Goal: Feedback & Contribution: Submit feedback/report problem

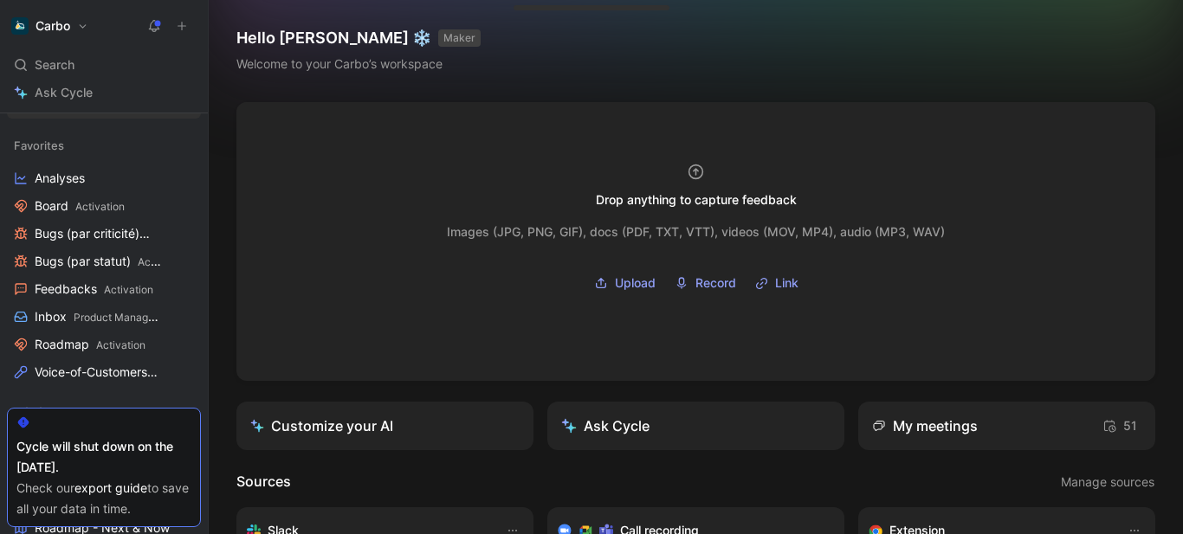
scroll to position [199, 0]
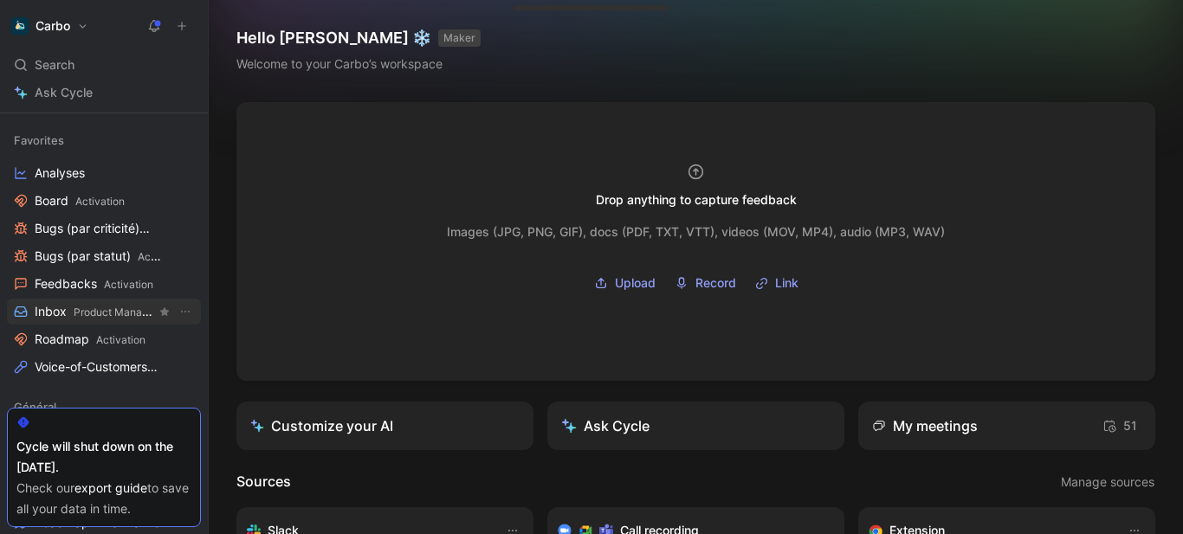
click at [85, 310] on span "Product Management" at bounding box center [126, 312] width 105 height 13
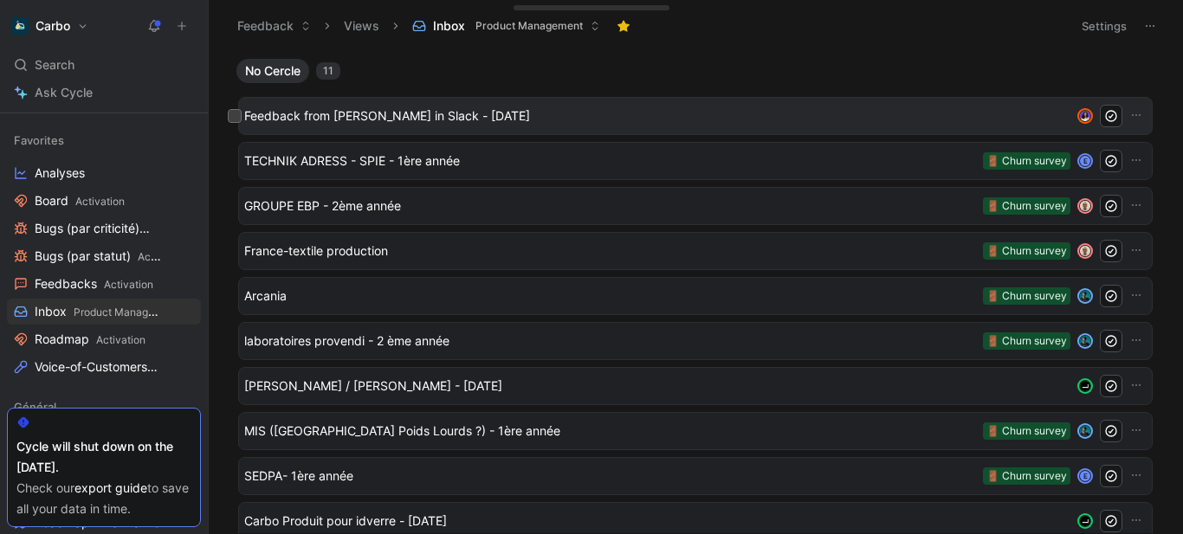
click at [432, 114] on span "Feedback from Emmanuelle Vignial in Slack - 9/22/2025" at bounding box center [657, 116] width 826 height 21
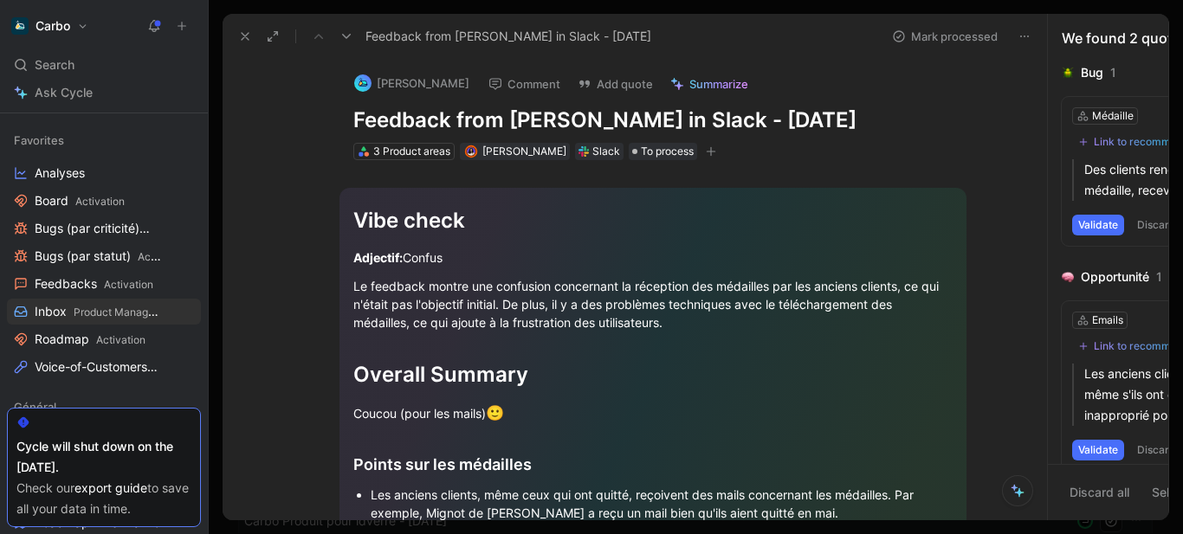
click at [506, 103] on div "Emmanuelle Vignial Comment Add quote Summarize Feedback from Emmanuelle Vignial…" at bounding box center [652, 110] width 665 height 104
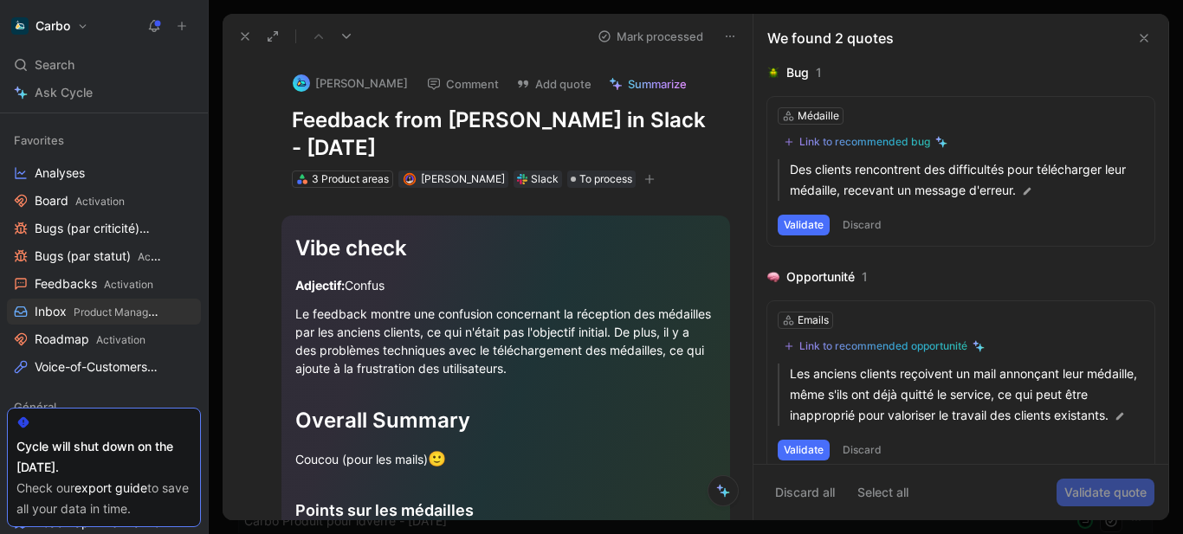
click at [435, 123] on h1 "Feedback from Emmanuelle Vignial in Slack - 9/22/2025" at bounding box center [506, 133] width 428 height 55
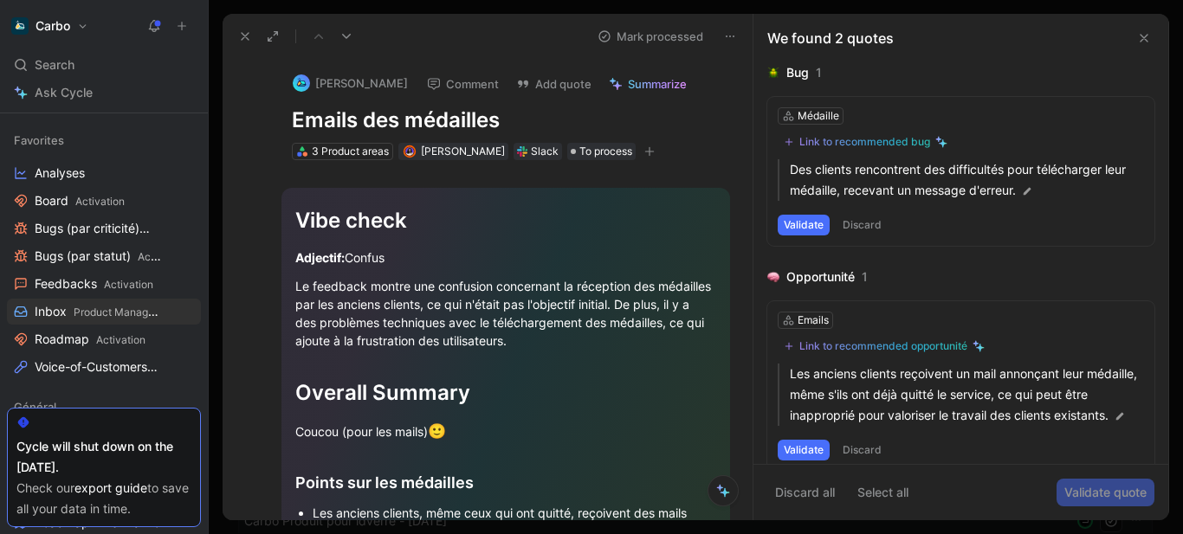
click at [500, 311] on div "Le feedback montre une confusion concernant la réception des médailles par les …" at bounding box center [505, 313] width 421 height 73
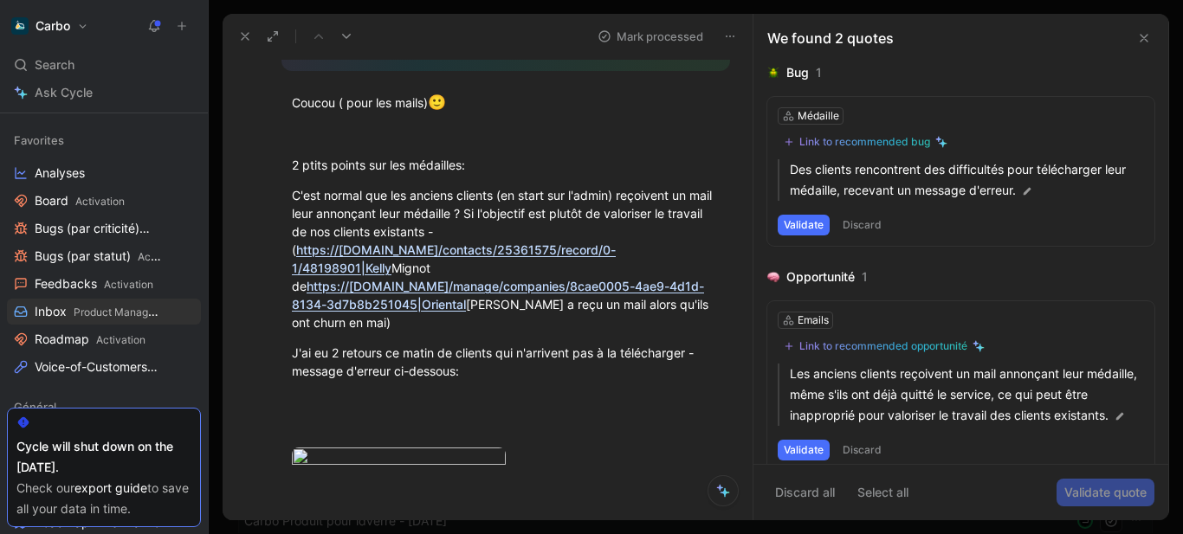
scroll to position [543, 0]
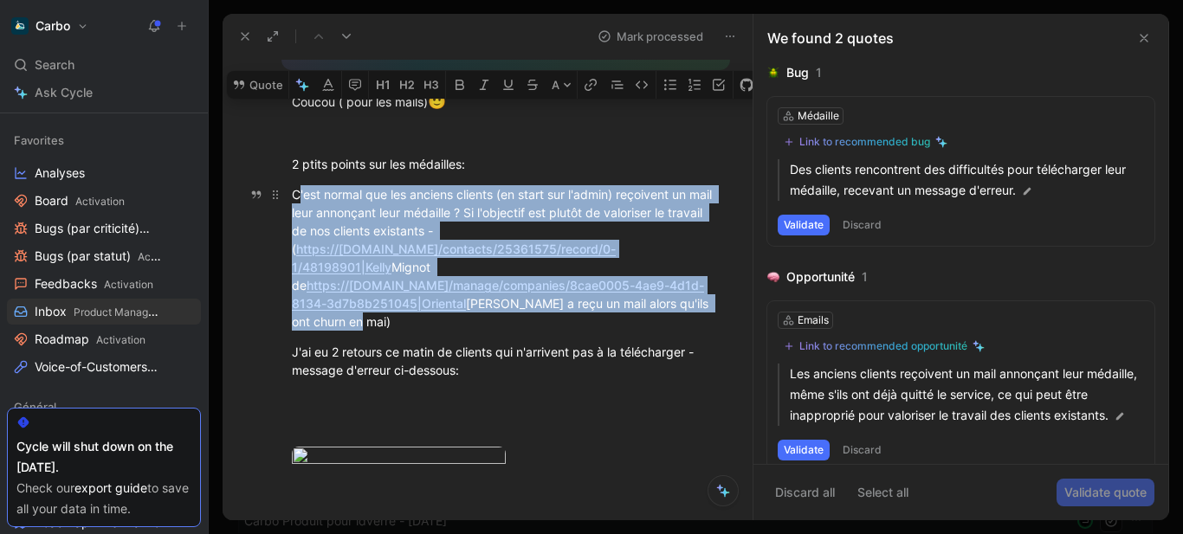
drag, startPoint x: 298, startPoint y: 196, endPoint x: 498, endPoint y: 306, distance: 228.2
click at [498, 306] on div "C'est normal que les anciens clients (en start sur l'admin) reçoivent un mail l…" at bounding box center [506, 257] width 428 height 145
click at [429, 311] on div "C'est normal que les anciens clients (en start sur l'admin) reçoivent un mail l…" at bounding box center [506, 257] width 428 height 145
click at [287, 198] on p "C'est normal que les anciens clients (en start sur l'admin) reçoivent un mail l…" at bounding box center [505, 258] width 493 height 156
click at [255, 99] on button "Quote" at bounding box center [257, 85] width 61 height 28
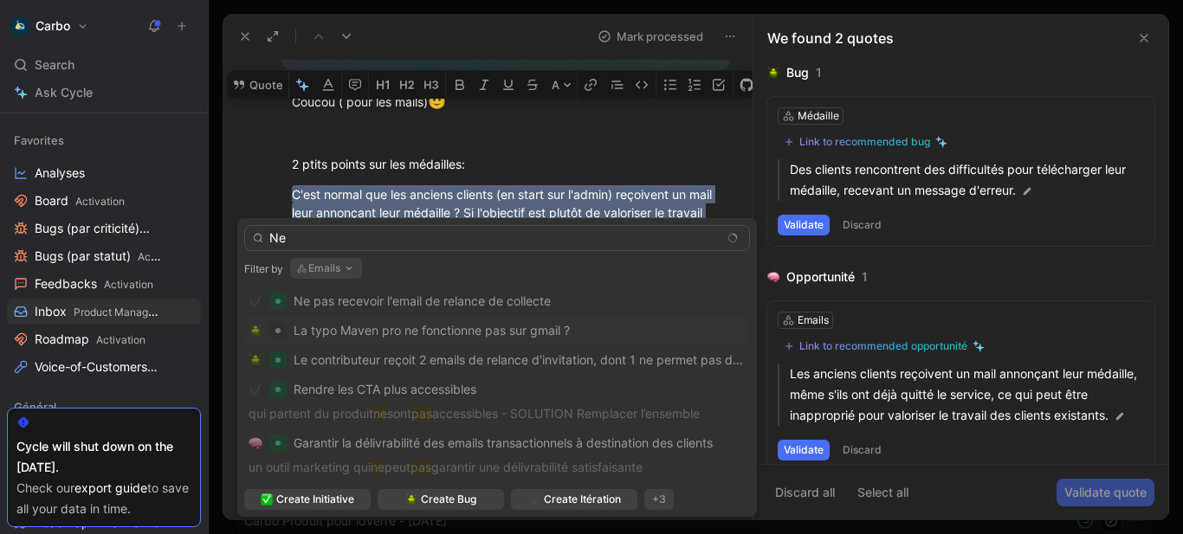
type input "N"
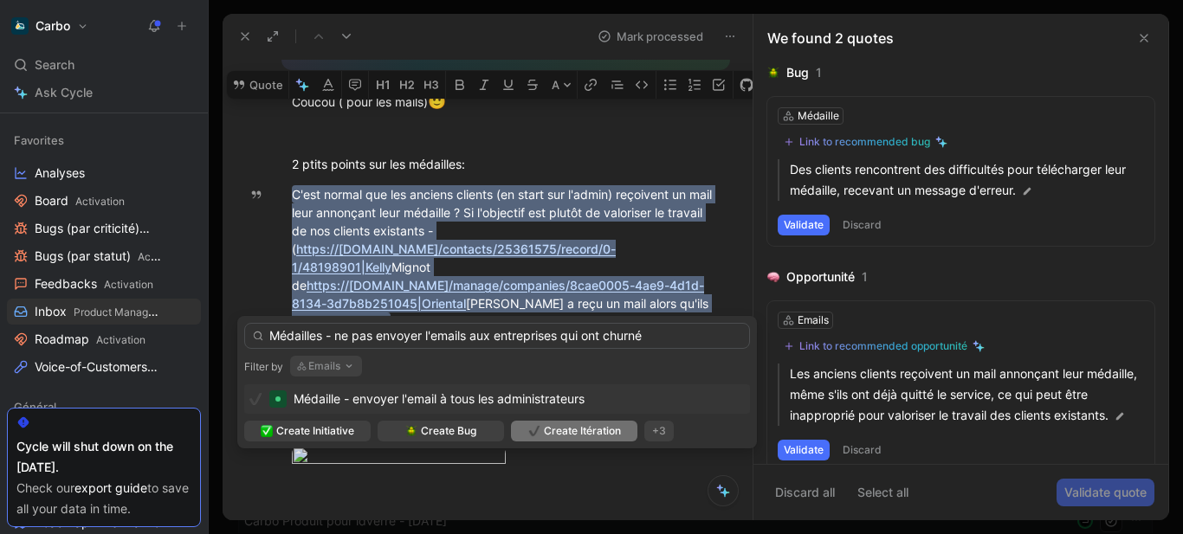
type input "Médailles - ne pas envoyer l'emails aux entreprises qui ont churné"
click at [568, 429] on span "Create Itération" at bounding box center [582, 430] width 77 height 17
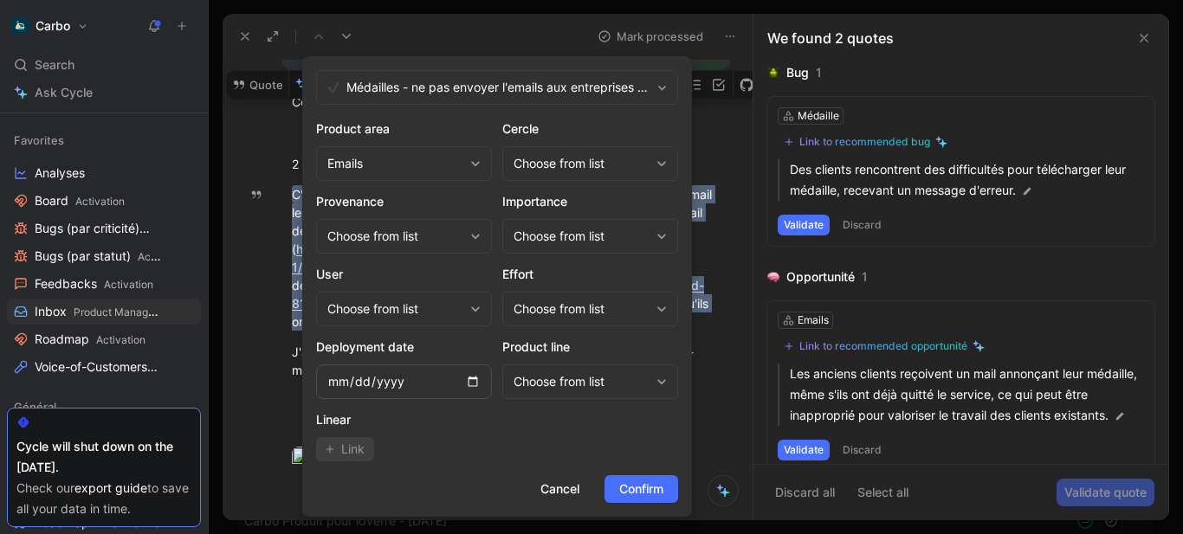
click at [561, 168] on div "Choose from list" at bounding box center [581, 163] width 136 height 21
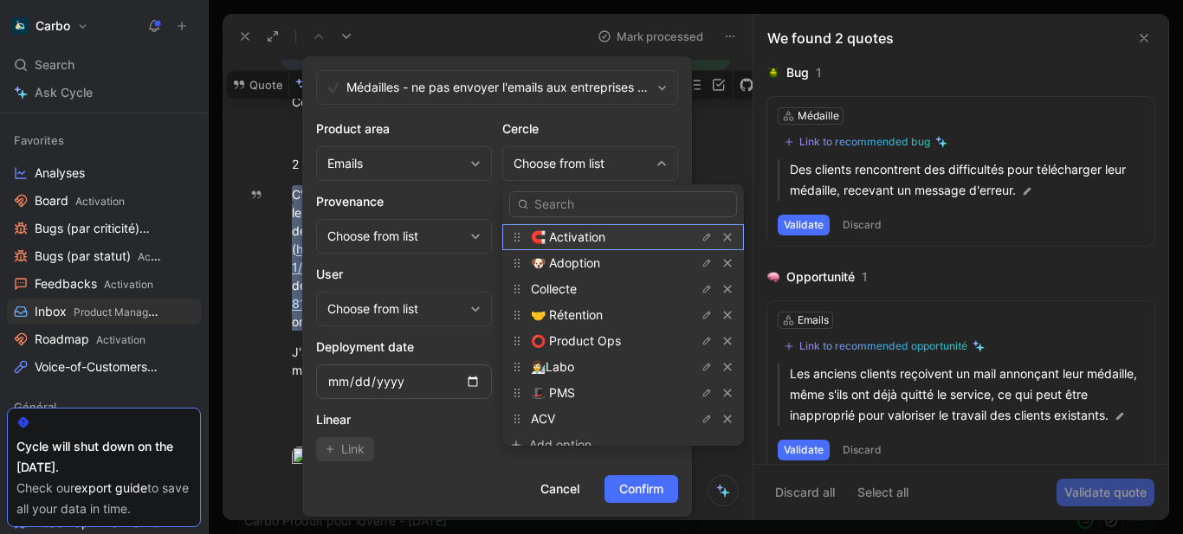
click at [576, 237] on span "🧲 Activation" at bounding box center [568, 236] width 74 height 15
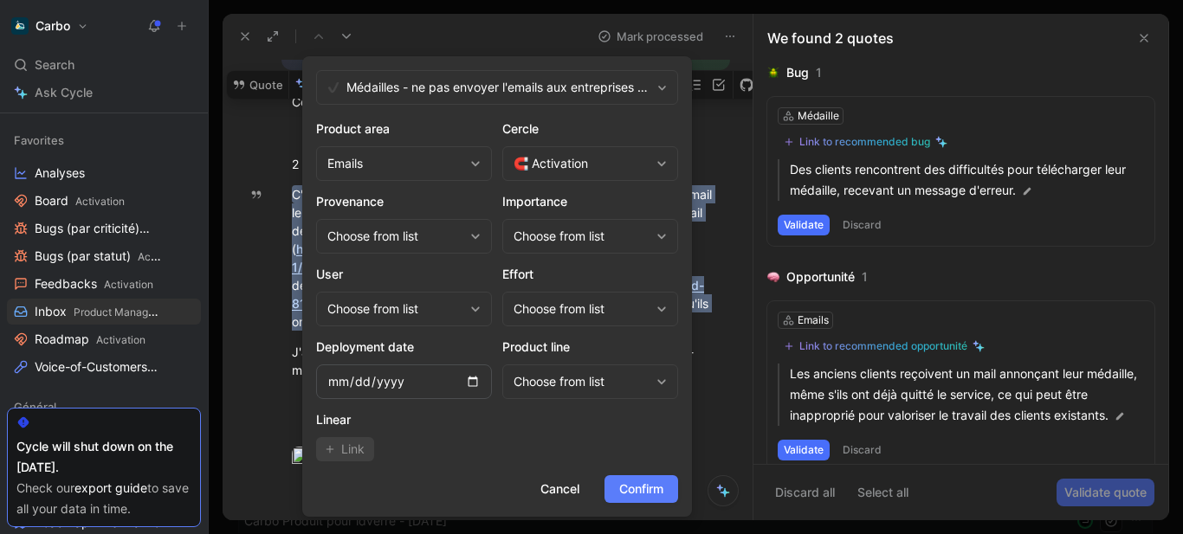
click at [638, 485] on span "Confirm" at bounding box center [641, 489] width 44 height 21
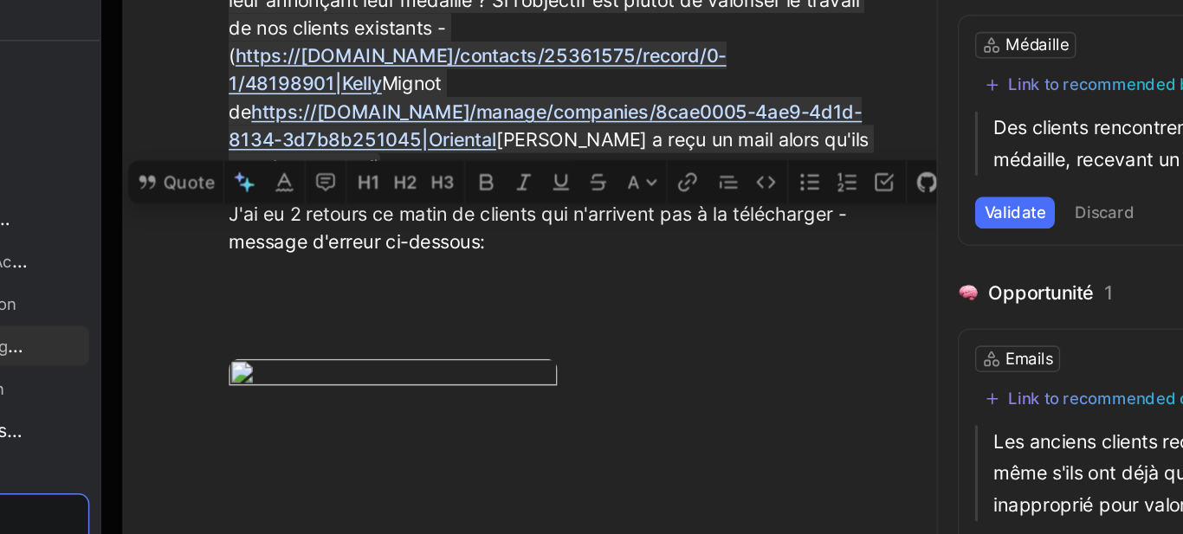
scroll to position [664, 0]
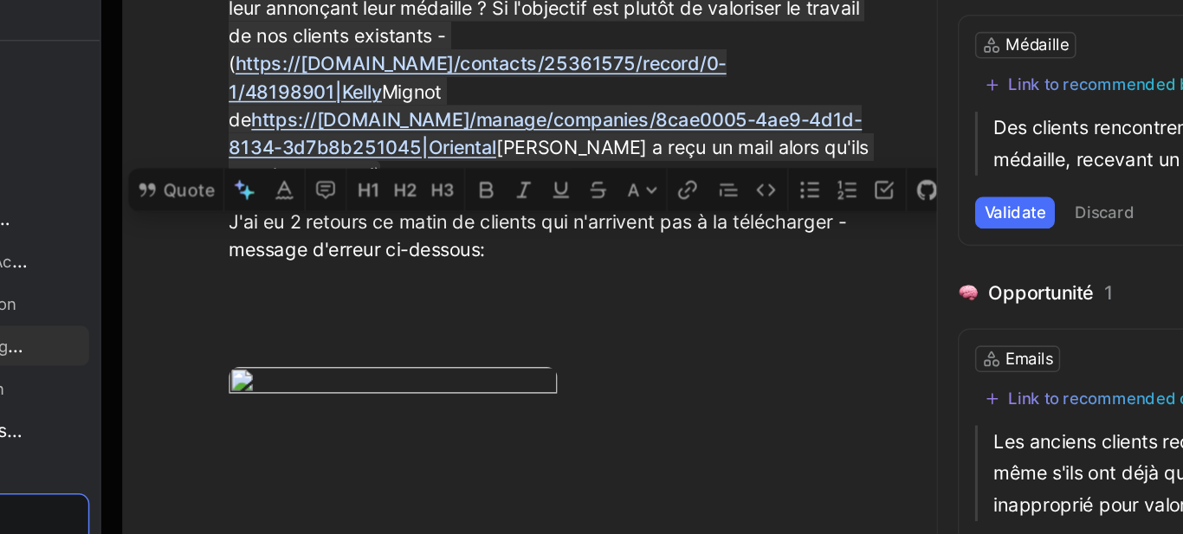
click at [388, 224] on div "J'ai eu 2 retours ce matin de clients qui n'arrivent pas à la télécharger - mes…" at bounding box center [506, 240] width 428 height 36
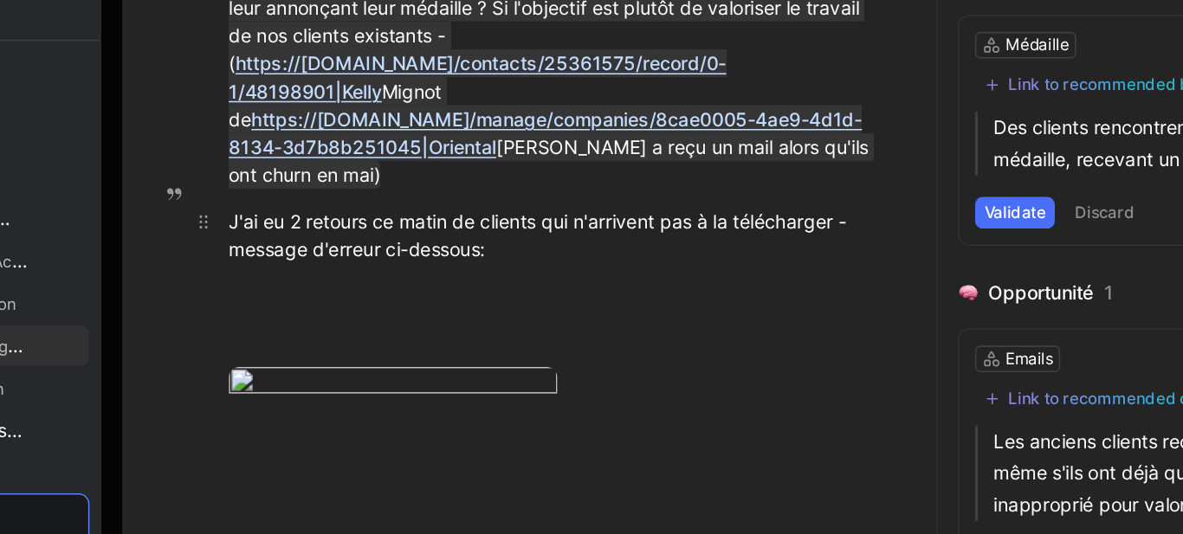
click at [477, 227] on div "J'ai eu 2 retours ce matin de clients qui n'arrivent pas à la télécharger - mes…" at bounding box center [506, 240] width 428 height 36
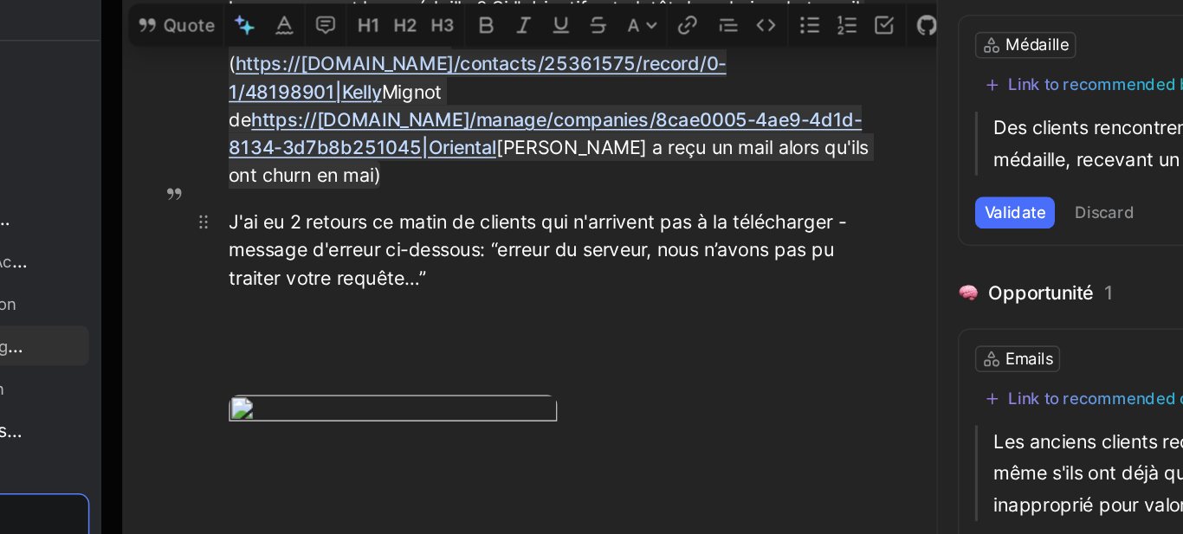
drag, startPoint x: 468, startPoint y: 251, endPoint x: 291, endPoint y: 217, distance: 180.7
click at [292, 222] on div "J'ai eu 2 retours ce matin de clients qui n'arrivent pas à la télécharger - mes…" at bounding box center [506, 249] width 428 height 55
click at [267, 117] on button "Quote" at bounding box center [257, 103] width 61 height 28
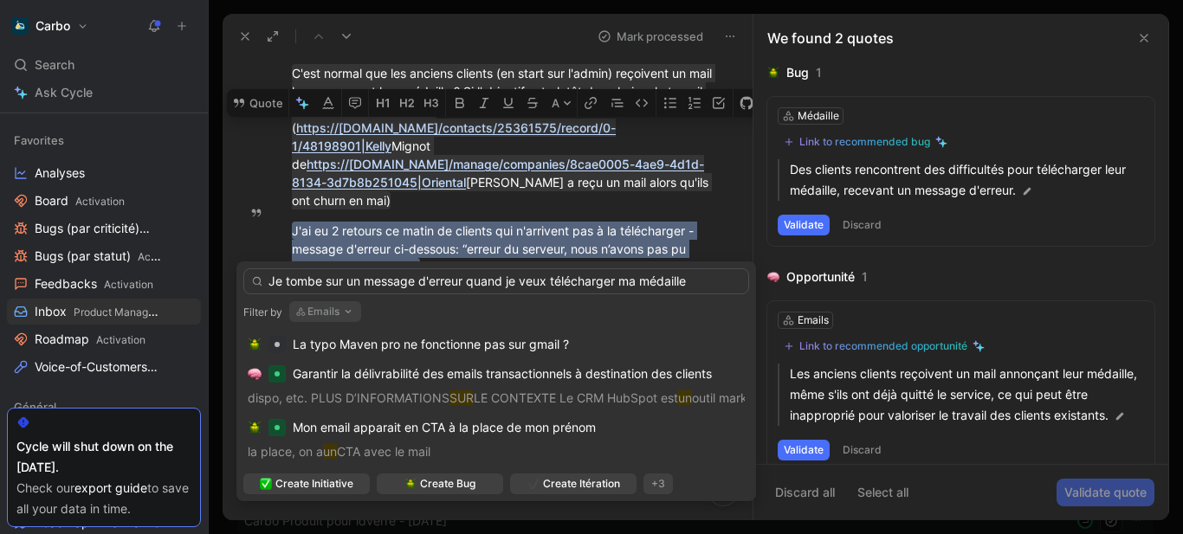
type input "Je tombe sur un message d'erreur quand je veux télécharger ma médaille"
click at [476, 472] on div "La typo Maven pro ne fonctionne pas sur gmail ? Garantir la délivrabilité des e…" at bounding box center [496, 415] width 506 height 171
click at [477, 474] on div "Create Bug" at bounding box center [440, 484] width 126 height 21
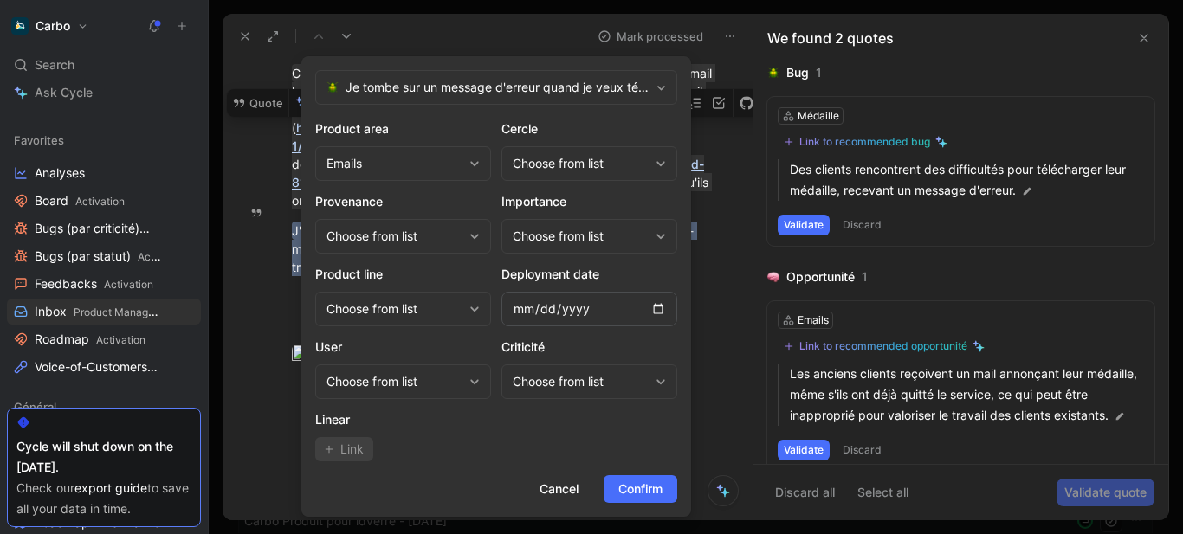
click at [551, 164] on div "Choose from list" at bounding box center [580, 163] width 136 height 21
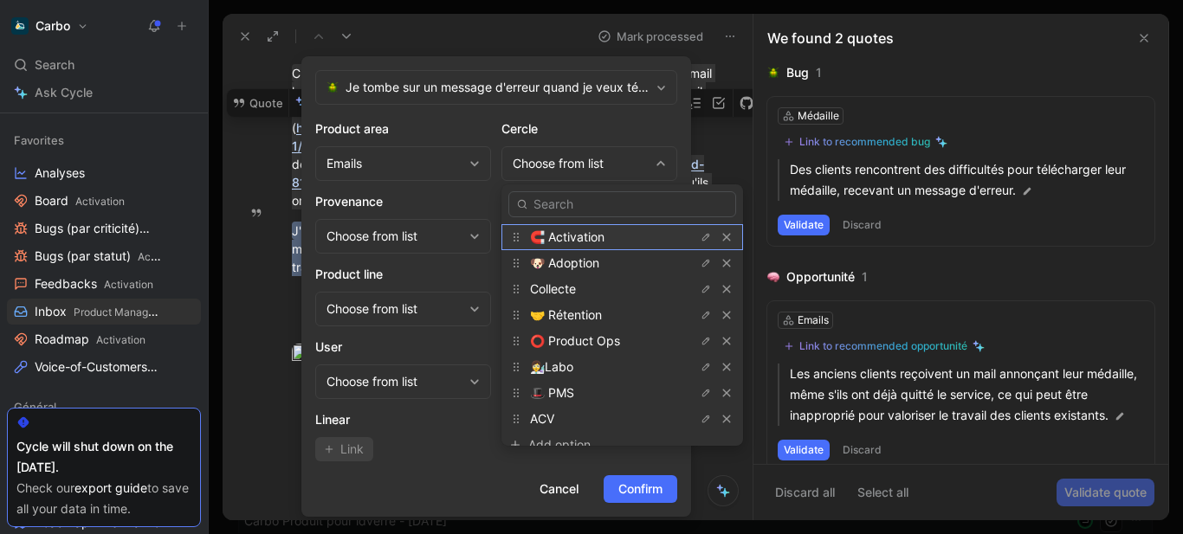
click at [583, 235] on span "🧲 Activation" at bounding box center [567, 236] width 74 height 15
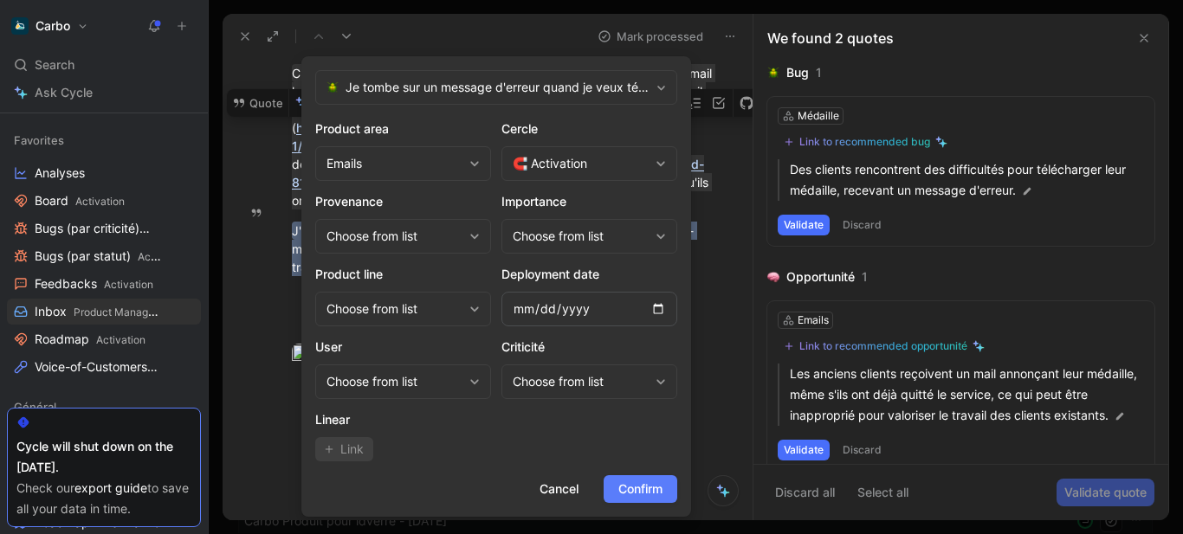
click at [656, 501] on button "Confirm" at bounding box center [640, 489] width 74 height 28
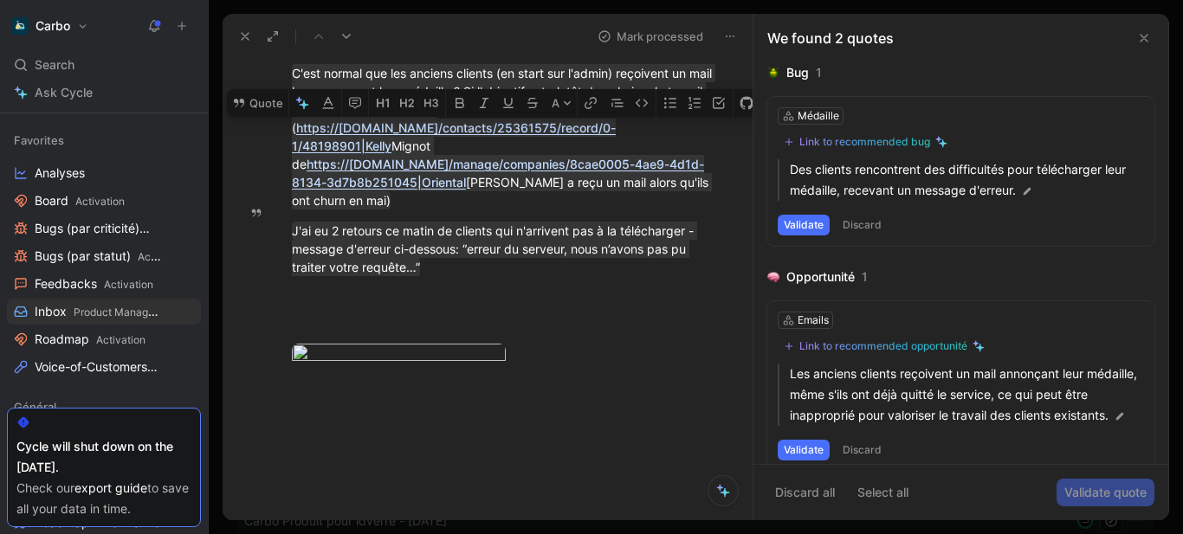
click at [1144, 40] on icon at bounding box center [1144, 38] width 14 height 14
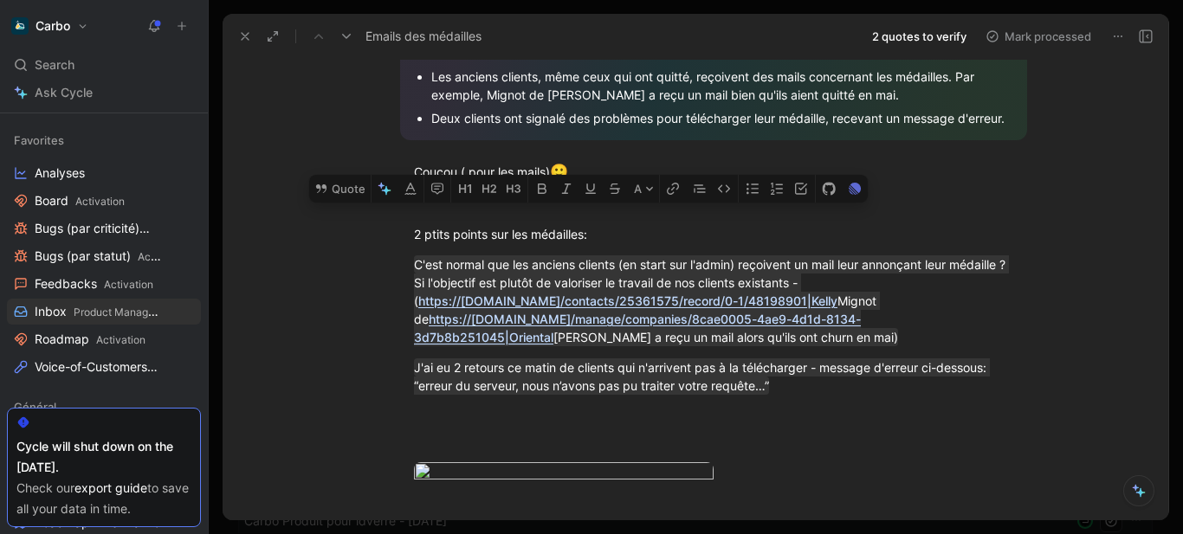
scroll to position [434, 0]
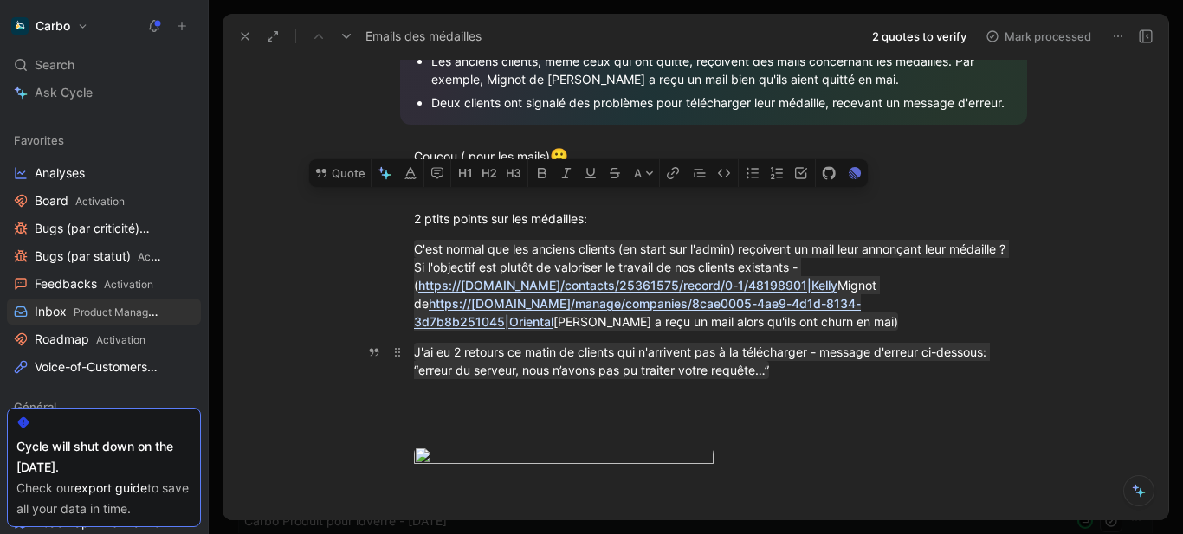
click at [775, 373] on div "J'ai eu 2 retours ce matin de clients qui n'arrivent pas à la télécharger - mes…" at bounding box center [713, 361] width 599 height 36
click at [432, 180] on icon "button" at bounding box center [437, 173] width 14 height 14
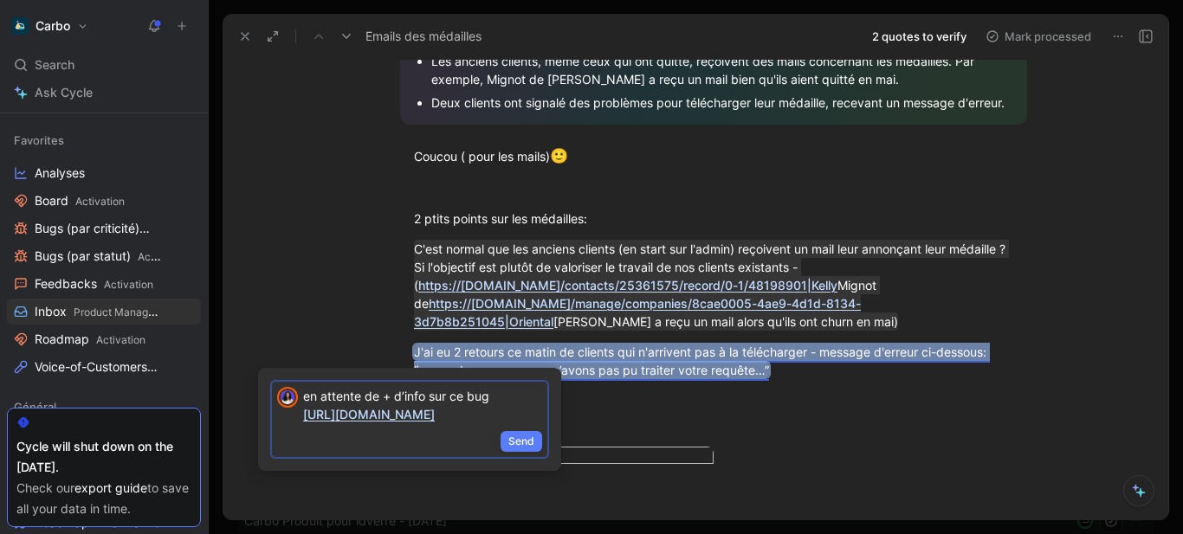
click at [529, 450] on span "Send" at bounding box center [521, 441] width 26 height 17
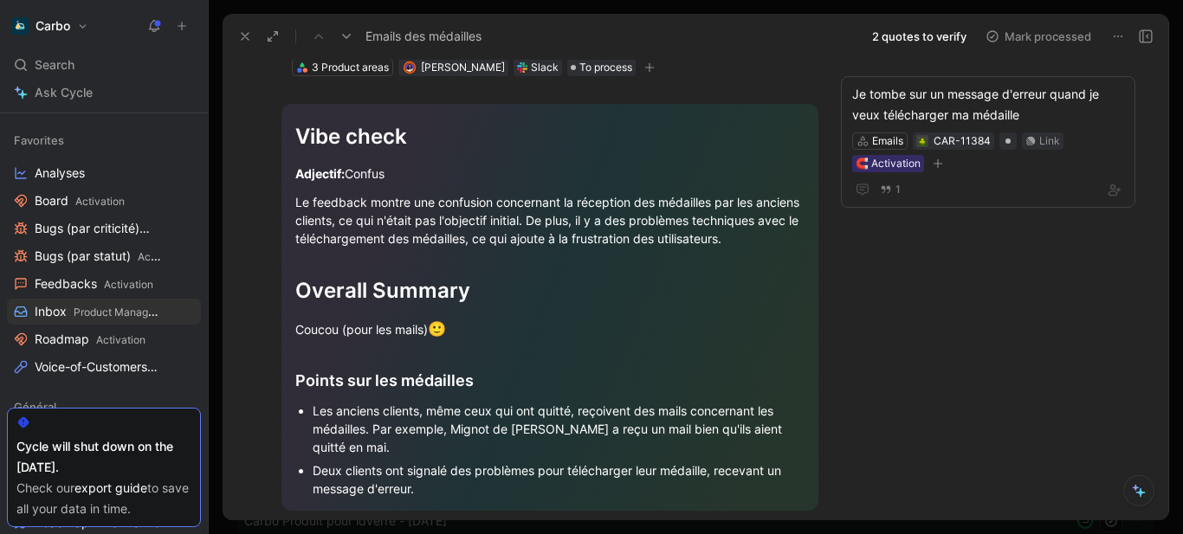
scroll to position [52, 0]
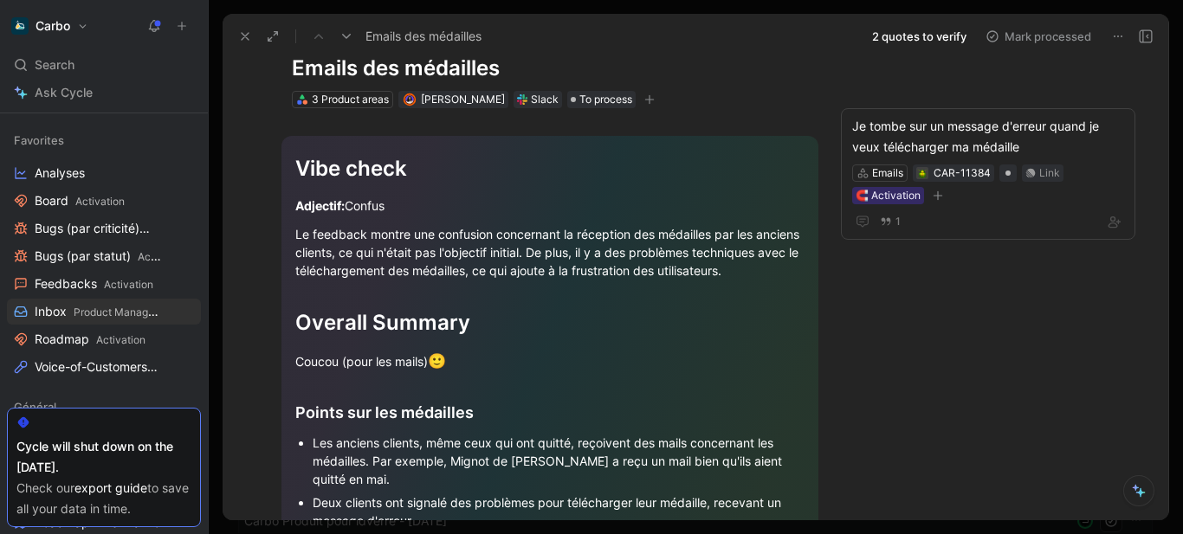
click at [293, 158] on div "Vibe check Adjectif: Confus Le feedback montre une confusion concernant la réce…" at bounding box center [549, 339] width 537 height 407
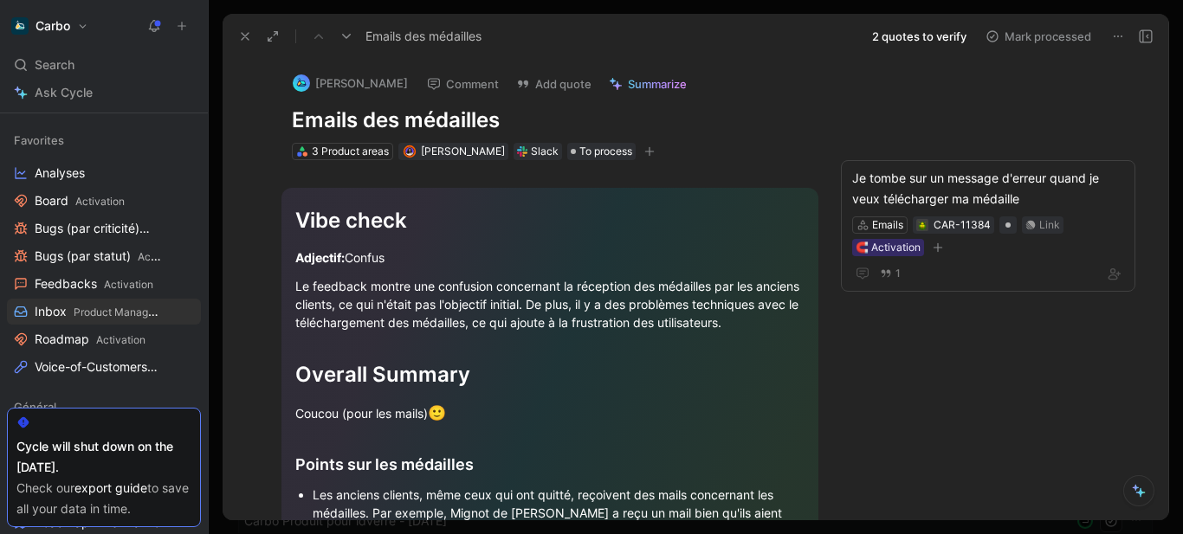
click at [654, 151] on icon "button" at bounding box center [650, 151] width 10 height 1
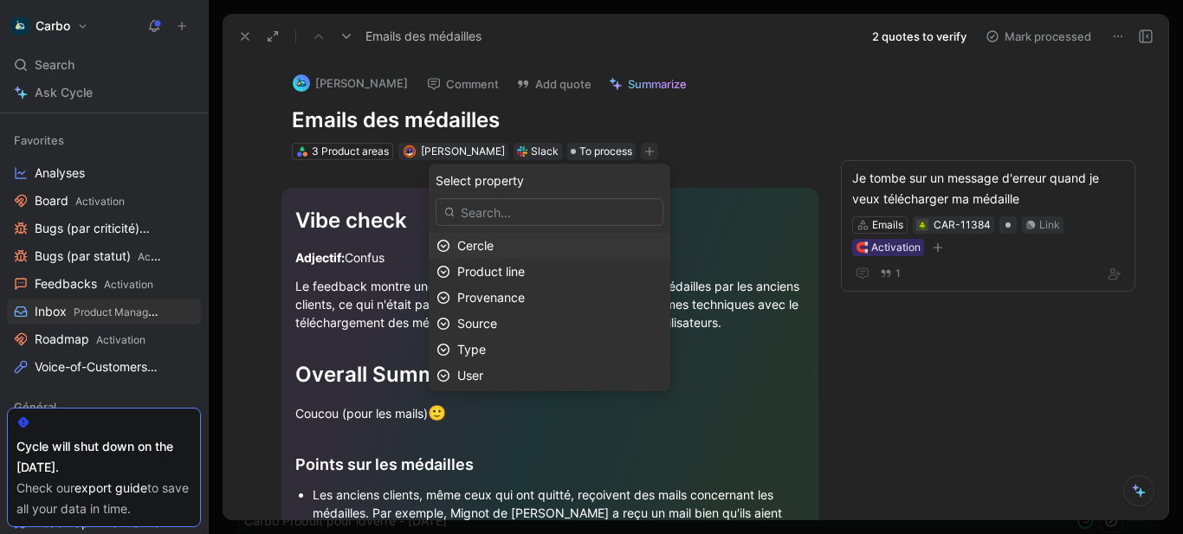
click at [522, 235] on div "Cercle" at bounding box center [550, 246] width 242 height 26
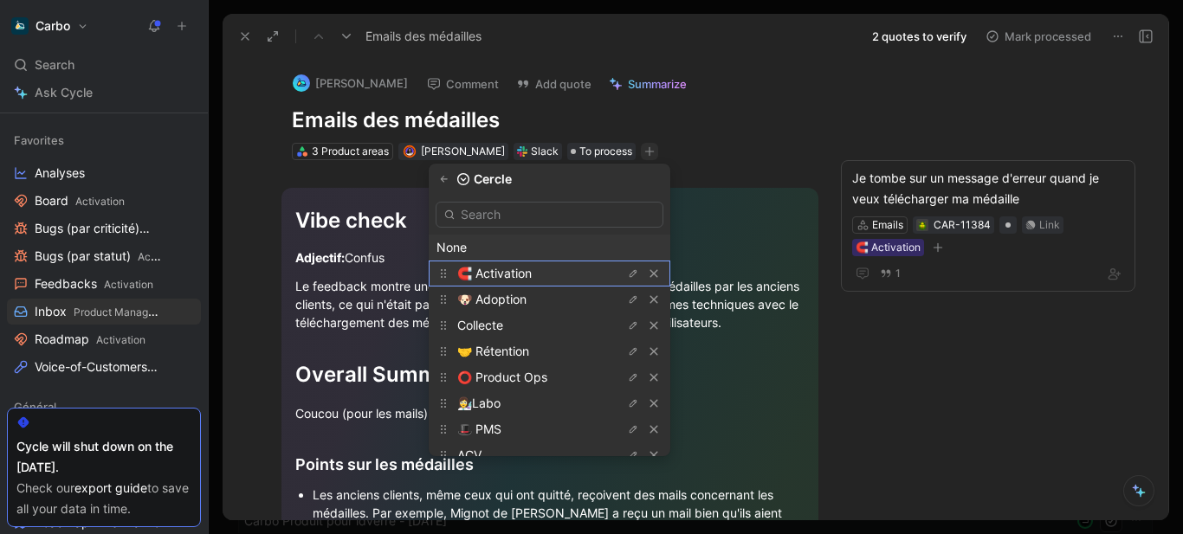
click at [531, 274] on span "🧲 Activation" at bounding box center [494, 273] width 74 height 15
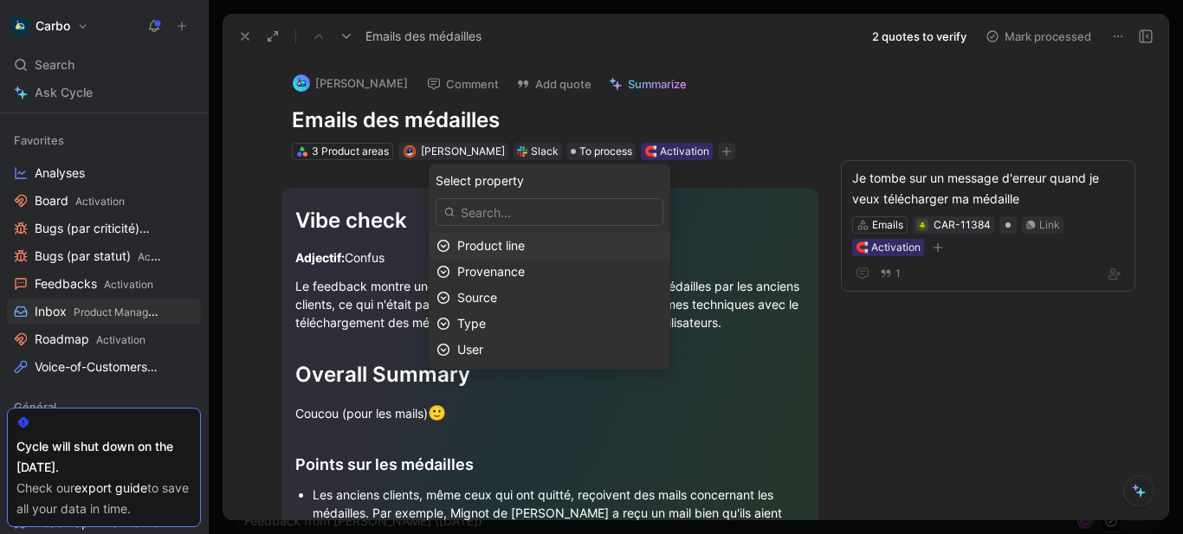
click at [525, 243] on span "Product line" at bounding box center [491, 245] width 68 height 15
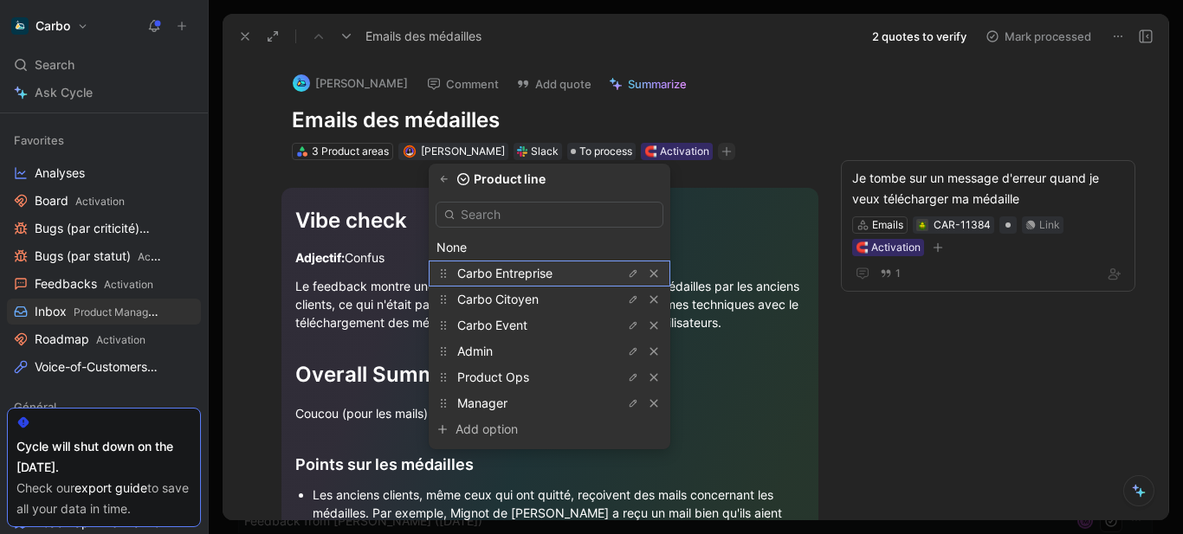
click at [534, 269] on span "Carbo Entreprise" at bounding box center [504, 273] width 95 height 15
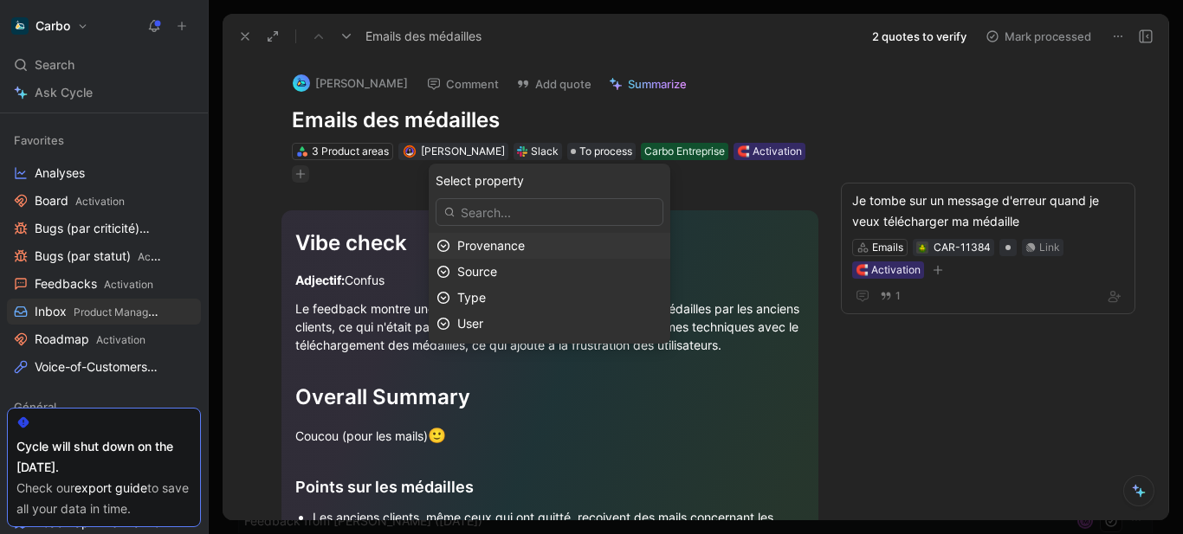
click at [525, 242] on span "Provenance" at bounding box center [491, 245] width 68 height 15
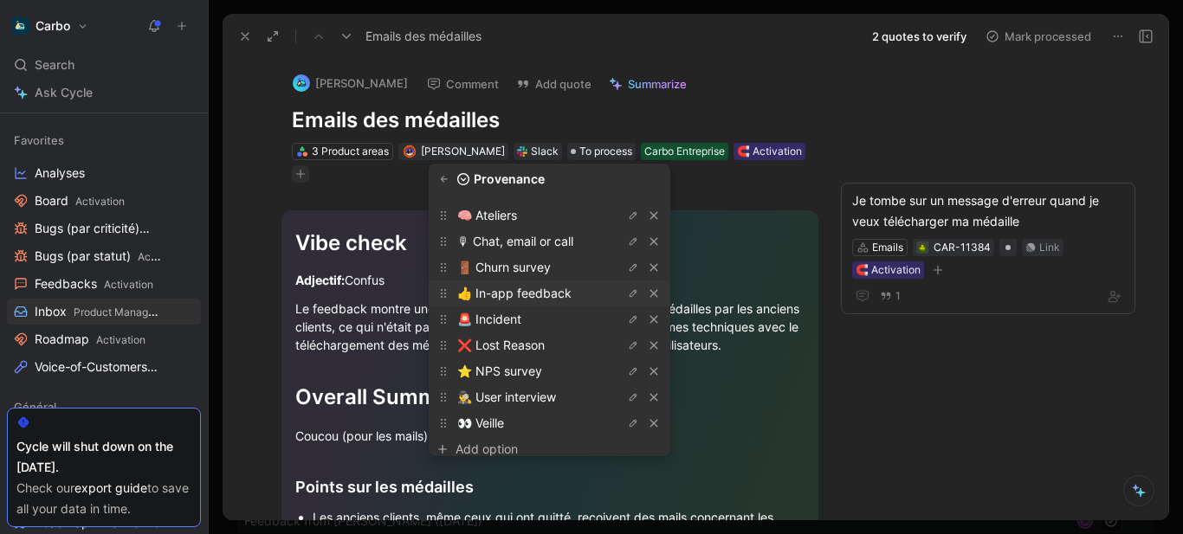
scroll to position [47, 0]
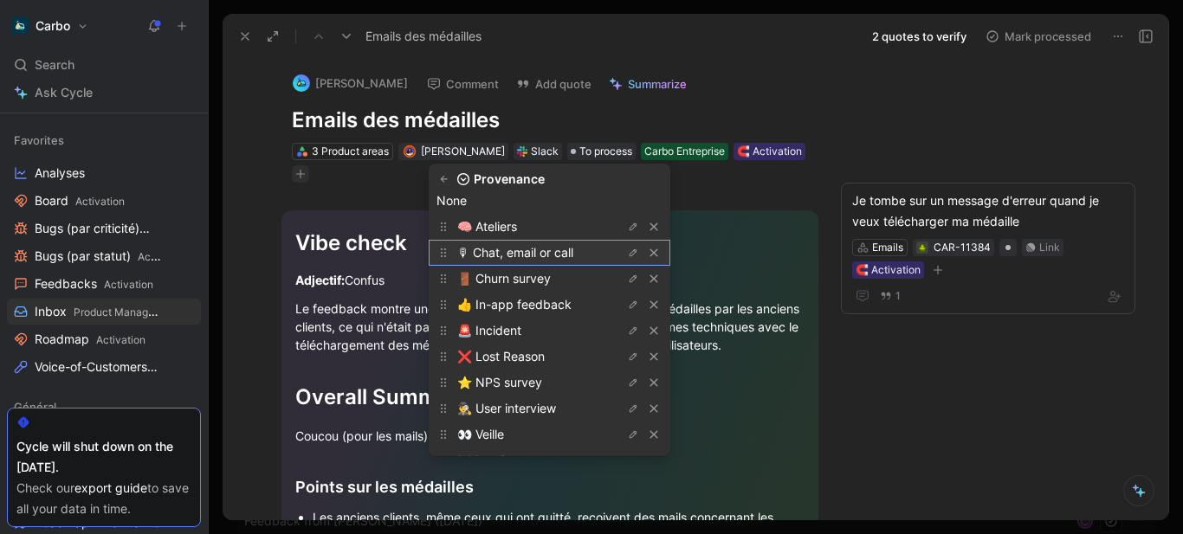
click at [535, 248] on span "🎙 Chat, email or call" at bounding box center [515, 252] width 116 height 15
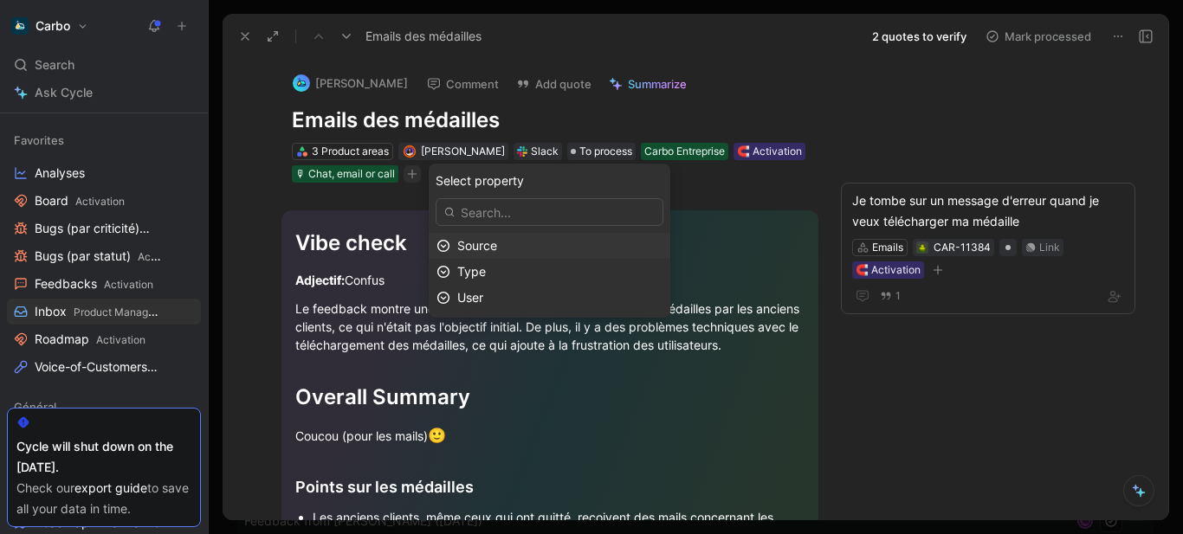
click at [518, 246] on div "Source" at bounding box center [559, 245] width 205 height 21
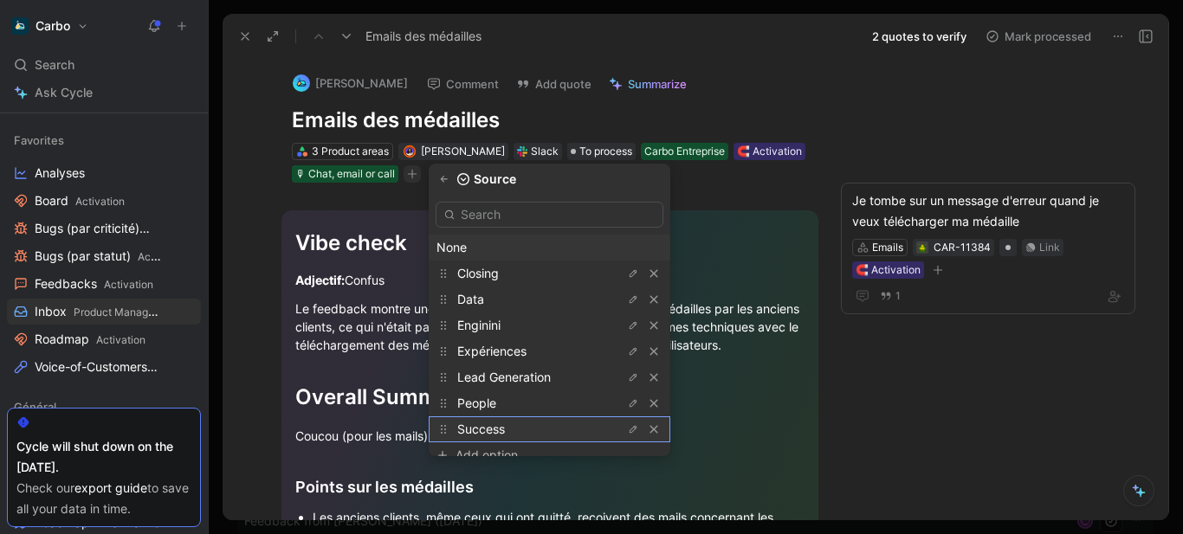
click at [532, 420] on div "Success" at bounding box center [522, 429] width 130 height 21
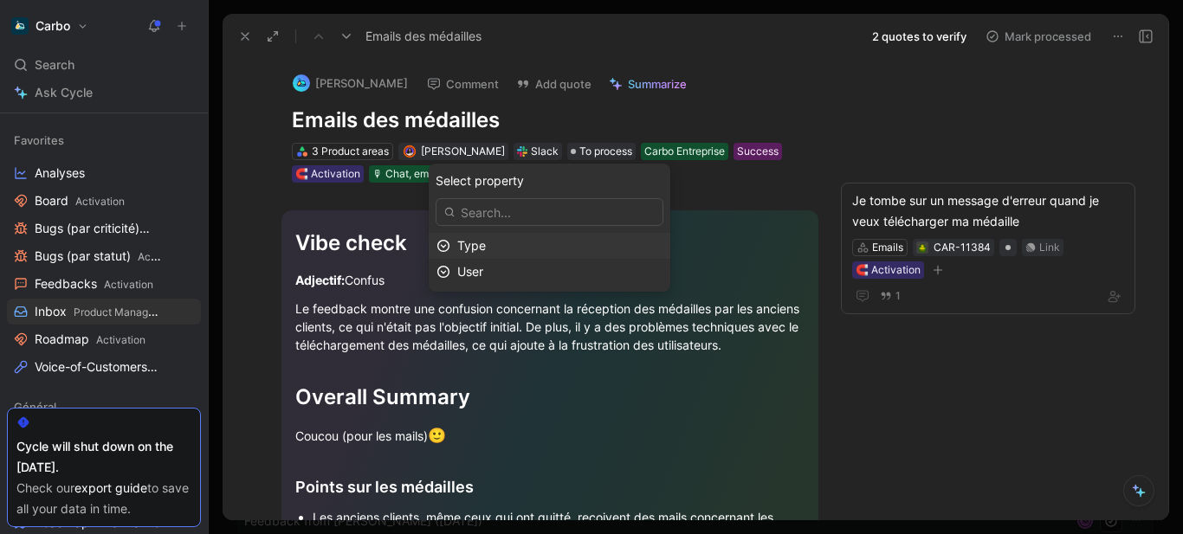
click at [551, 245] on div "Type" at bounding box center [559, 245] width 205 height 21
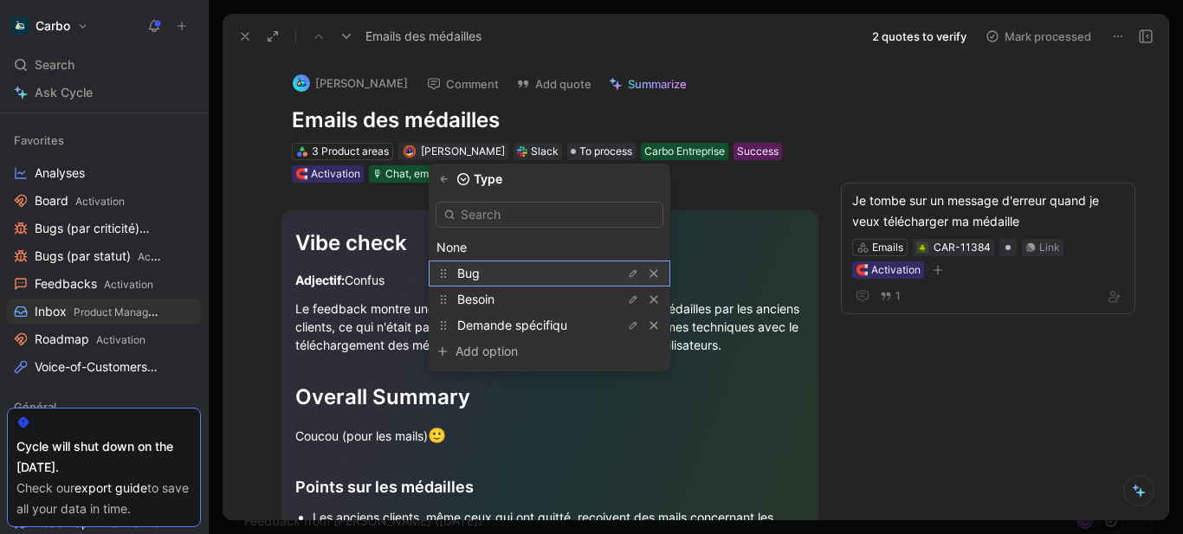
click at [528, 273] on div "Bug" at bounding box center [522, 273] width 130 height 21
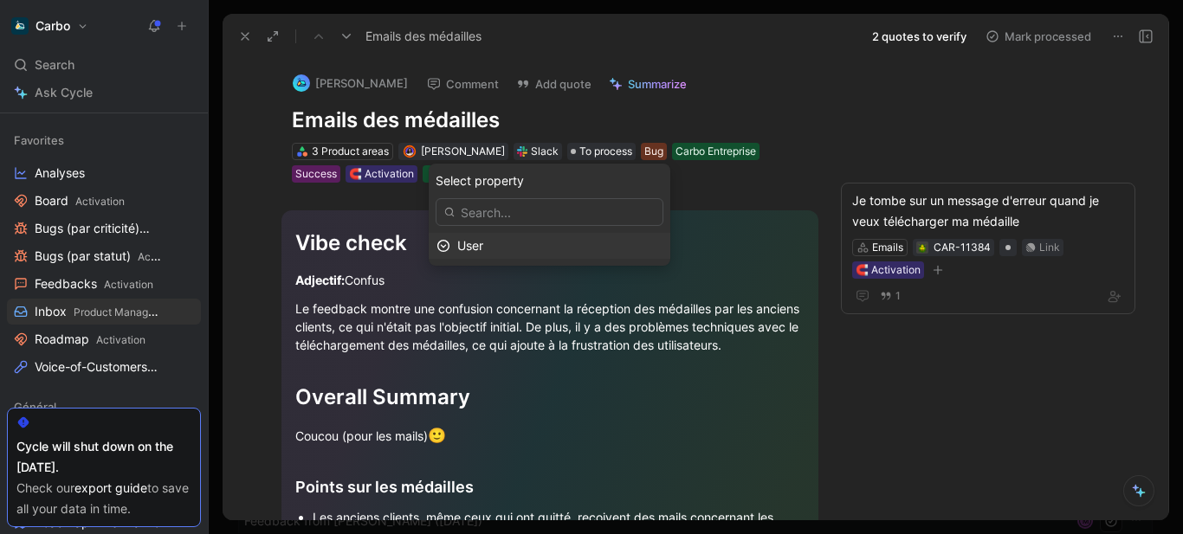
click at [509, 247] on div "User" at bounding box center [559, 245] width 205 height 21
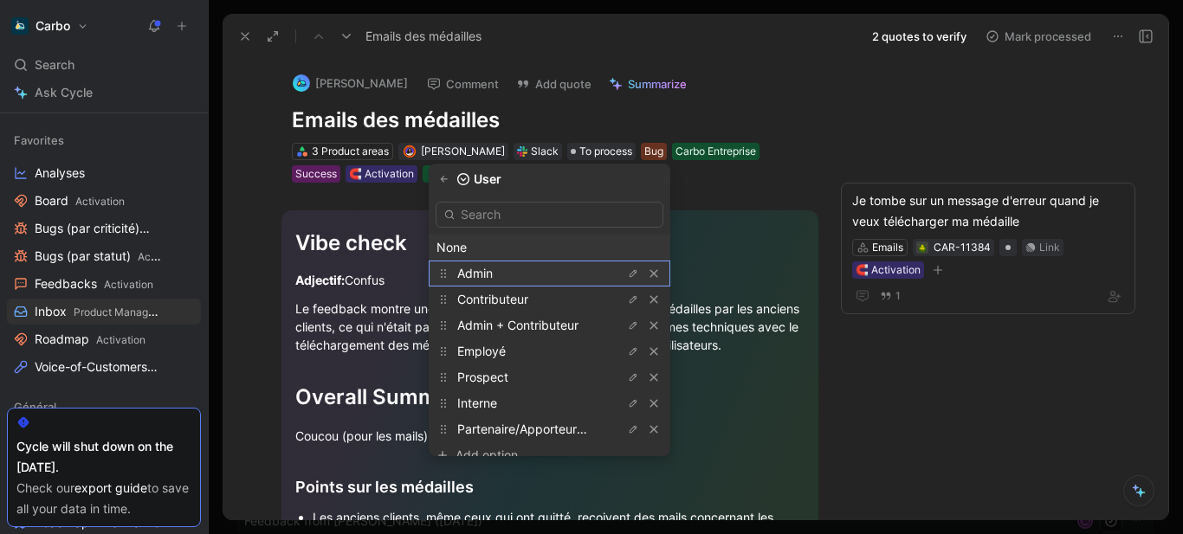
click at [512, 268] on div "Admin" at bounding box center [522, 273] width 130 height 21
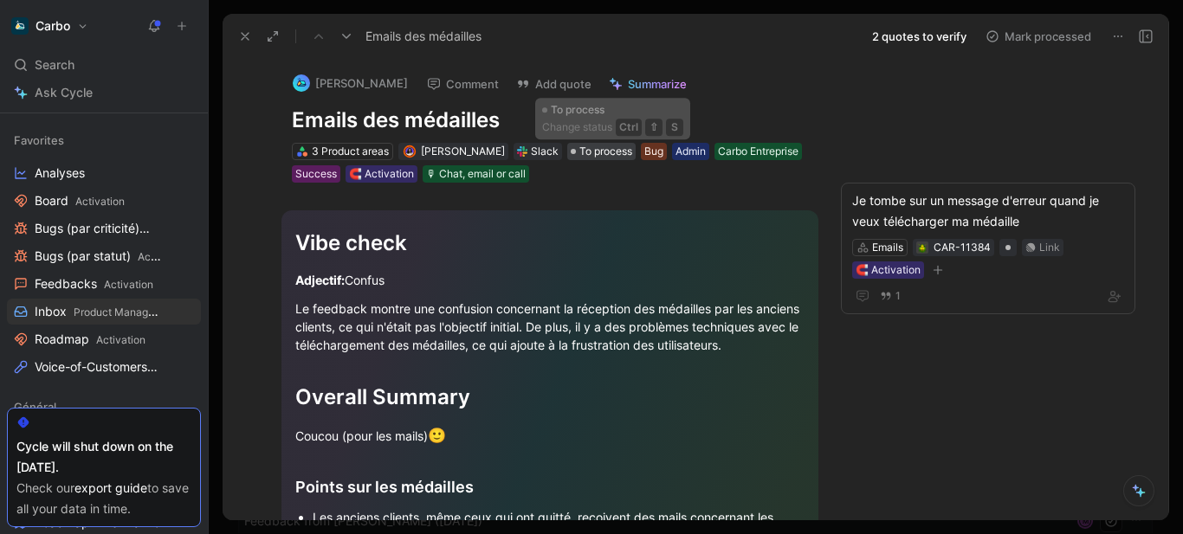
click at [610, 147] on span "To process" at bounding box center [605, 151] width 53 height 17
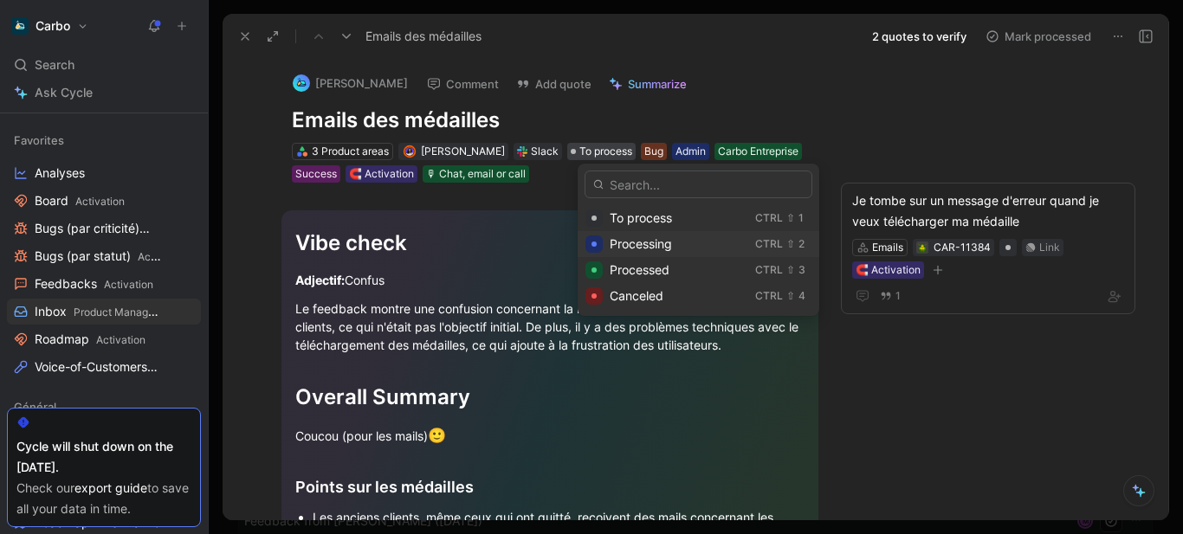
click at [691, 240] on div "Processing" at bounding box center [678, 244] width 139 height 21
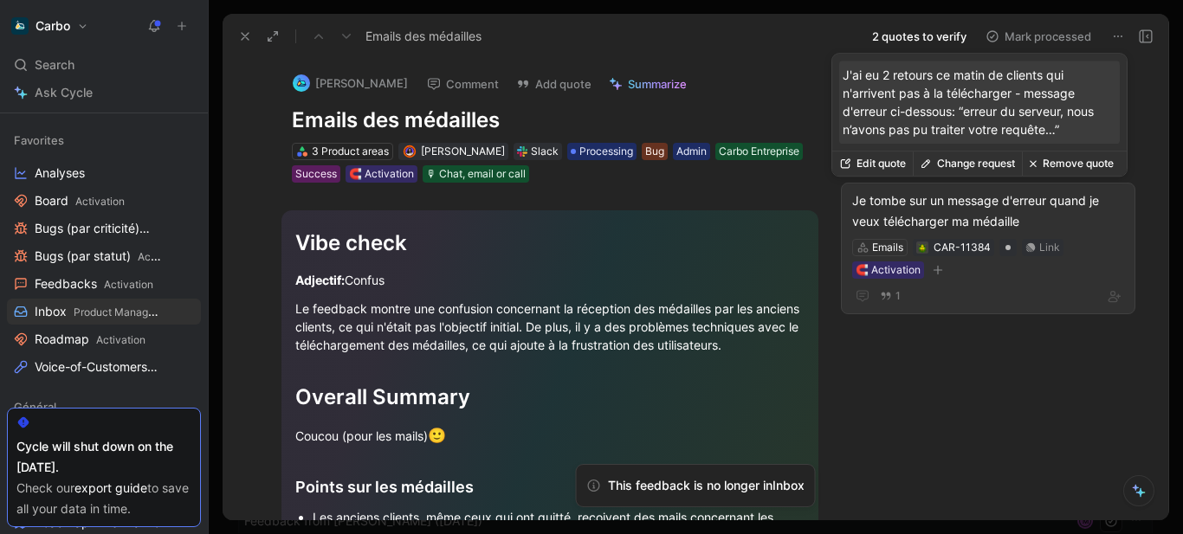
click at [892, 203] on div "Je tombe sur un message d'erreur quand je veux télécharger ma médaille" at bounding box center [988, 211] width 272 height 42
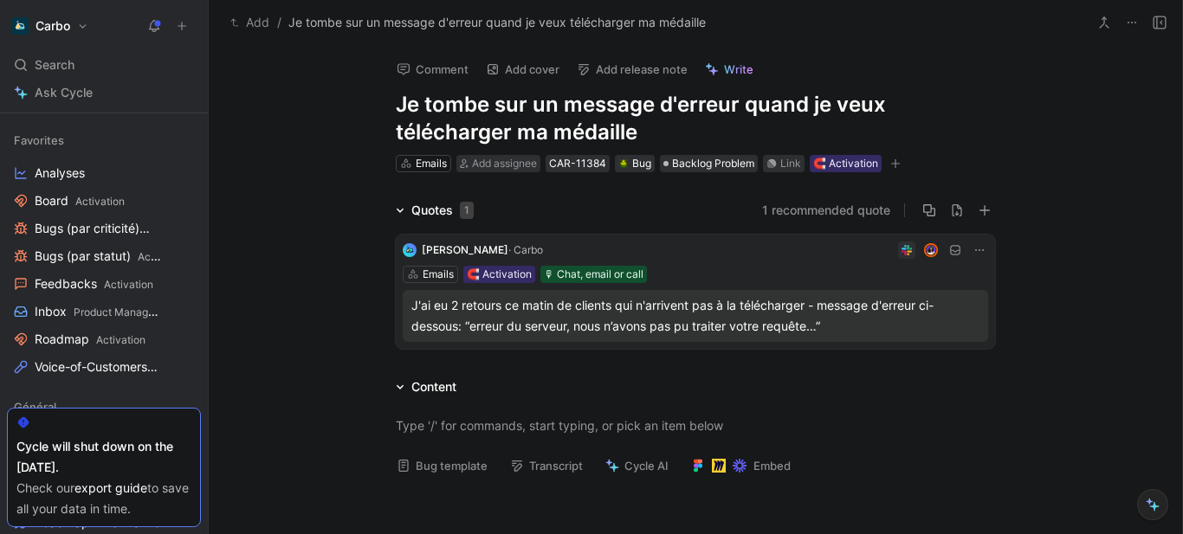
click at [255, 21] on button "Add" at bounding box center [250, 22] width 48 height 21
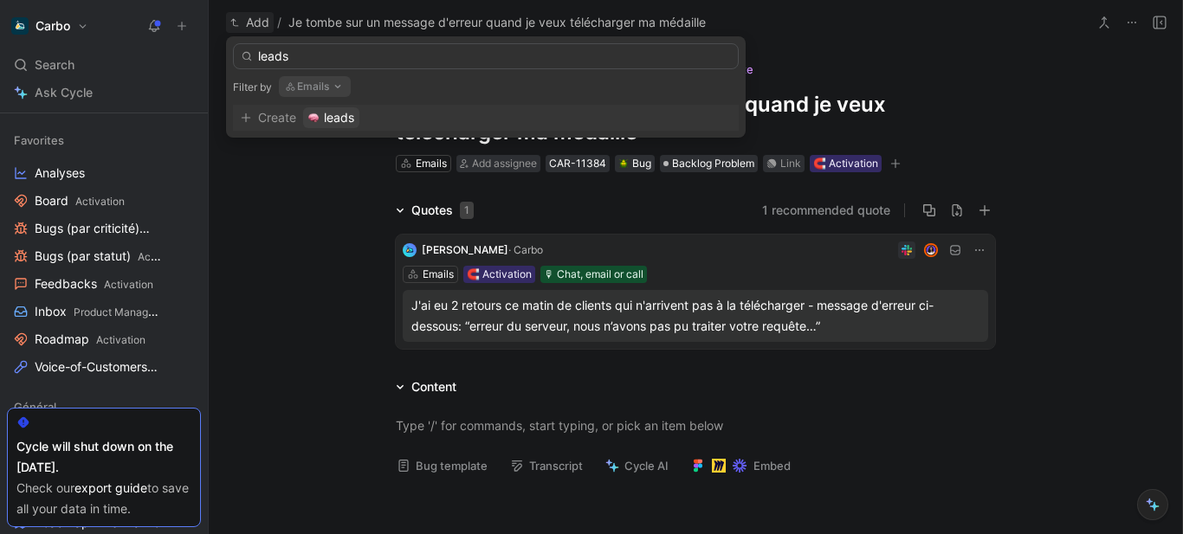
type input "leads"
click at [338, 85] on icon "button" at bounding box center [338, 87] width 14 height 14
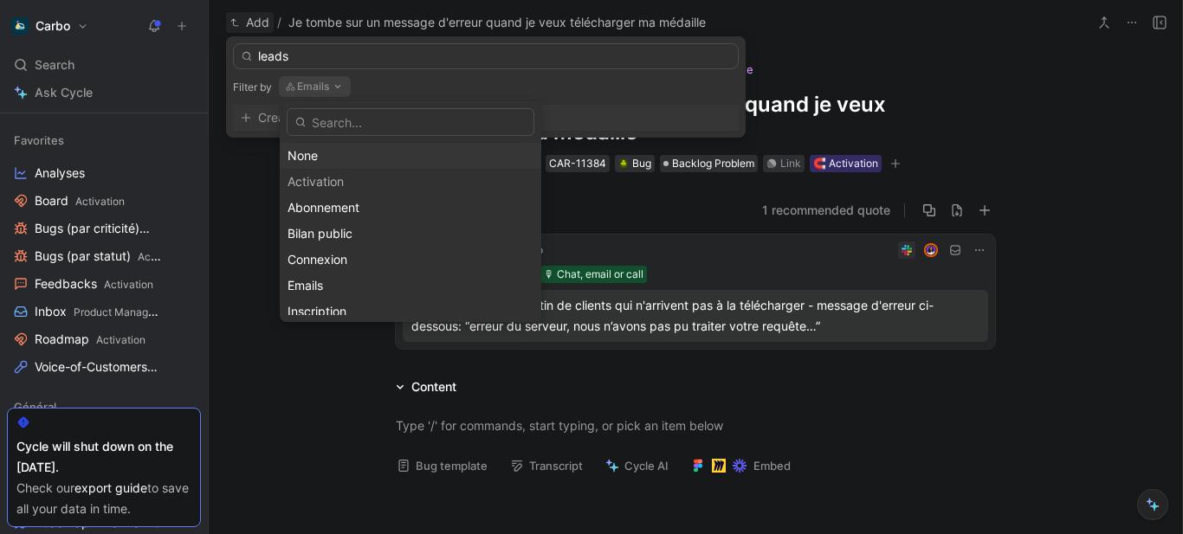
click at [338, 154] on div "None" at bounding box center [410, 155] width 246 height 21
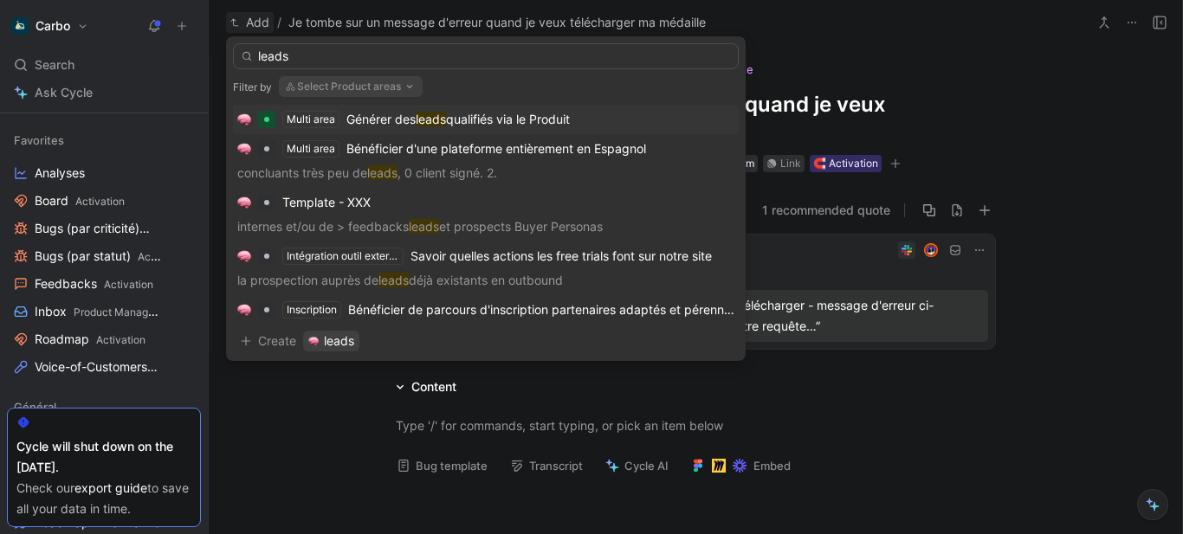
click at [464, 113] on span "qualifiés via le Produit" at bounding box center [508, 119] width 124 height 15
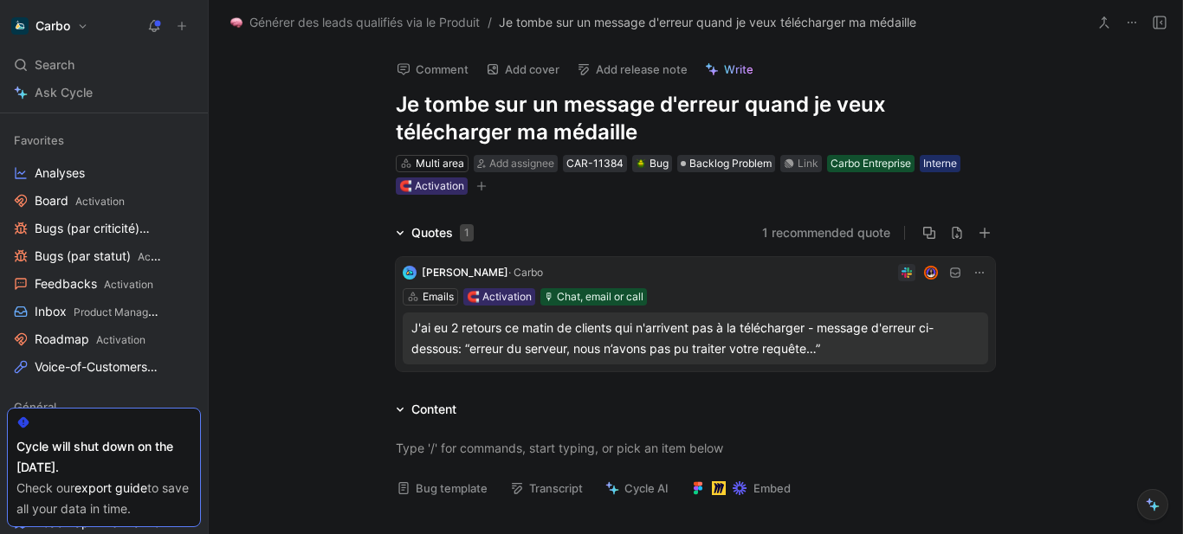
click at [414, 103] on h1 "Je tombe sur un message d'erreur quand je veux télécharger ma médaille" at bounding box center [695, 118] width 599 height 55
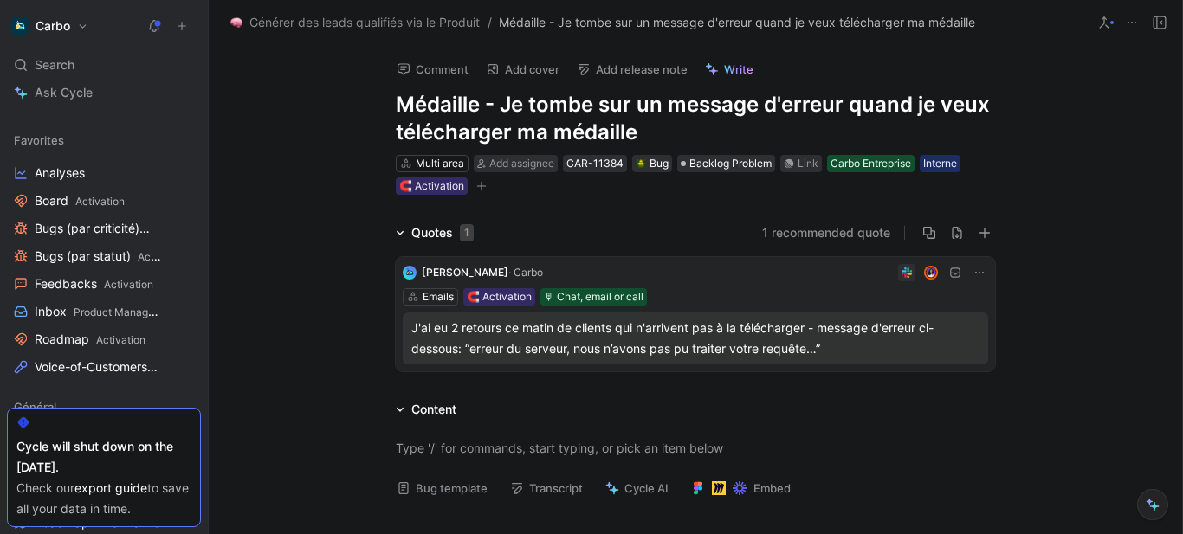
click at [993, 103] on div "Comment Add cover Add release note Write Médaille - Je tombe sur un message d'e…" at bounding box center [695, 120] width 665 height 151
drag, startPoint x: 976, startPoint y: 105, endPoint x: 993, endPoint y: 103, distance: 17.4
click at [993, 103] on div "Comment Add cover Add release note Write Médaille - Je tombe sur un message d'e…" at bounding box center [695, 120] width 665 height 151
click at [958, 107] on h1 "Médaille - Je tombe sur un message d'erreur quand je veux télécharger ma médail…" at bounding box center [695, 118] width 599 height 55
drag, startPoint x: 704, startPoint y: 127, endPoint x: 873, endPoint y: 151, distance: 170.5
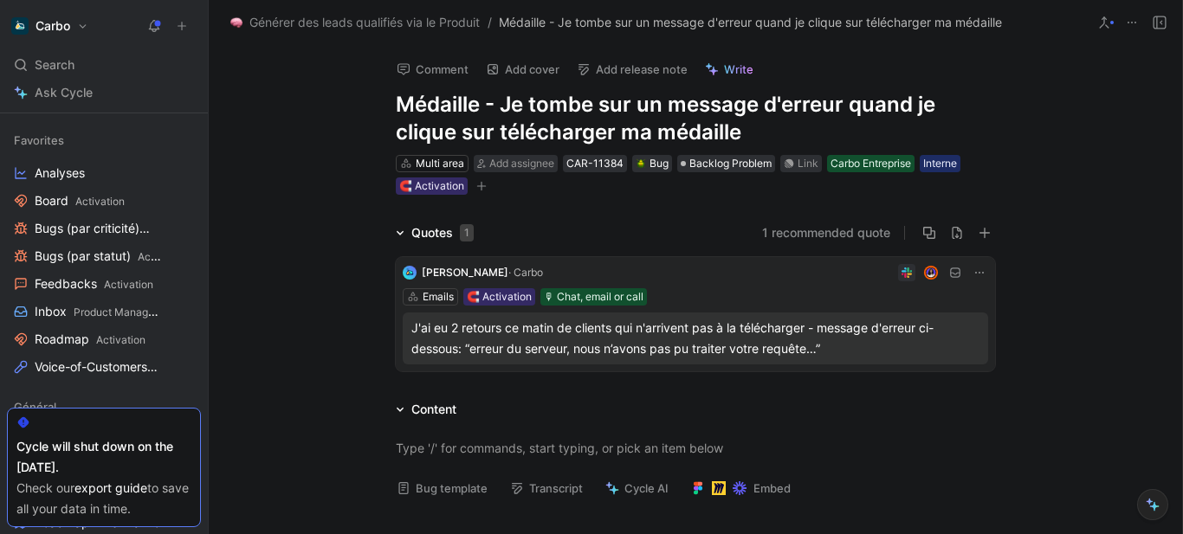
click at [873, 151] on div "Comment Add cover Add release note Write Médaille - Je tombe sur un message d'e…" at bounding box center [695, 120] width 665 height 151
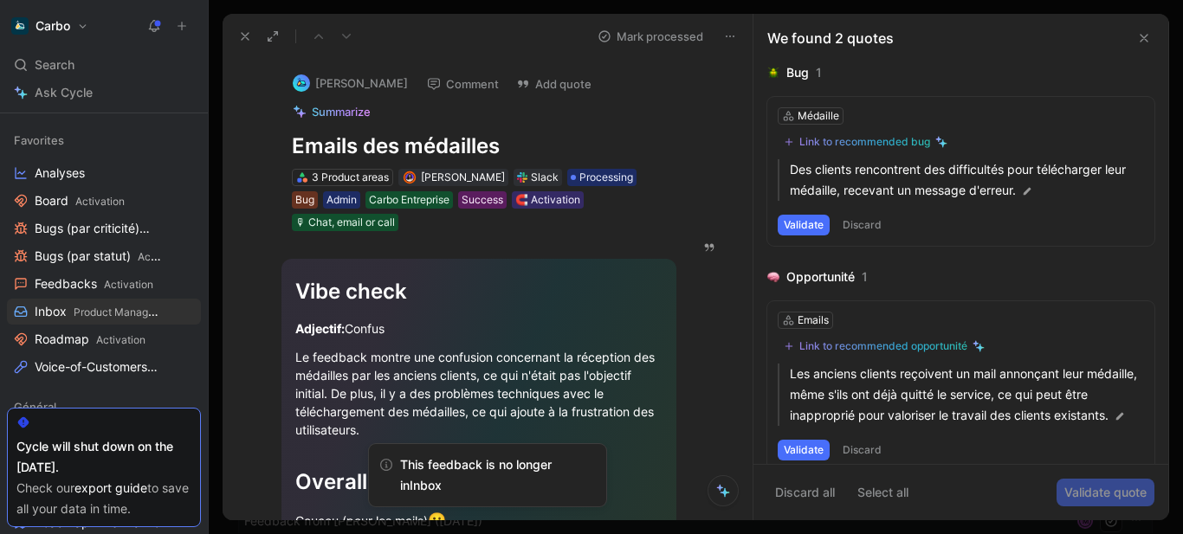
click at [1141, 42] on icon at bounding box center [1144, 38] width 14 height 14
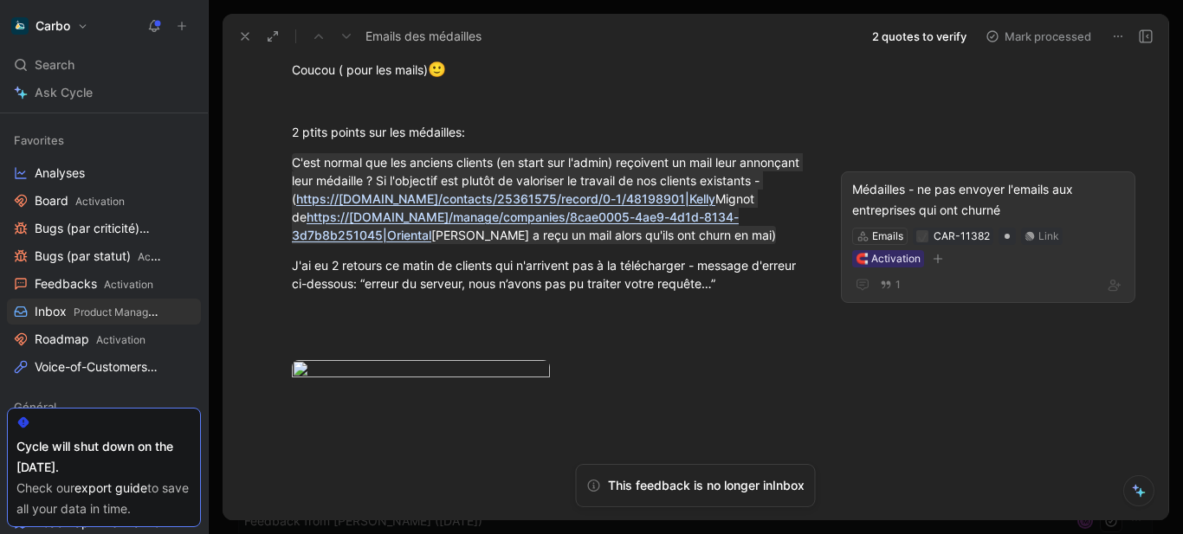
scroll to position [585, 0]
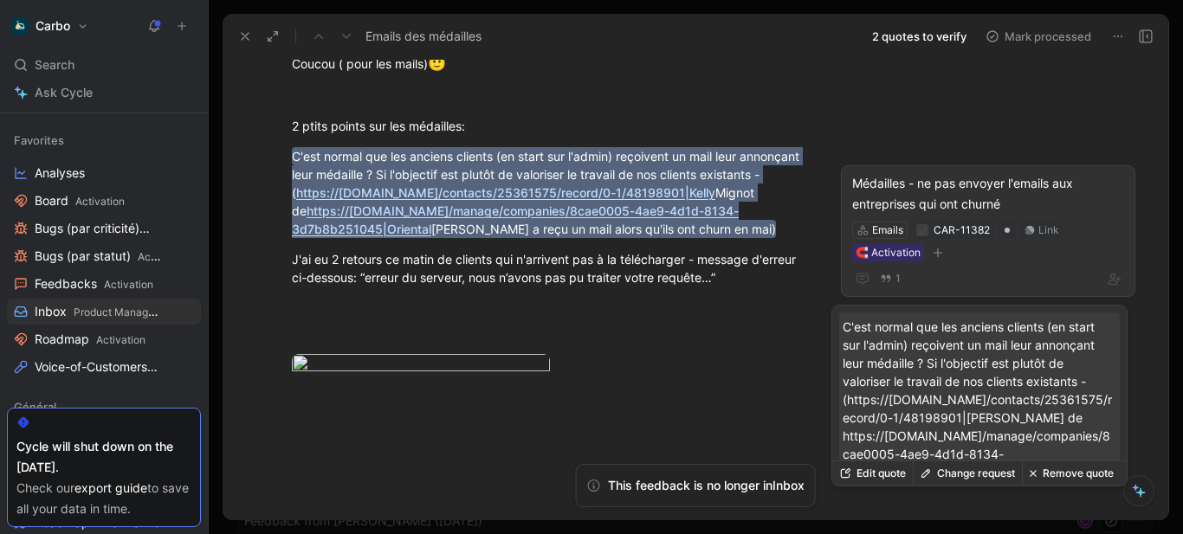
click at [981, 187] on div "Médailles - ne pas envoyer l'emails aux entreprises qui ont churné" at bounding box center [988, 194] width 272 height 42
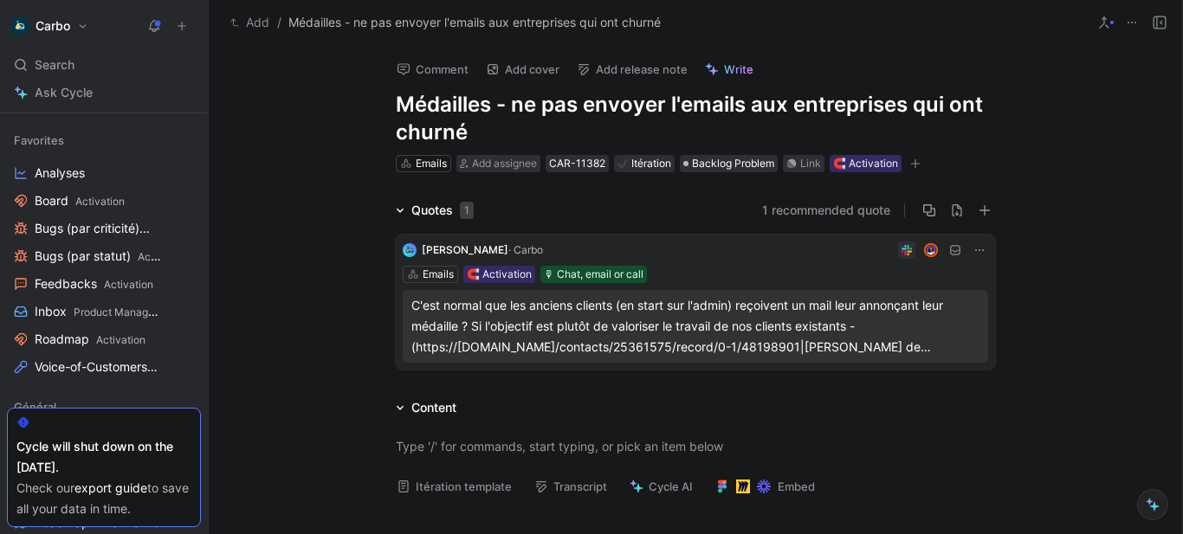
click at [244, 22] on button "Add" at bounding box center [250, 22] width 48 height 21
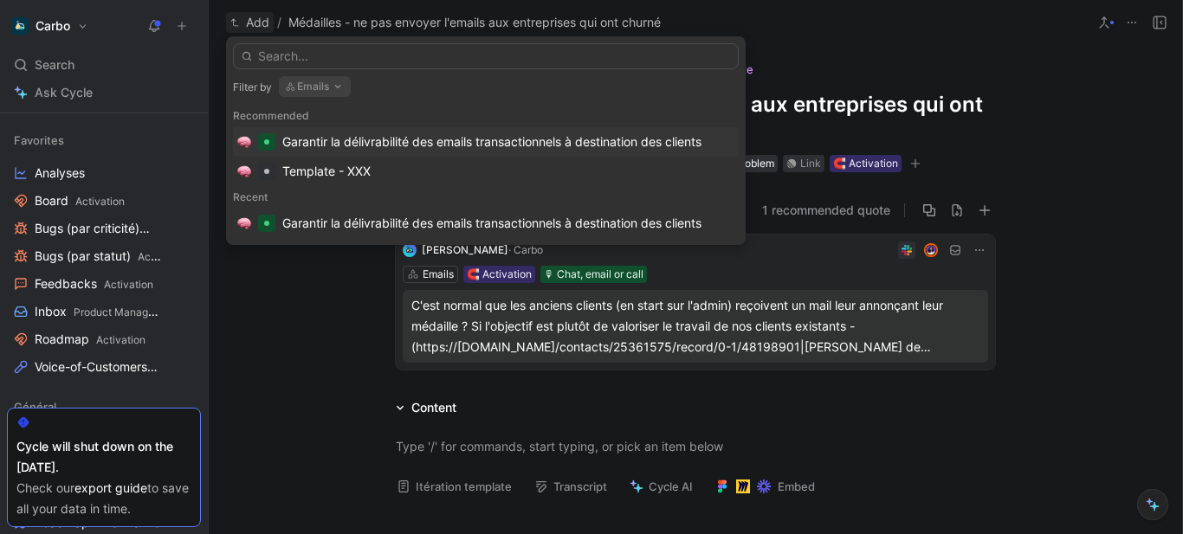
click at [332, 81] on icon "button" at bounding box center [338, 87] width 14 height 14
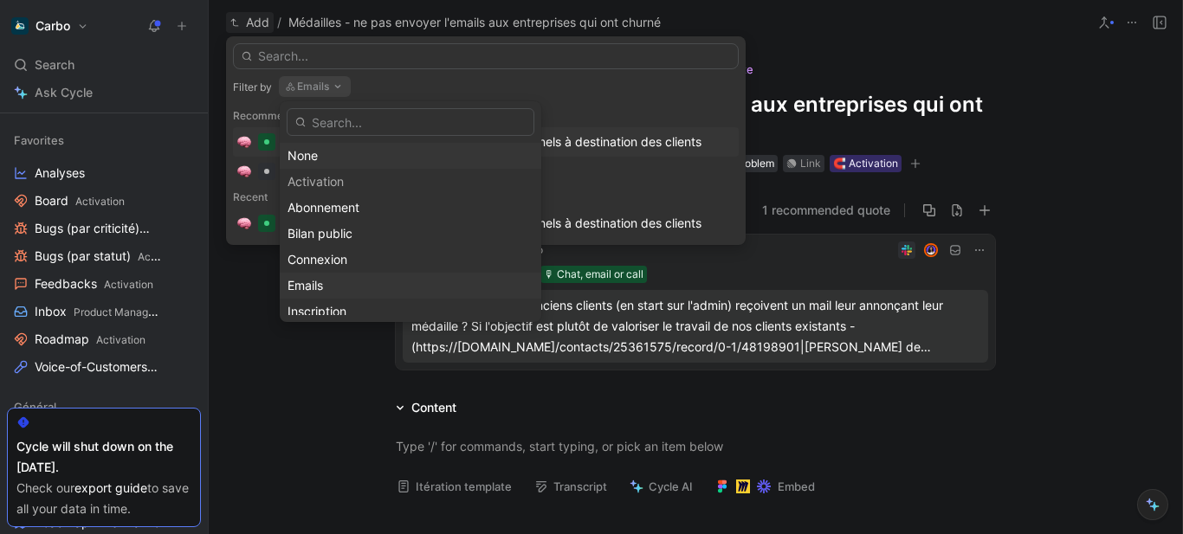
click at [319, 146] on div "None" at bounding box center [410, 155] width 246 height 21
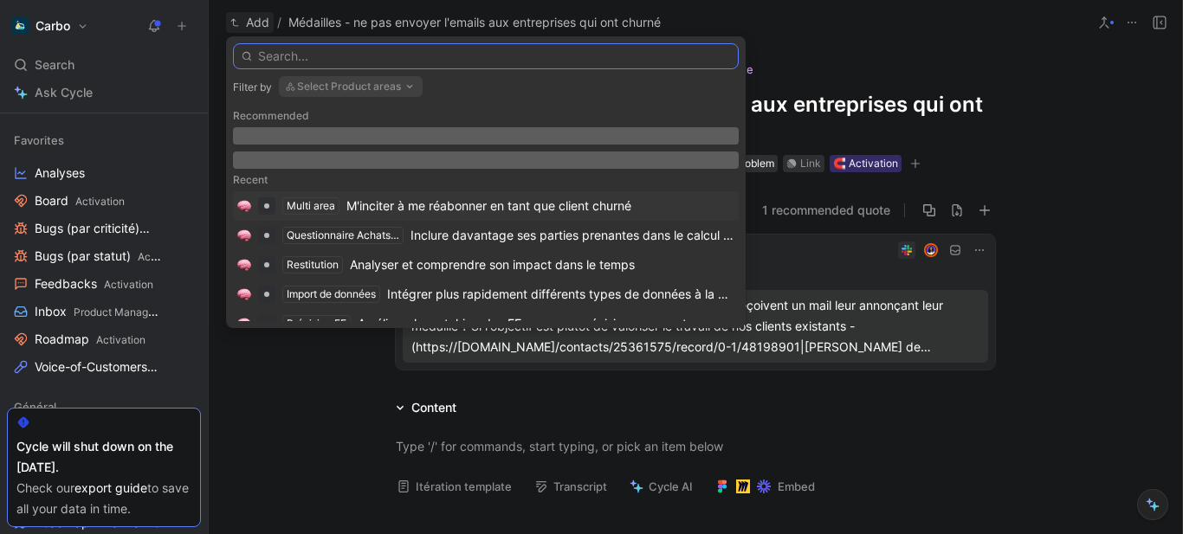
click at [385, 49] on input "text" at bounding box center [486, 56] width 506 height 26
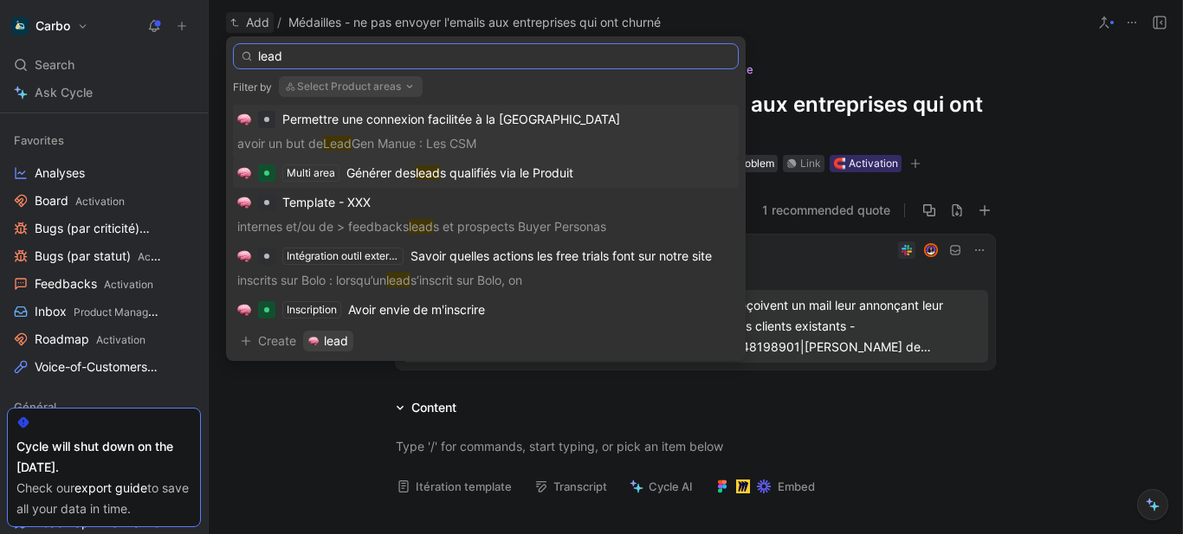
type input "lead"
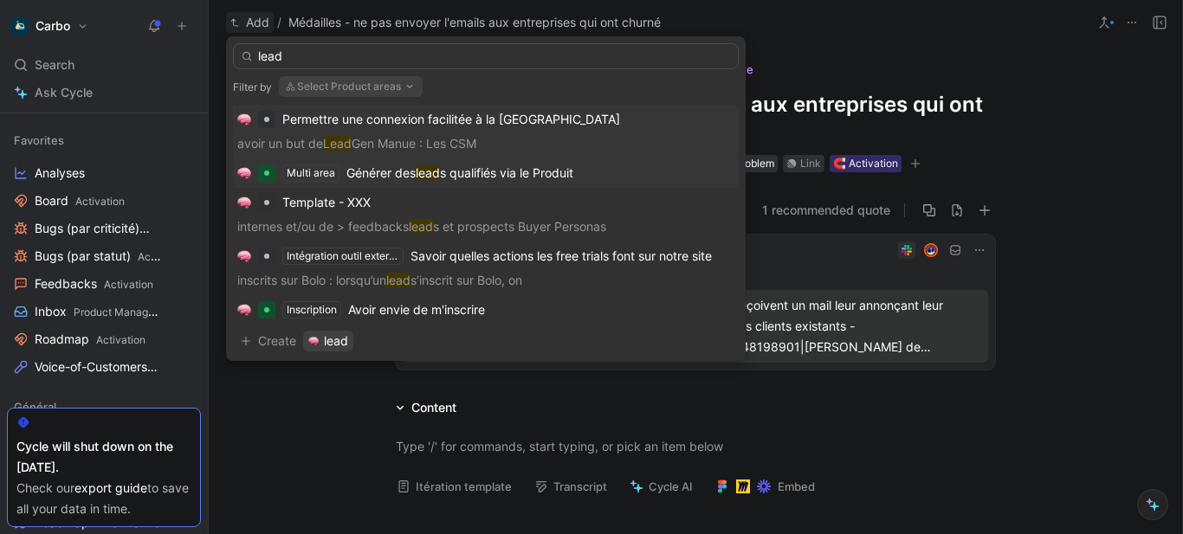
click at [493, 178] on span "s qualifiés via le Produit" at bounding box center [506, 172] width 133 height 15
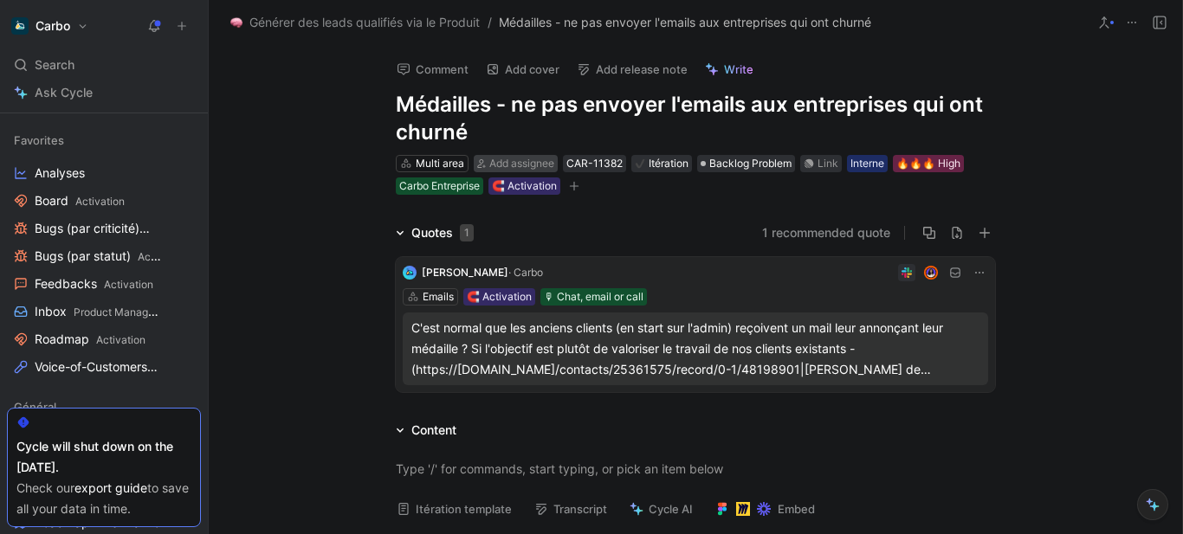
click at [512, 165] on span "Add assignee" at bounding box center [521, 163] width 65 height 13
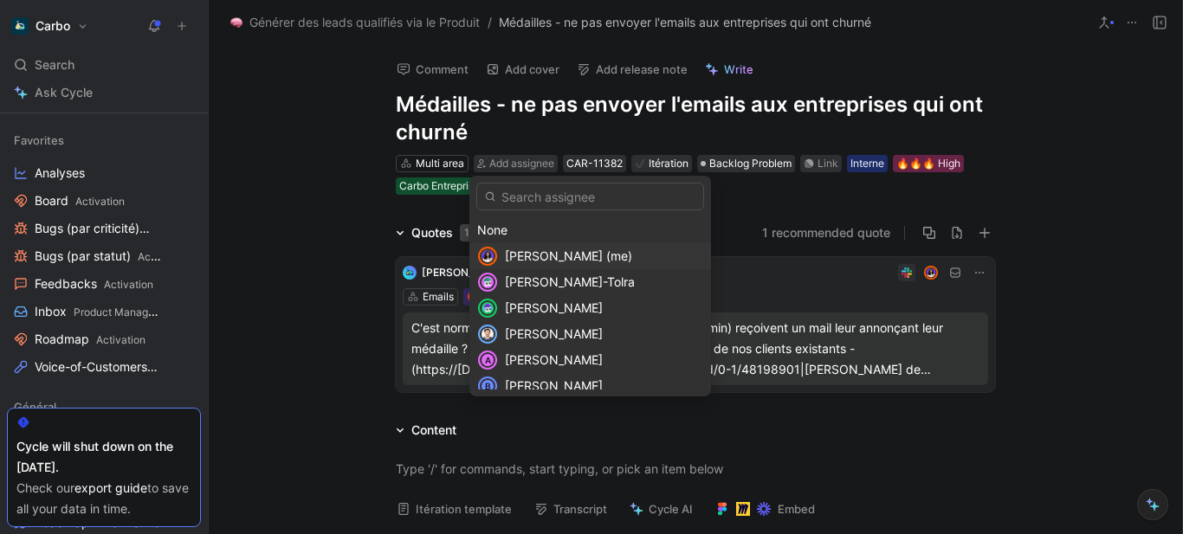
click at [572, 249] on span "Clémentine Coycault (me)" at bounding box center [568, 255] width 127 height 15
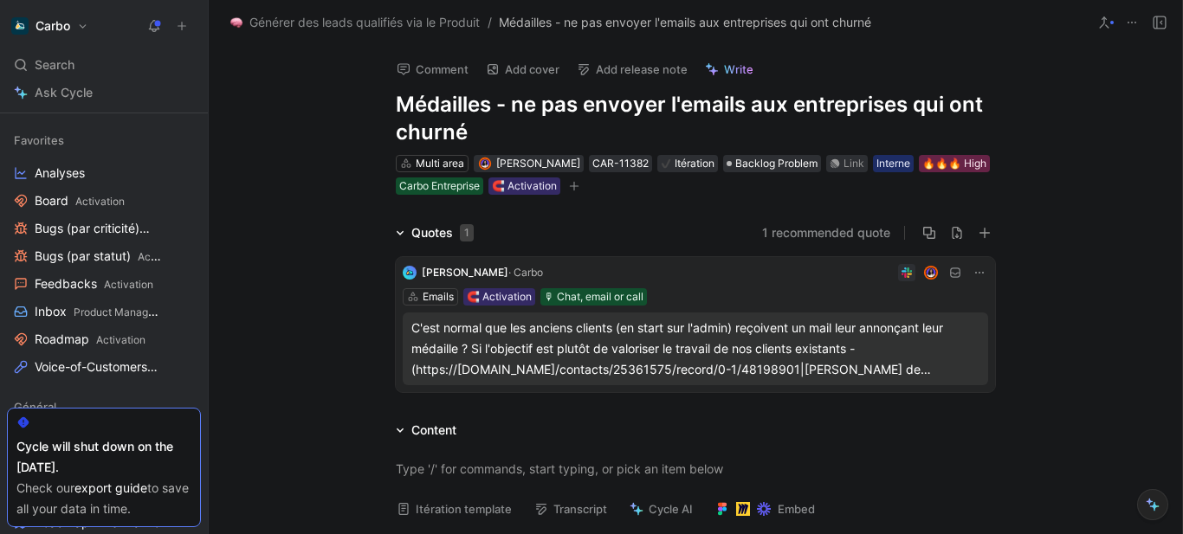
click at [513, 107] on h1 "Médailles - ne pas envoyer l'emails aux entreprises qui ont churné" at bounding box center [695, 118] width 599 height 55
copy h1 "Médailles - ne pas envoyer l'emails aux entreprises qui ont churné"
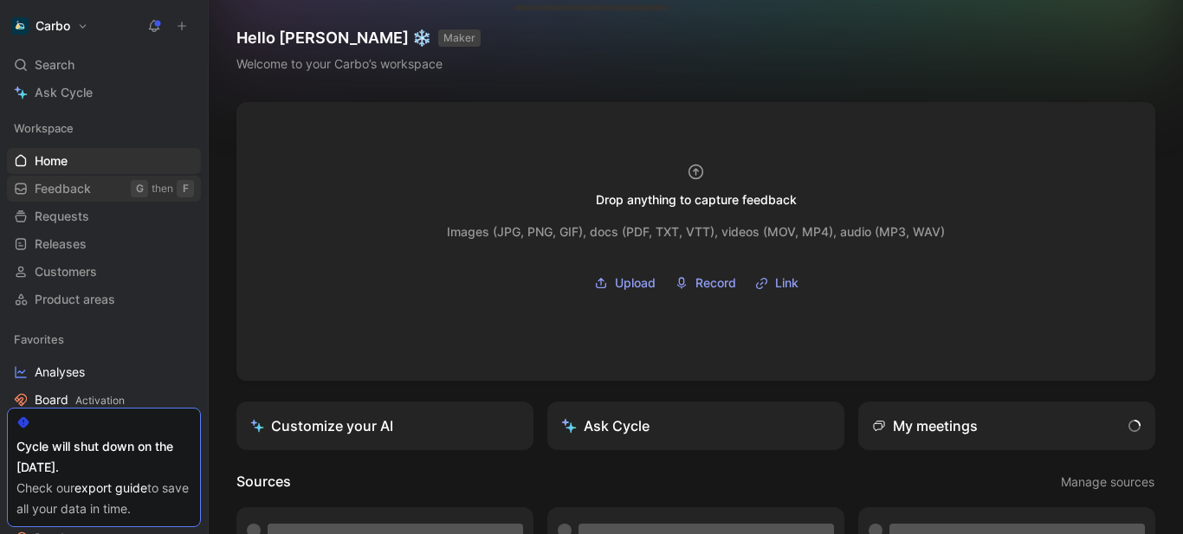
click at [81, 177] on link "Feedback G then F" at bounding box center [104, 189] width 194 height 26
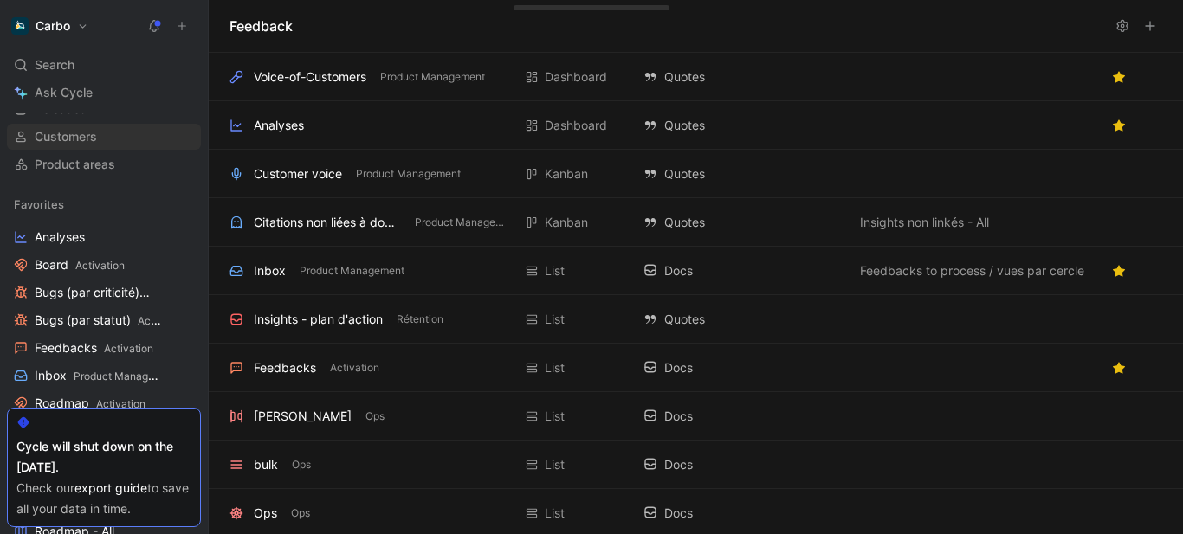
scroll to position [197, 0]
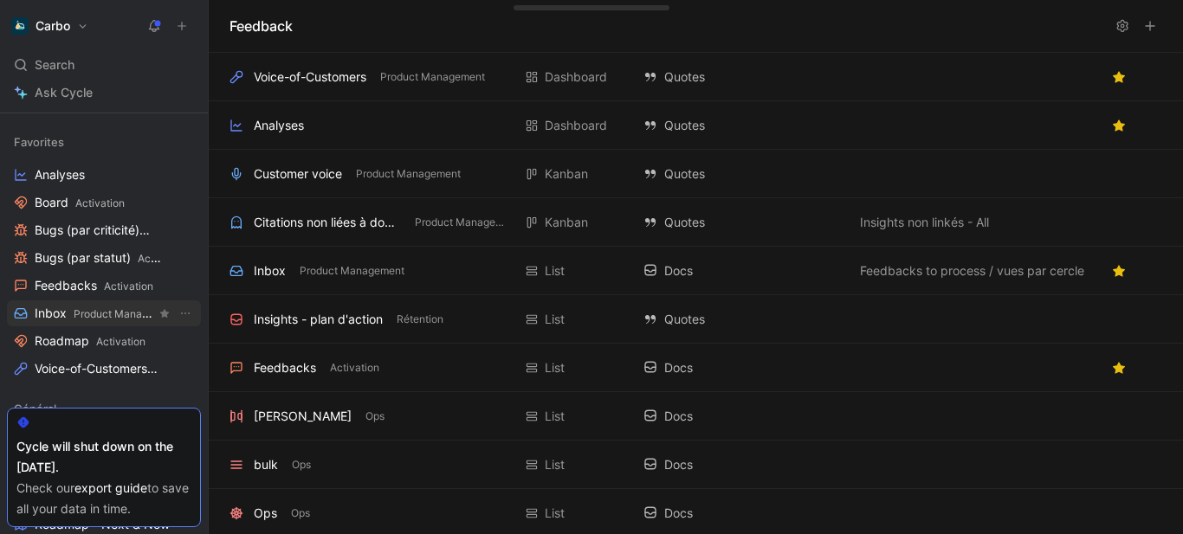
click at [113, 313] on span "Product Management" at bounding box center [126, 313] width 105 height 13
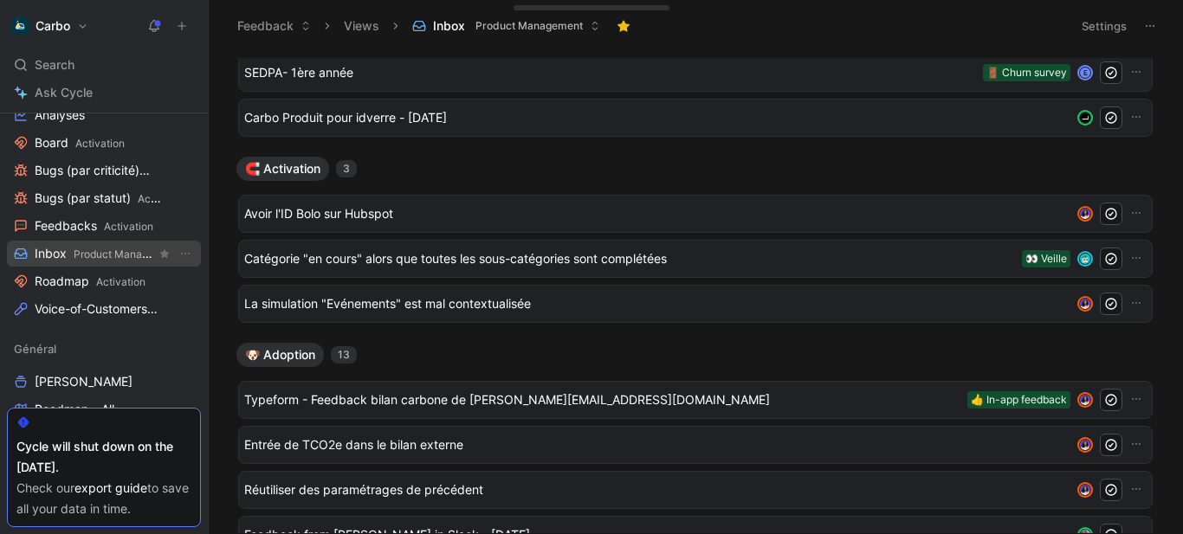
scroll to position [258, 0]
click at [98, 218] on span "Feedbacks Activation" at bounding box center [94, 225] width 119 height 18
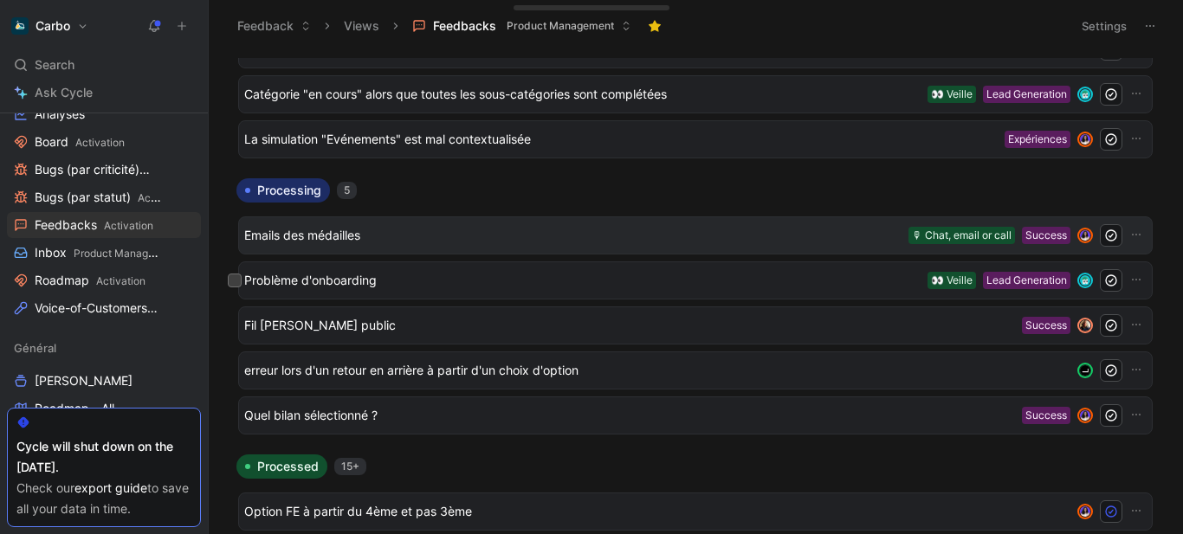
scroll to position [68, 0]
click at [326, 233] on span "Emails des médailles" at bounding box center [572, 234] width 657 height 21
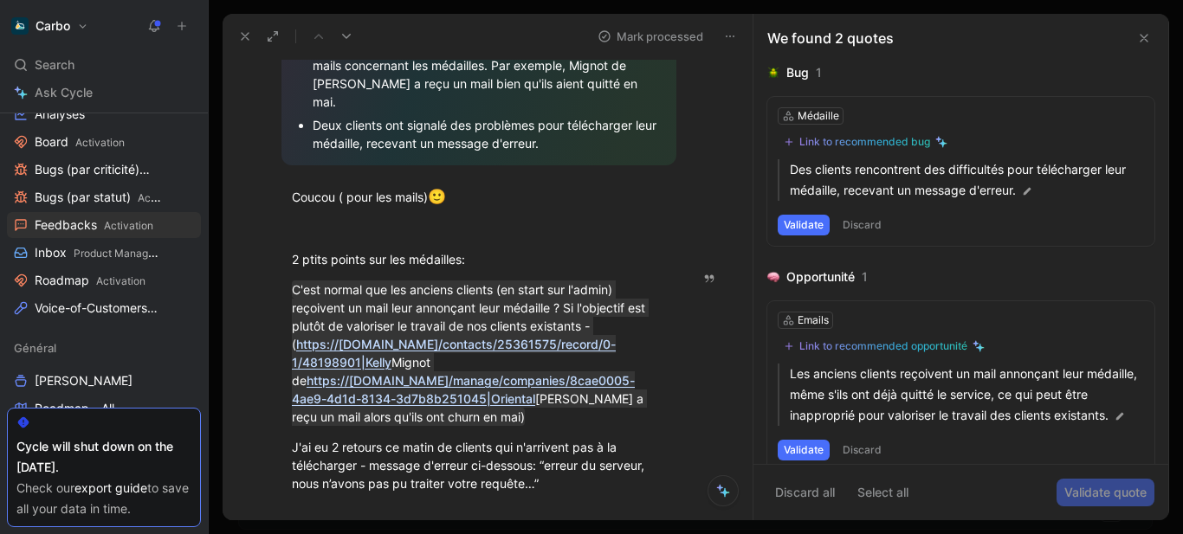
scroll to position [857, 0]
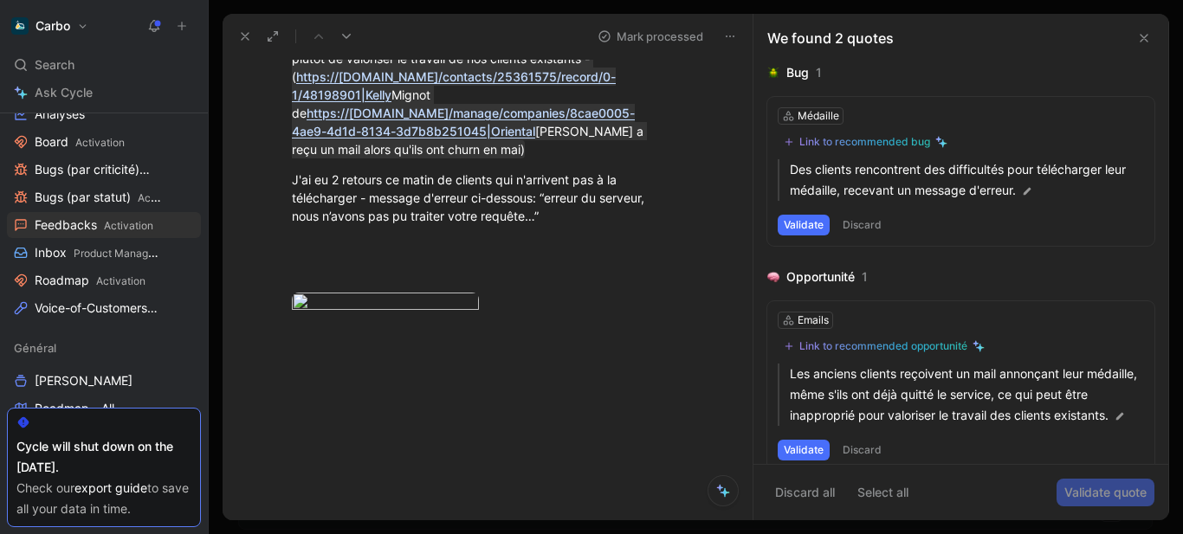
click at [1150, 44] on icon at bounding box center [1144, 38] width 14 height 14
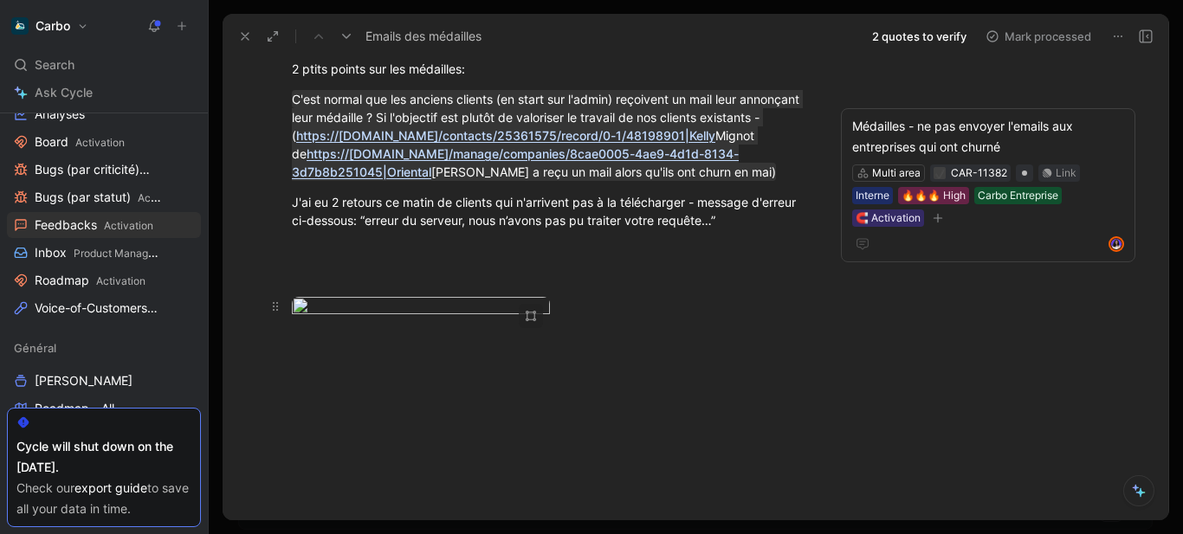
scroll to position [808, 0]
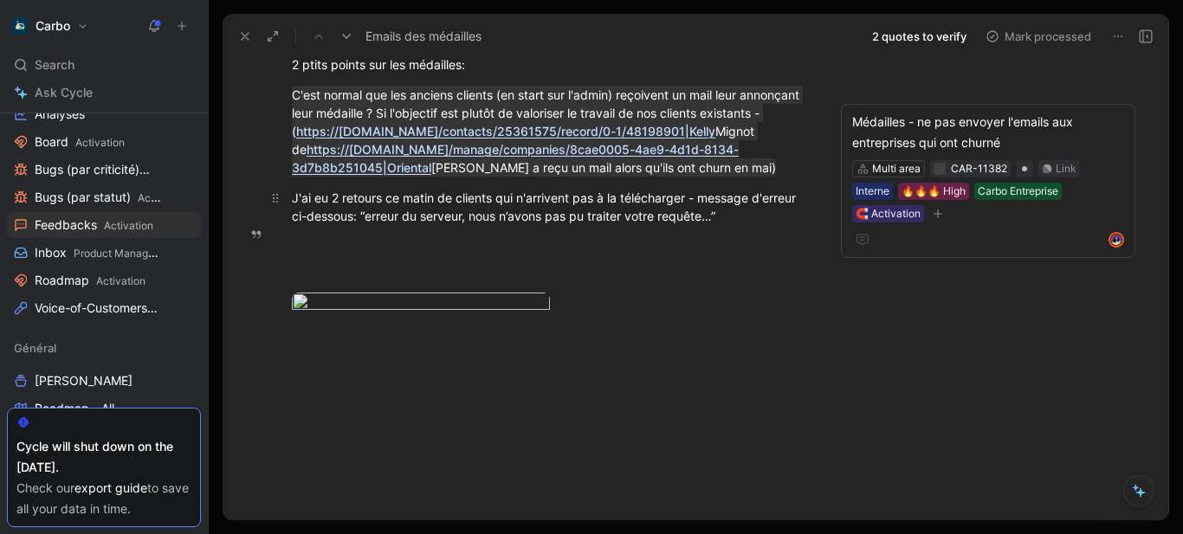
click at [508, 184] on p "J'ai eu 2 retours ce matin de clients qui n'arrivent pas à la télécharger - mes…" at bounding box center [550, 207] width 582 height 47
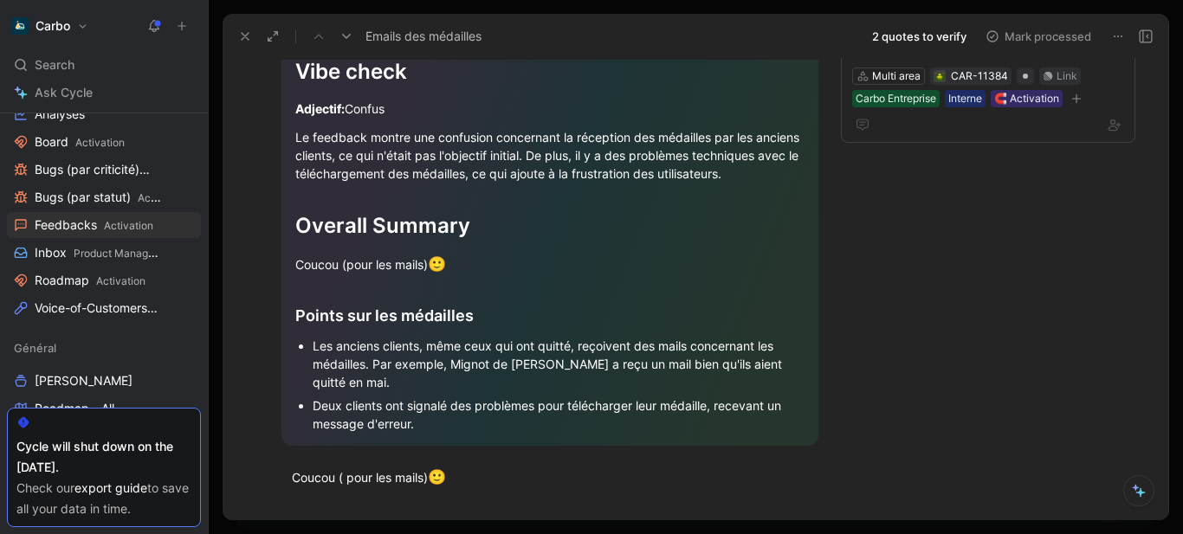
scroll to position [0, 0]
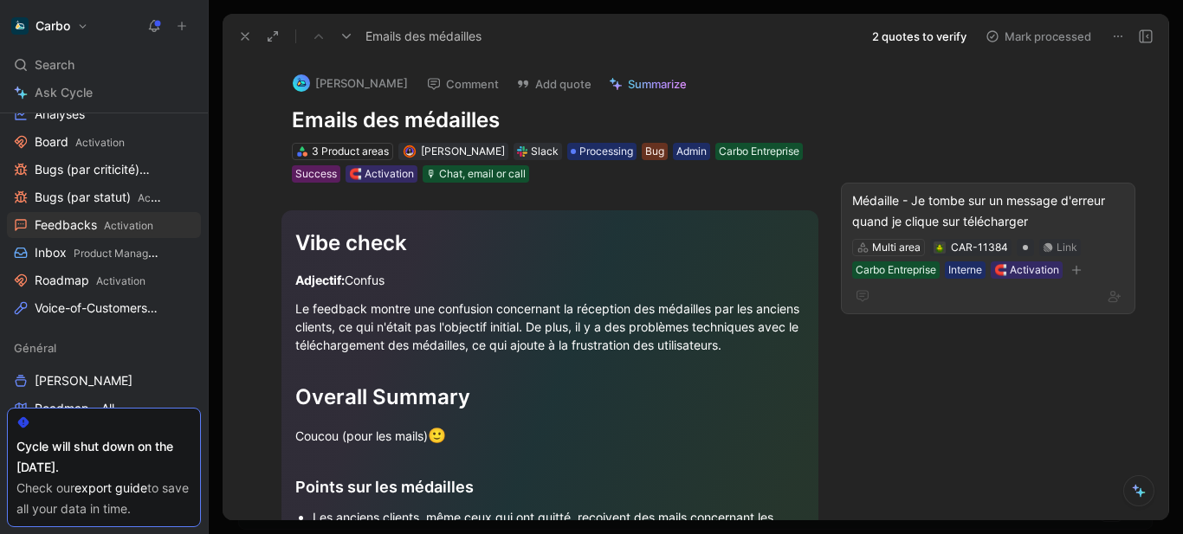
click at [943, 216] on div "Médaille - Je tombe sur un message d'erreur quand je clique sur télécharger" at bounding box center [988, 211] width 272 height 42
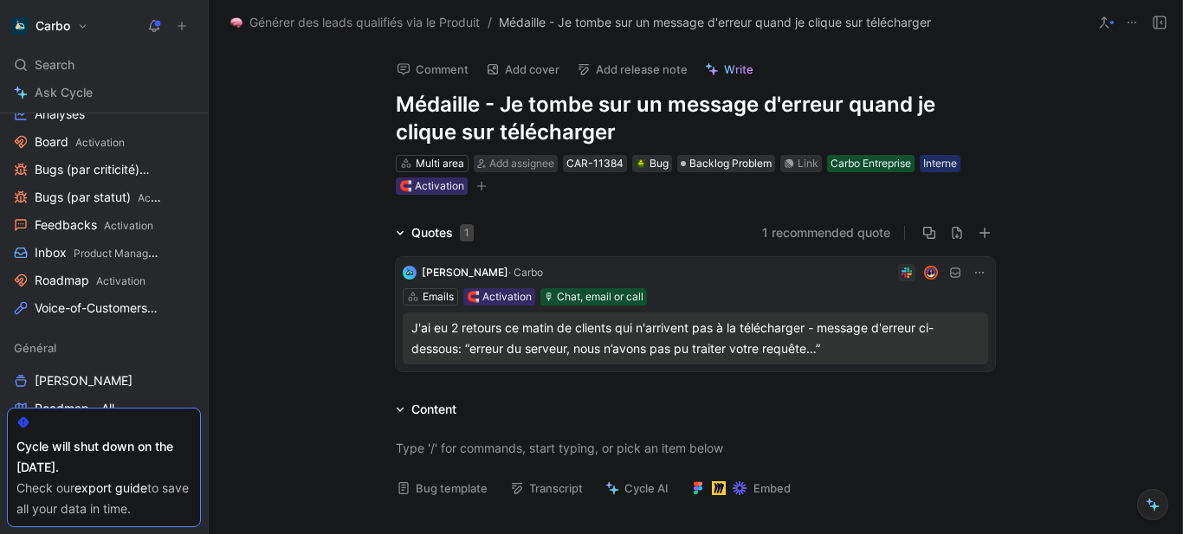
click at [654, 100] on h1 "Médaille - Je tombe sur un message d'erreur quand je clique sur télécharger" at bounding box center [695, 118] width 599 height 55
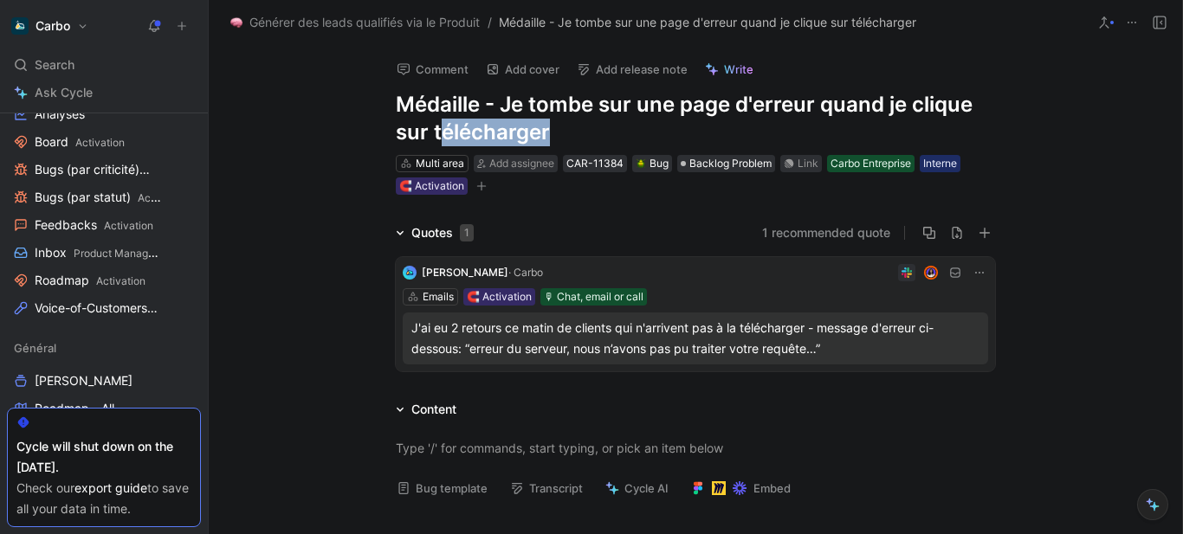
drag, startPoint x: 529, startPoint y: 123, endPoint x: 722, endPoint y: 117, distance: 193.1
click at [722, 117] on h1 "Médaille - Je tombe sur une page d'erreur quand je clique sur télécharger" at bounding box center [695, 118] width 599 height 55
click at [441, 114] on h1 "Médaille - Je tombe sur une page d'erreur quand je clique sur télécharger" at bounding box center [695, 118] width 599 height 55
drag, startPoint x: 590, startPoint y: 118, endPoint x: 675, endPoint y: 108, distance: 86.2
click at [675, 108] on h1 "Médaille - Je tombe sur une page d'erreur quand je clique sur télécharger" at bounding box center [695, 118] width 599 height 55
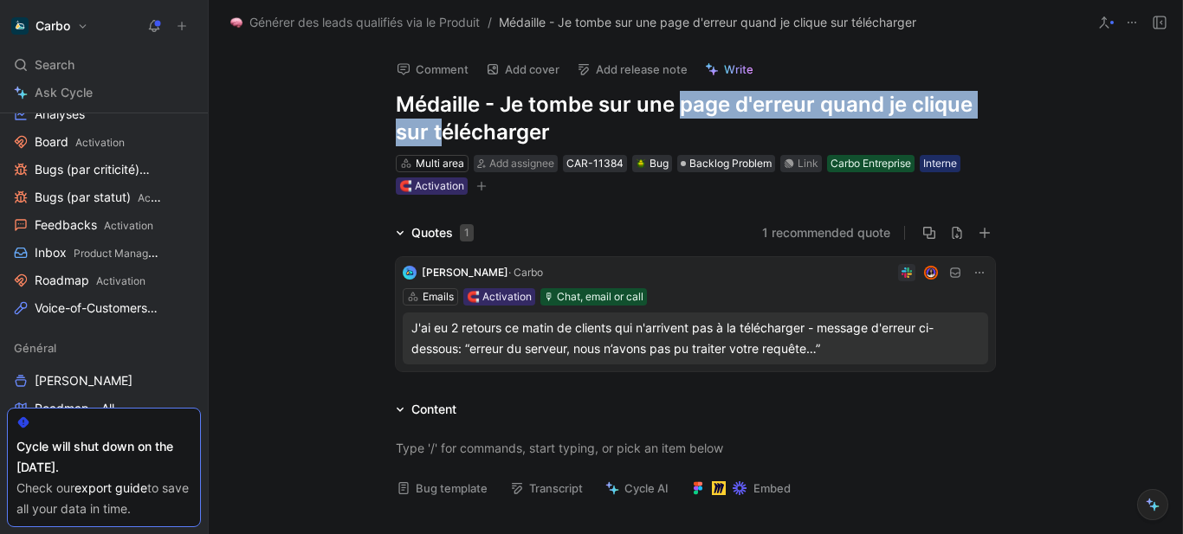
click at [434, 127] on h1 "Médaille - Je tombe sur une page d'erreur quand je clique sur télécharger" at bounding box center [695, 118] width 599 height 55
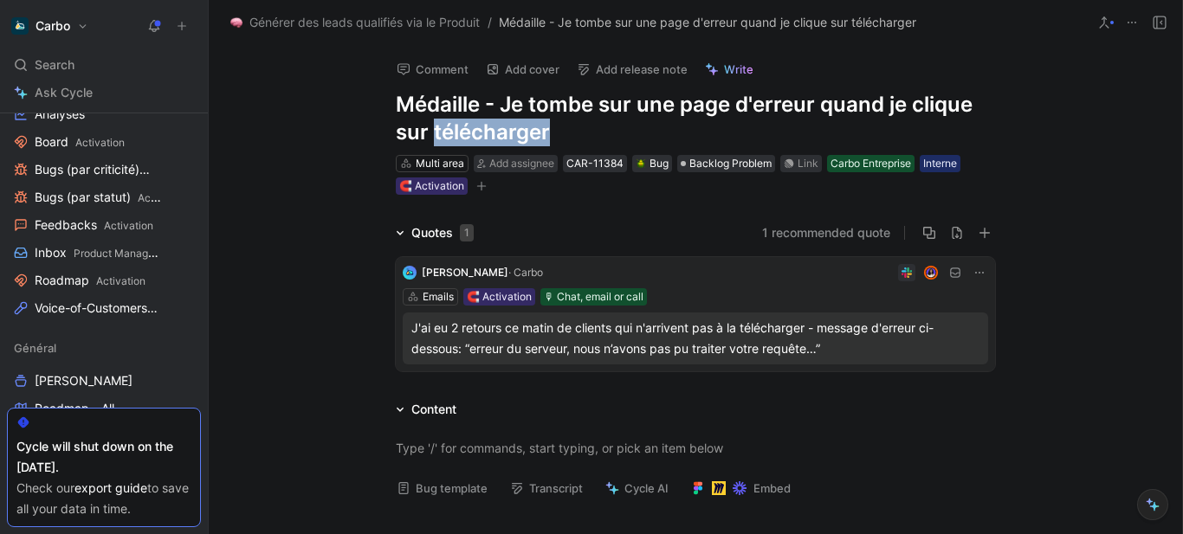
drag, startPoint x: 603, startPoint y: 131, endPoint x: 656, endPoint y: 126, distance: 53.9
click at [656, 126] on h1 "Médaille - Je tombe sur une page d'erreur quand je clique sur télécharger" at bounding box center [695, 118] width 599 height 55
click at [543, 166] on span "Add assignee" at bounding box center [521, 163] width 65 height 13
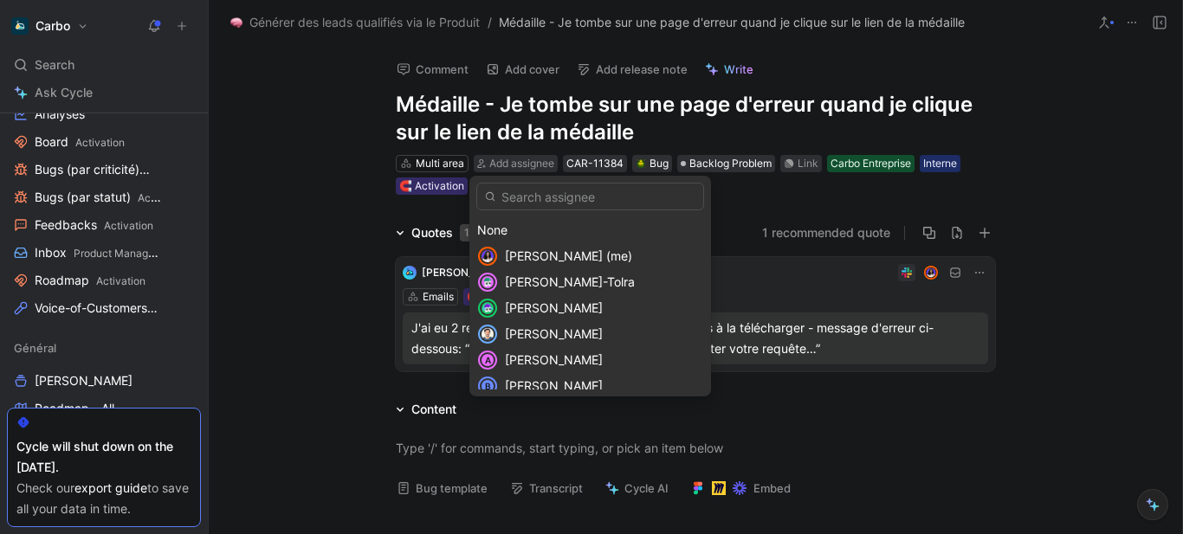
click at [567, 253] on span "Clémentine Coycault (me)" at bounding box center [568, 255] width 127 height 15
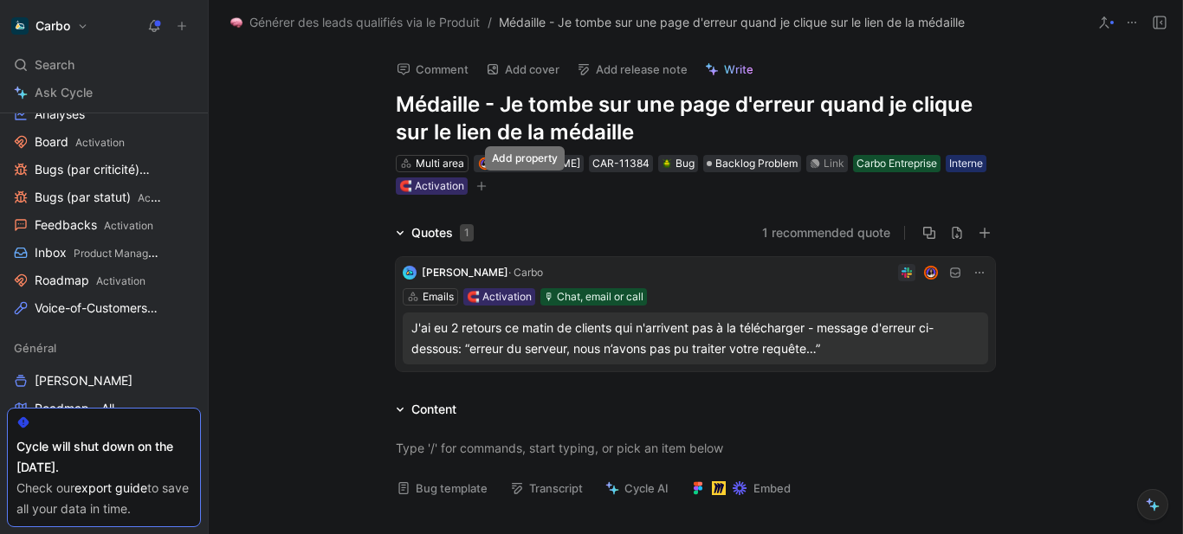
click at [487, 186] on icon "button" at bounding box center [482, 185] width 10 height 1
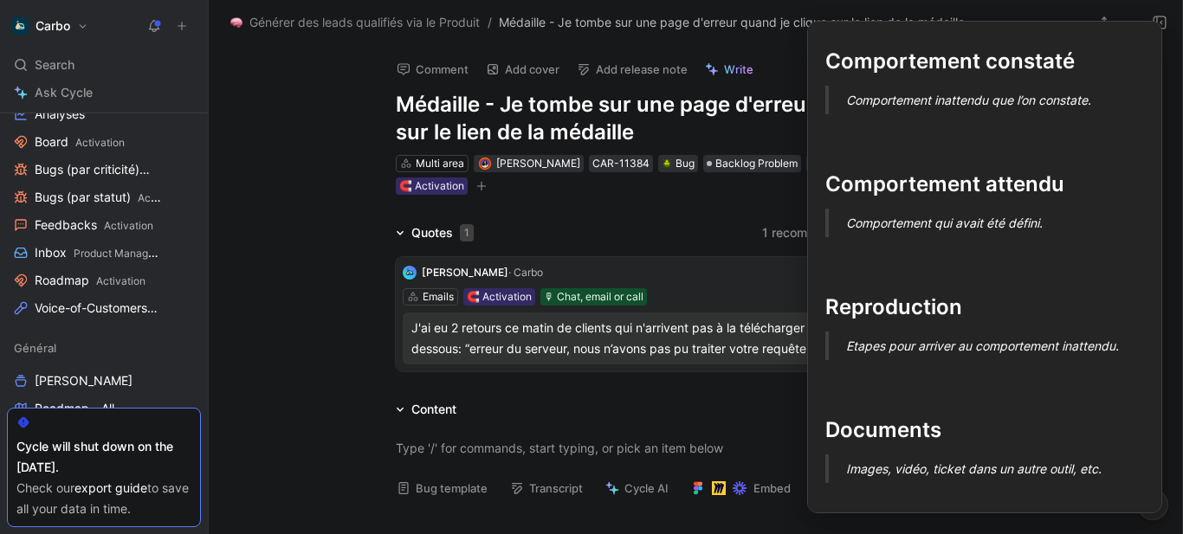
click at [435, 488] on button "Bug template" at bounding box center [442, 488] width 106 height 24
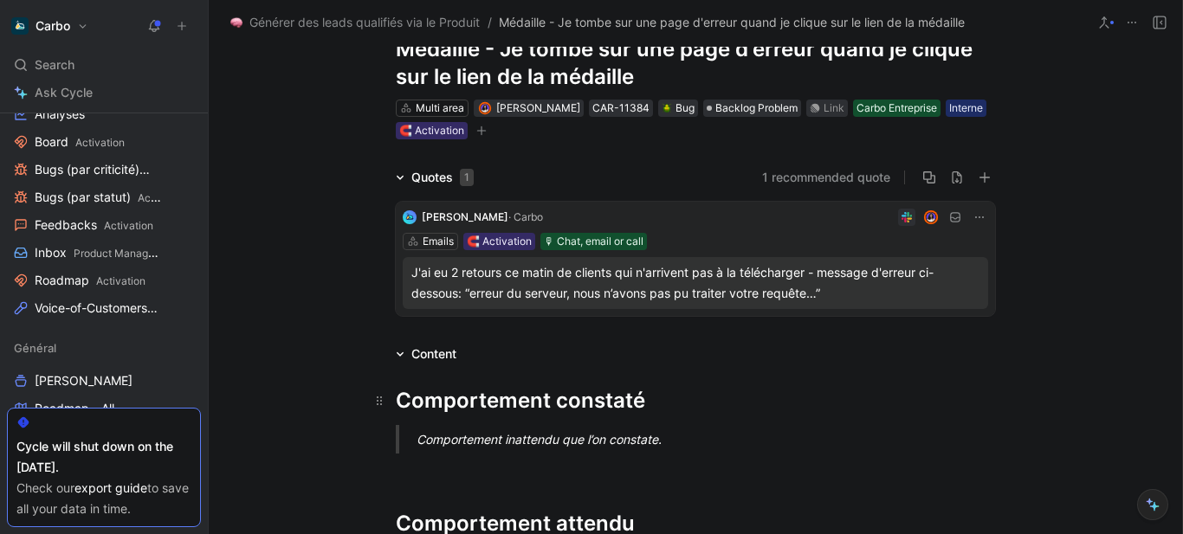
scroll to position [56, 0]
click at [513, 428] on p "Comportement inattendu que l’on constate." at bounding box center [715, 438] width 599 height 29
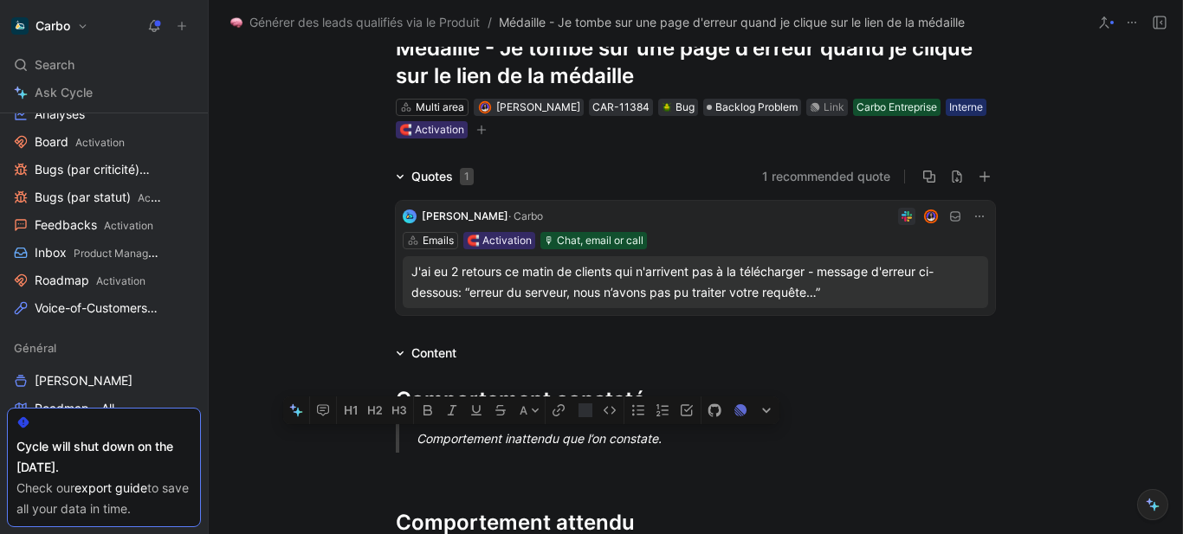
click at [513, 428] on p "Comportement inattendu que l’on constate." at bounding box center [715, 438] width 599 height 29
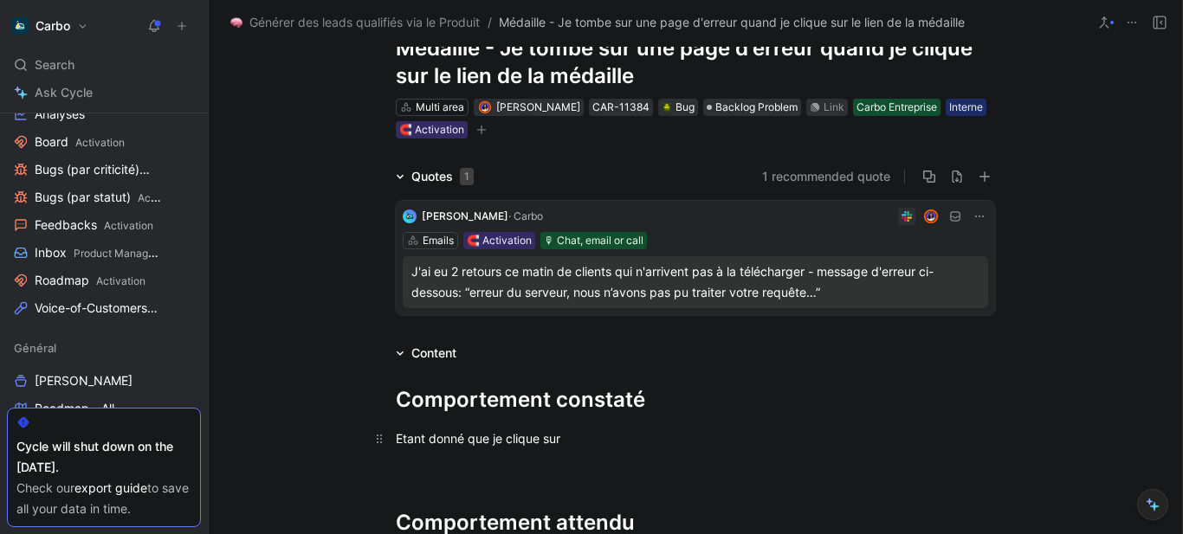
click at [494, 436] on div "Etant donné que je clique sur" at bounding box center [695, 438] width 599 height 18
click at [749, 438] on div "Etant donné que je reçois l’email des médailles et clique sur" at bounding box center [695, 438] width 599 height 18
click at [738, 438] on div "Etant donné que je reçois l’email des médailles et clique sur ‘"Partager ma méd…" at bounding box center [695, 438] width 599 height 18
click at [880, 437] on div "Etant donné que je reçois l’email des médailles et clique sur "Partager ma méda…" at bounding box center [695, 438] width 599 height 18
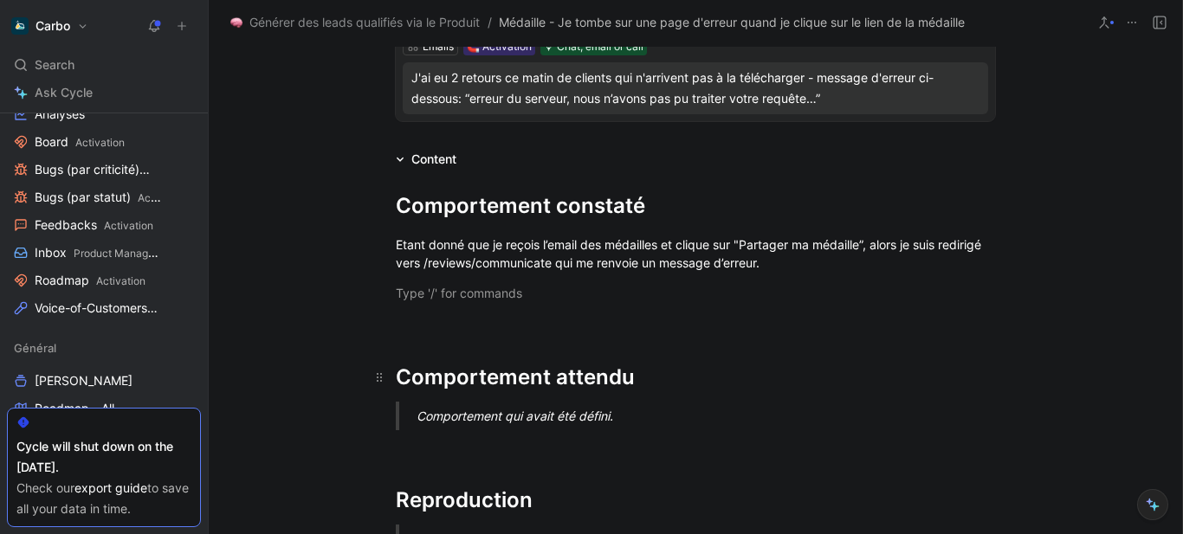
scroll to position [251, 0]
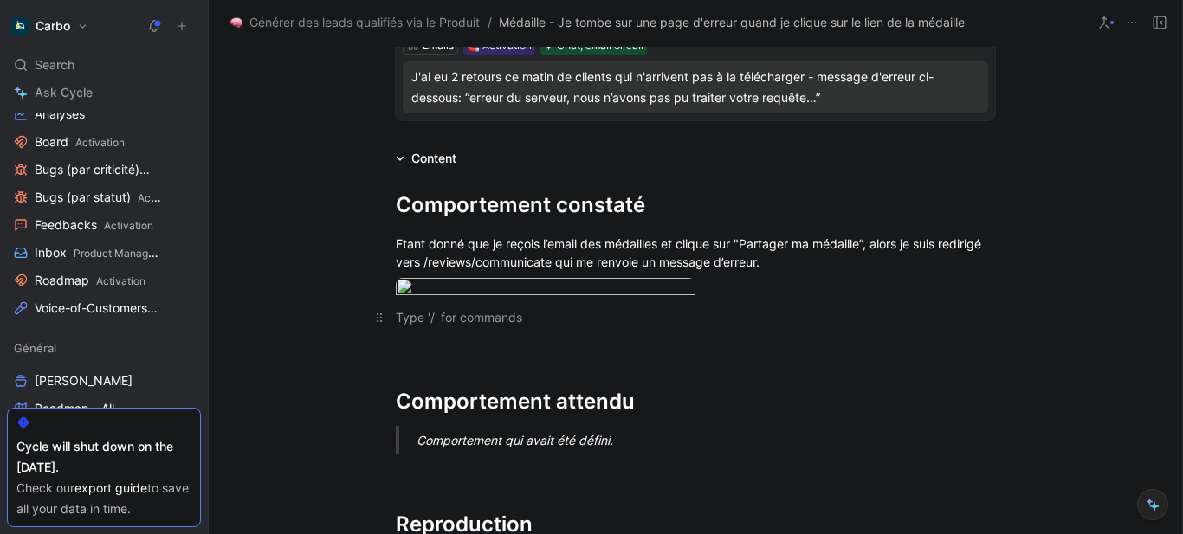
click at [487, 332] on p at bounding box center [695, 317] width 665 height 29
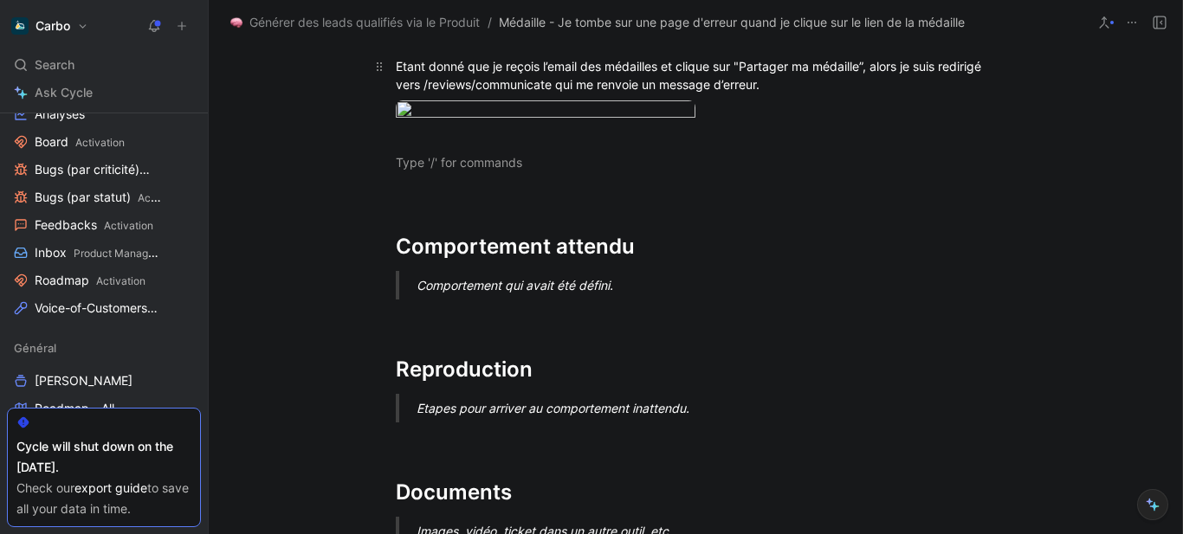
scroll to position [394, 0]
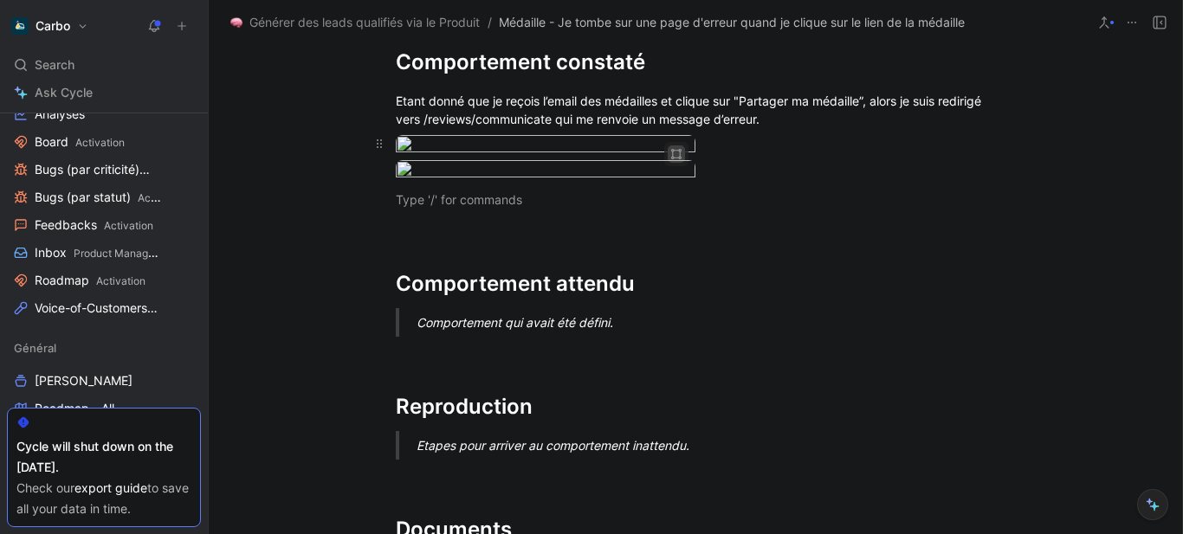
click at [673, 158] on icon "button" at bounding box center [676, 157] width 6 height 1
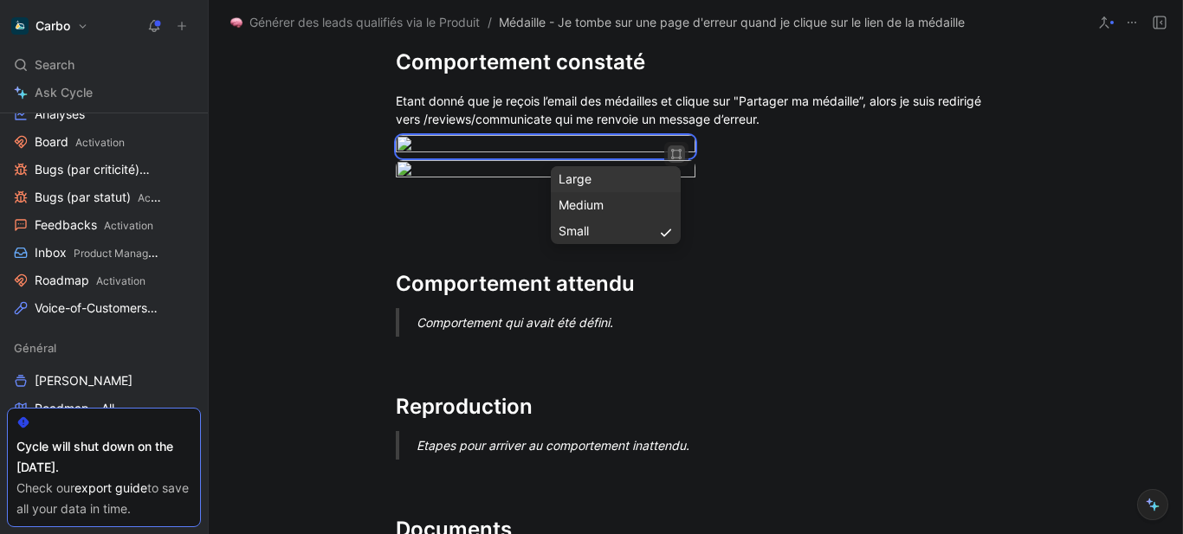
click at [595, 184] on div "Large" at bounding box center [615, 179] width 114 height 21
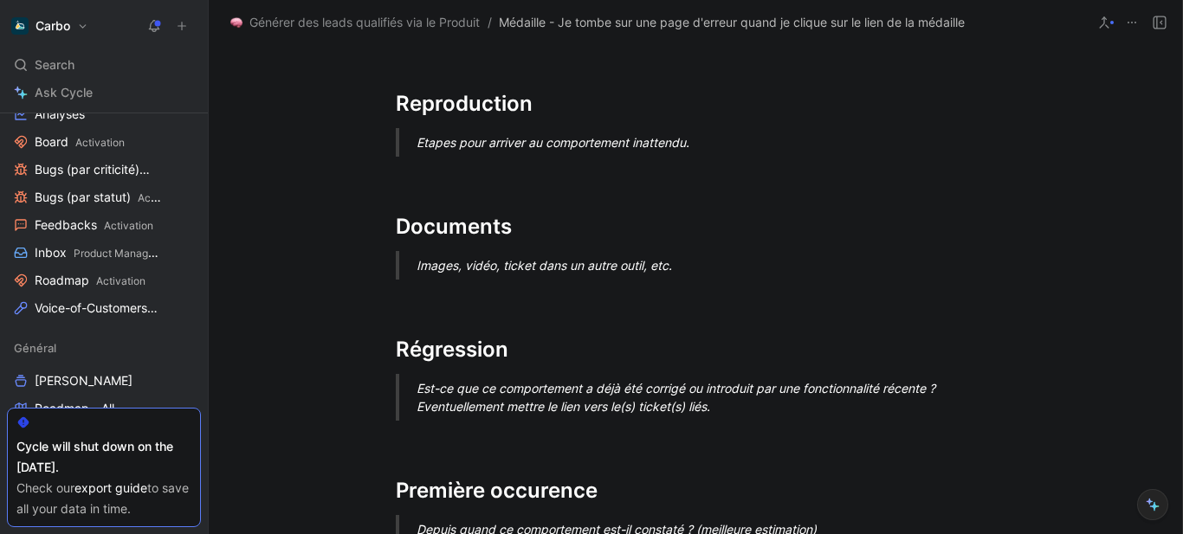
scroll to position [707, 0]
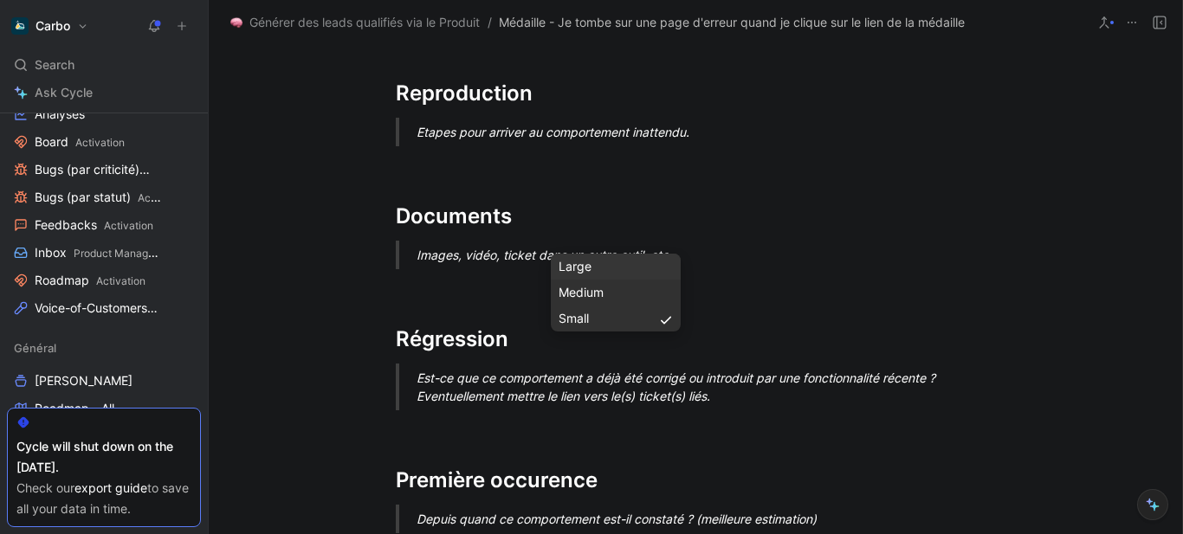
click at [609, 272] on div "Large" at bounding box center [615, 266] width 114 height 21
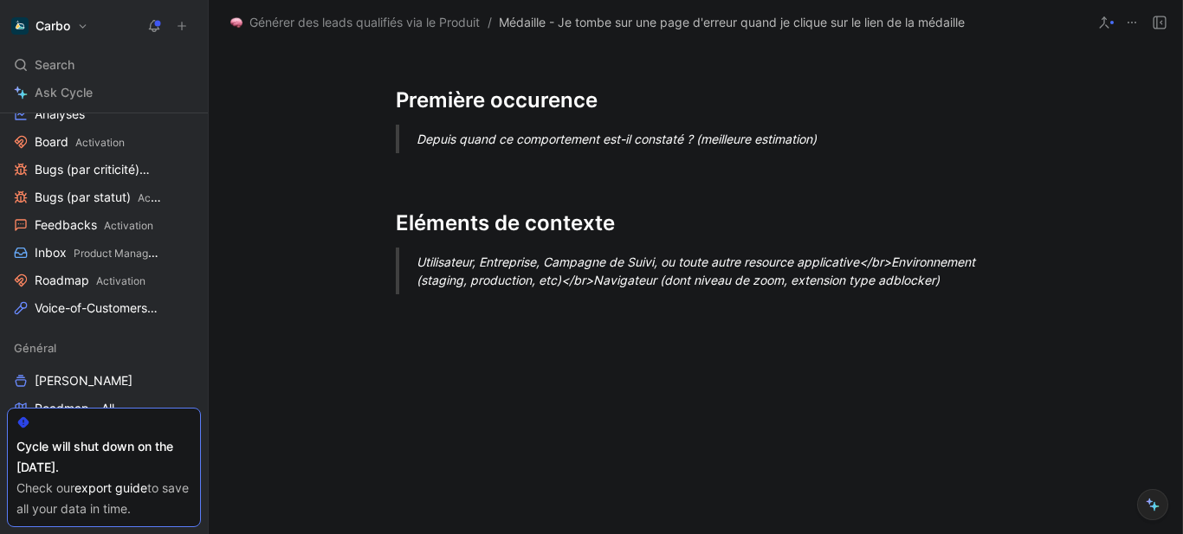
scroll to position [1091, 0]
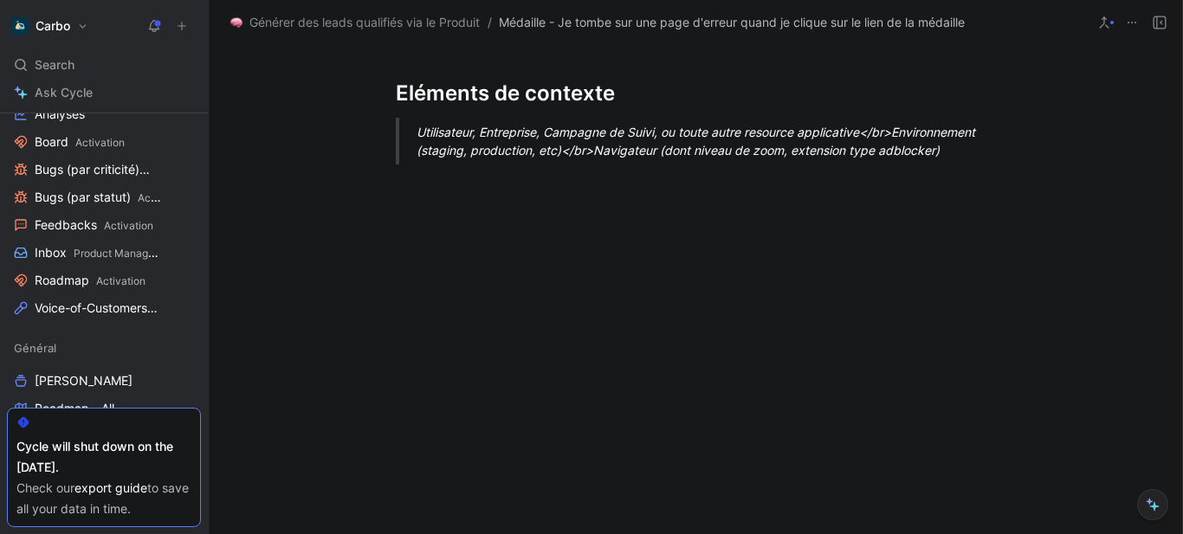
scroll to position [1209, 0]
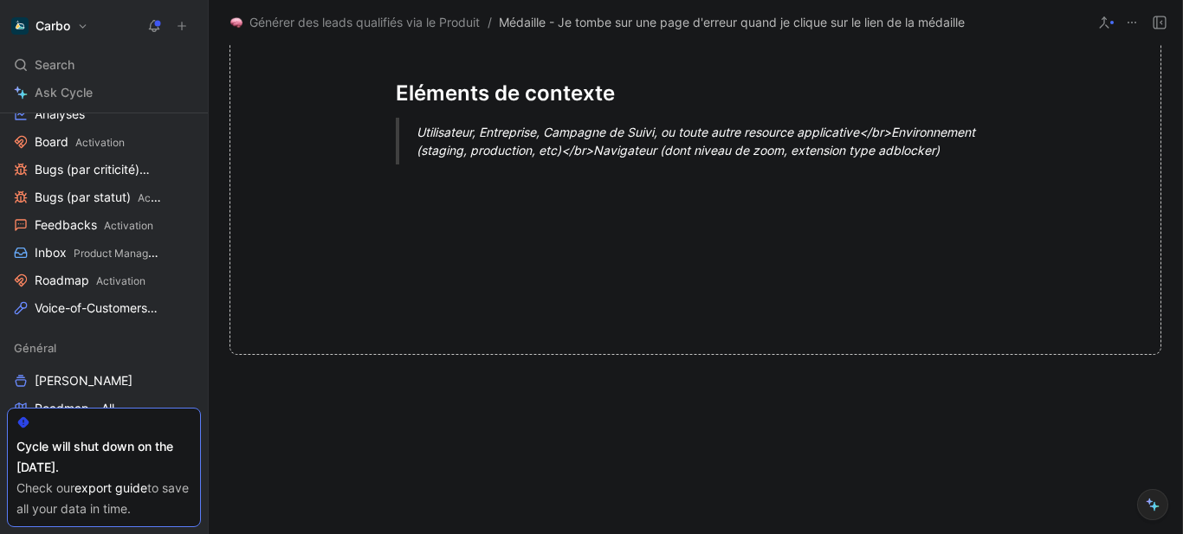
scroll to position [1364, 0]
drag, startPoint x: 719, startPoint y: 358, endPoint x: 333, endPoint y: 288, distance: 392.3
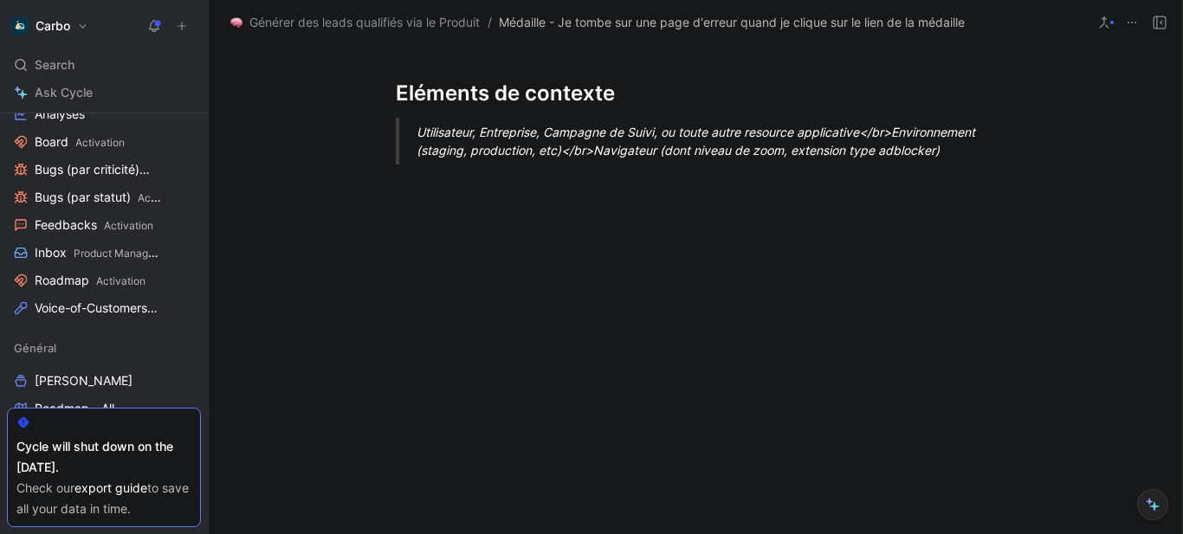
scroll to position [1504, 0]
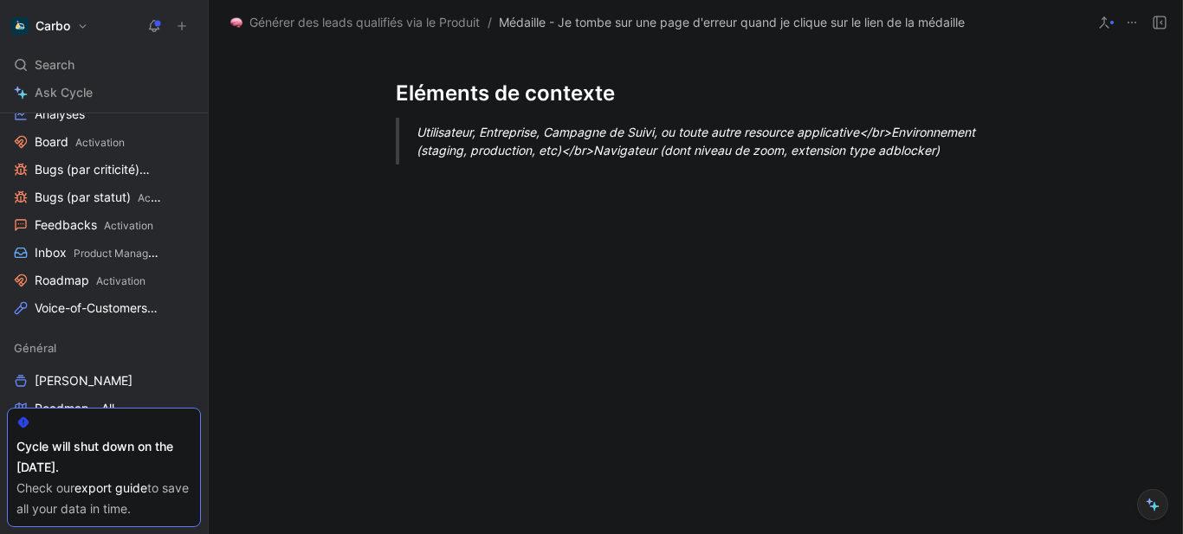
click at [507, 18] on div "Depuis quand ce comportement est-il constaté ? (meilleure estimation)" at bounding box center [715, 9] width 599 height 18
click at [400, 18] on div "22/09/2025" at bounding box center [695, 9] width 599 height 18
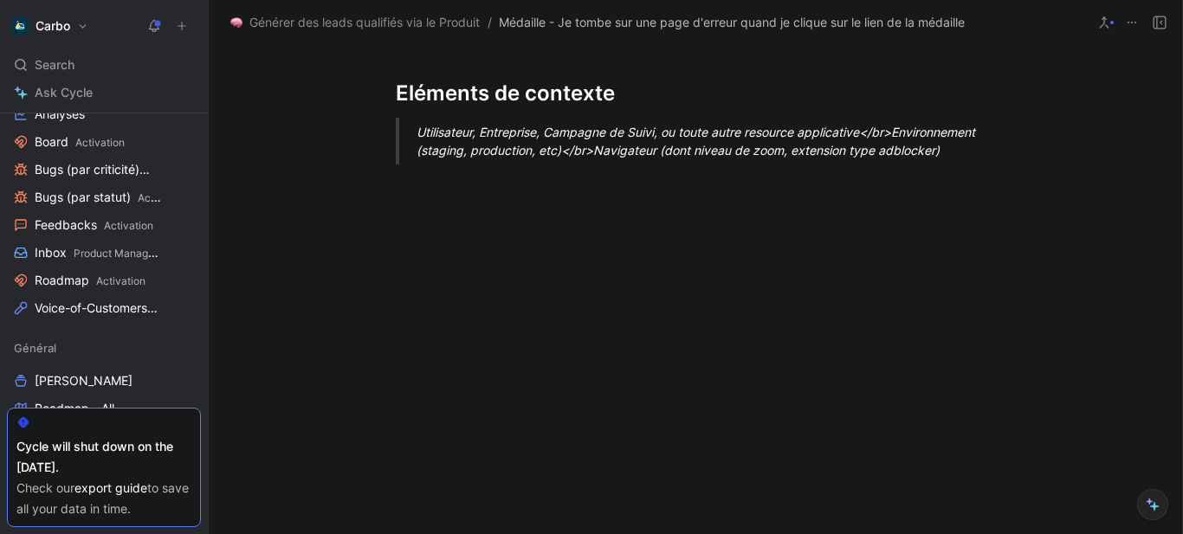
click at [501, 159] on div "Utilisateur, Entreprise, Campagne de Suivi, ou toute autre resource applicative…" at bounding box center [715, 141] width 599 height 36
click at [518, 159] on div "Utilisateur, Entreprise, Campagne de Suivi, ou toute autre resource applicative…" at bounding box center [715, 141] width 599 height 36
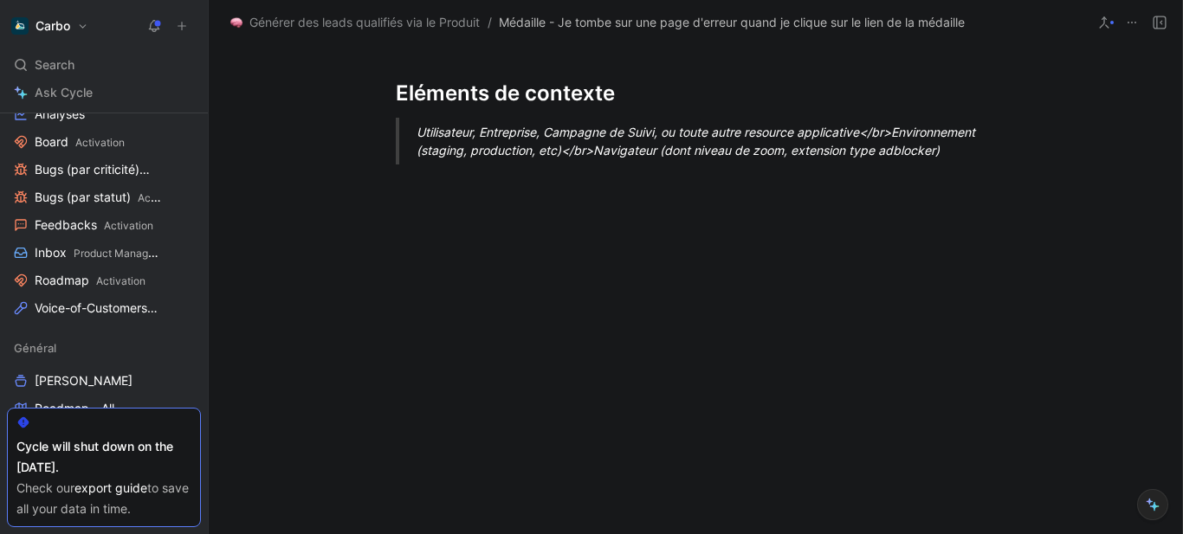
click at [518, 159] on div "Utilisateur, Entreprise, Campagne de Suivi, ou toute autre resource applicative…" at bounding box center [715, 141] width 599 height 36
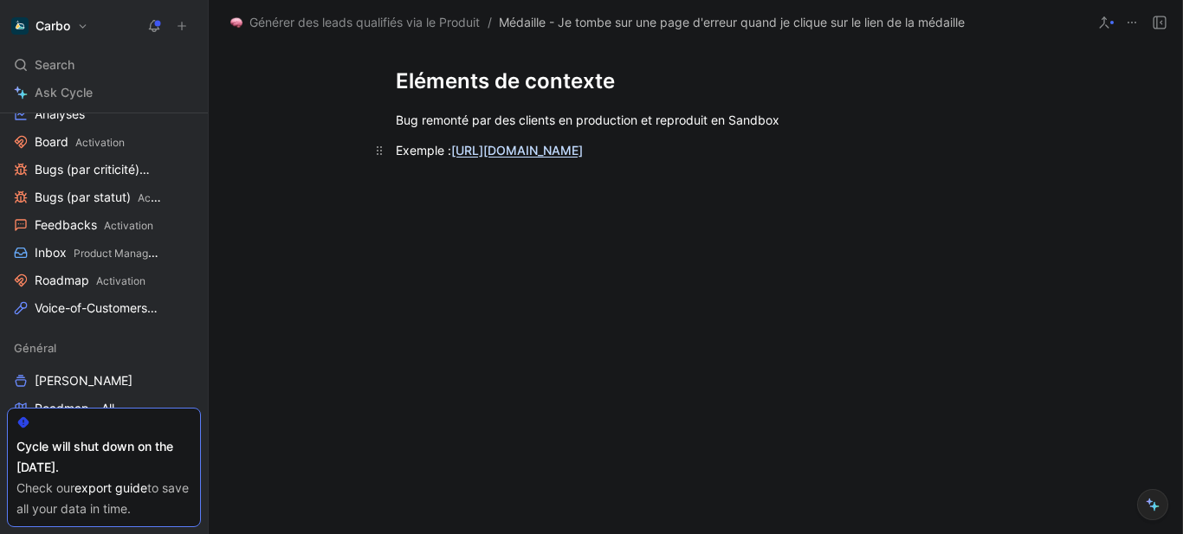
click at [448, 159] on div "Exemple : https://mailtrap.io/inboxes/1803272/messages/5106298741" at bounding box center [695, 150] width 599 height 18
click at [930, 159] on div "Exemple en Sandbox : https://mailtrap.io/inboxes/1803272/messages/5106298741" at bounding box center [695, 150] width 599 height 18
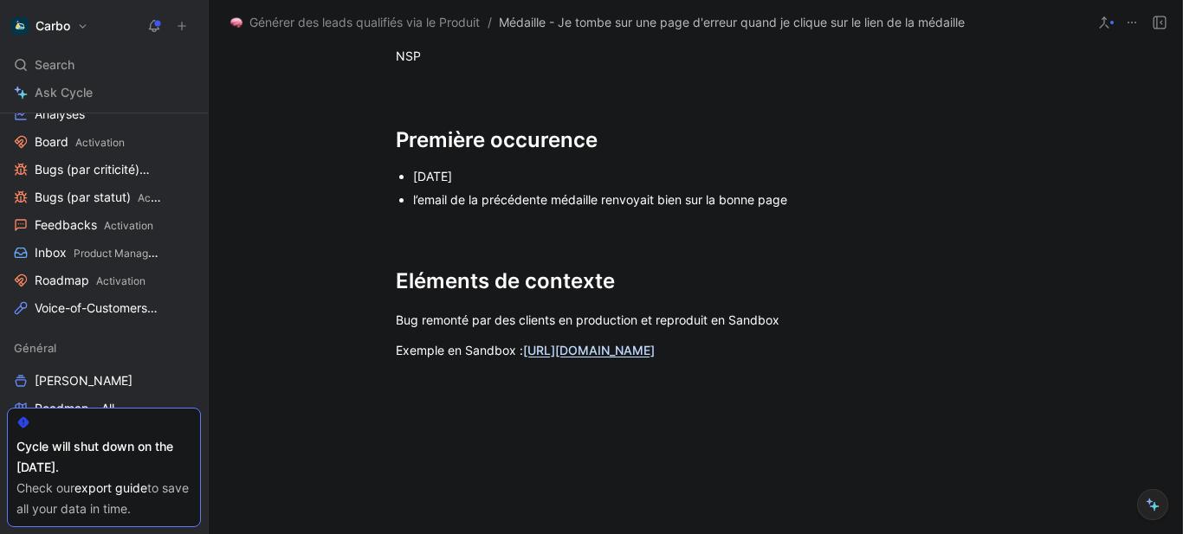
scroll to position [1075, 0]
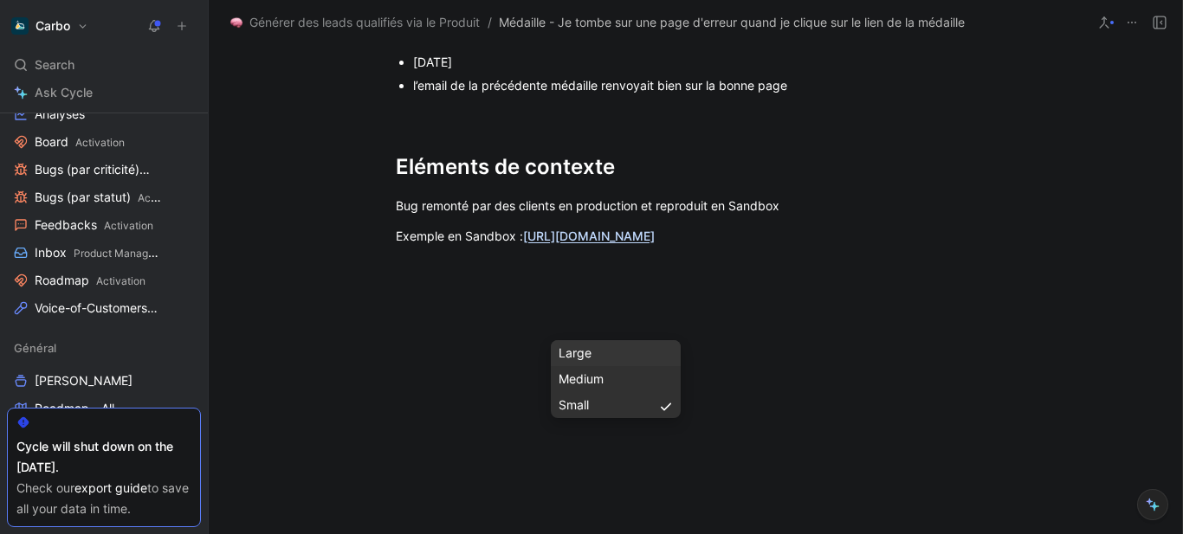
click at [604, 357] on div "Large" at bounding box center [615, 353] width 114 height 21
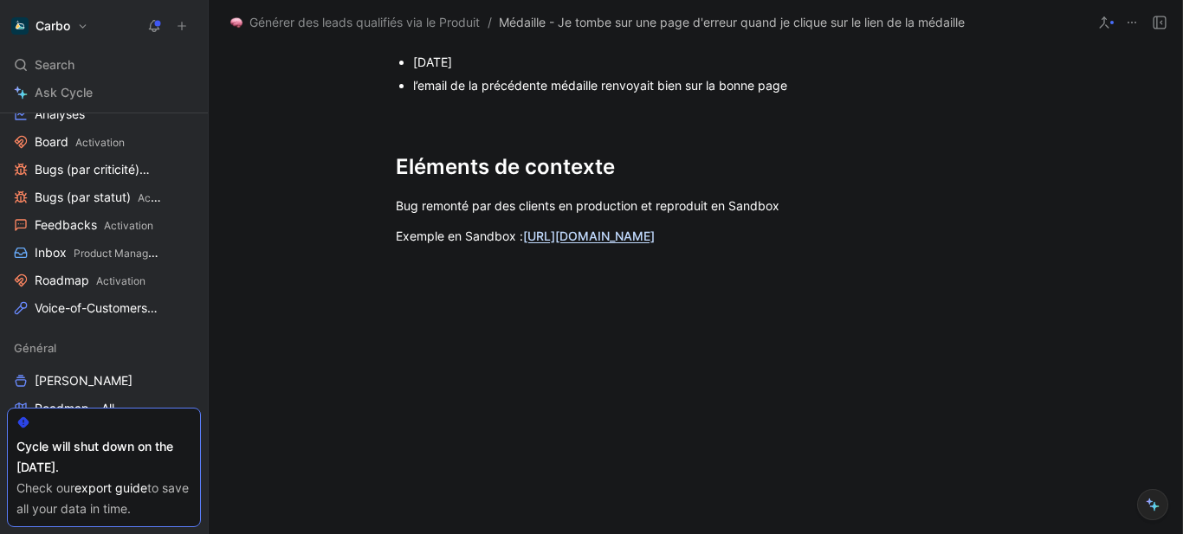
scroll to position [0, 0]
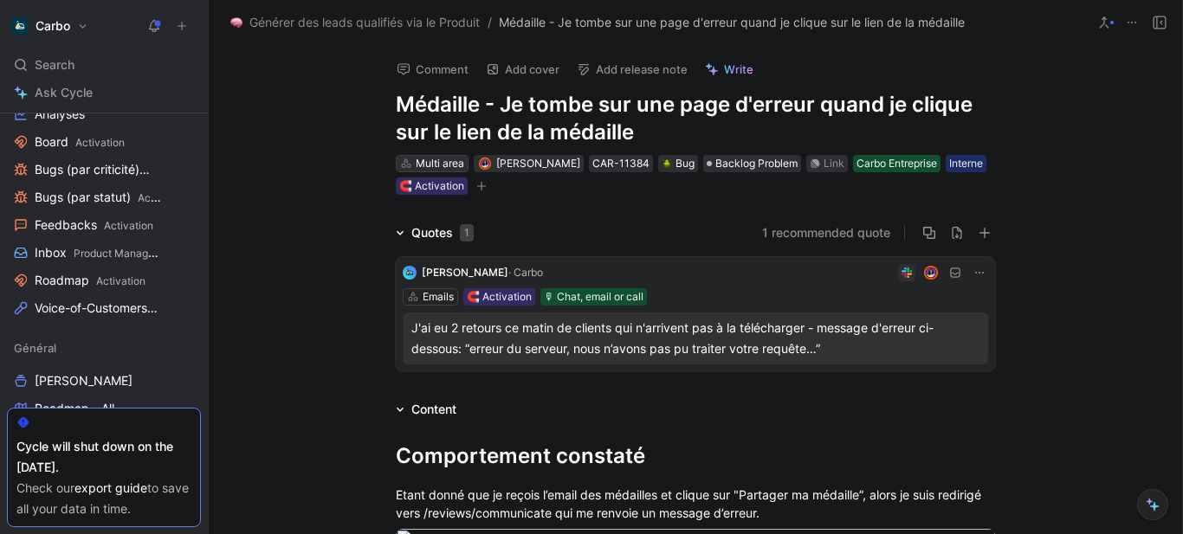
click at [439, 161] on div "Multi area" at bounding box center [440, 163] width 48 height 17
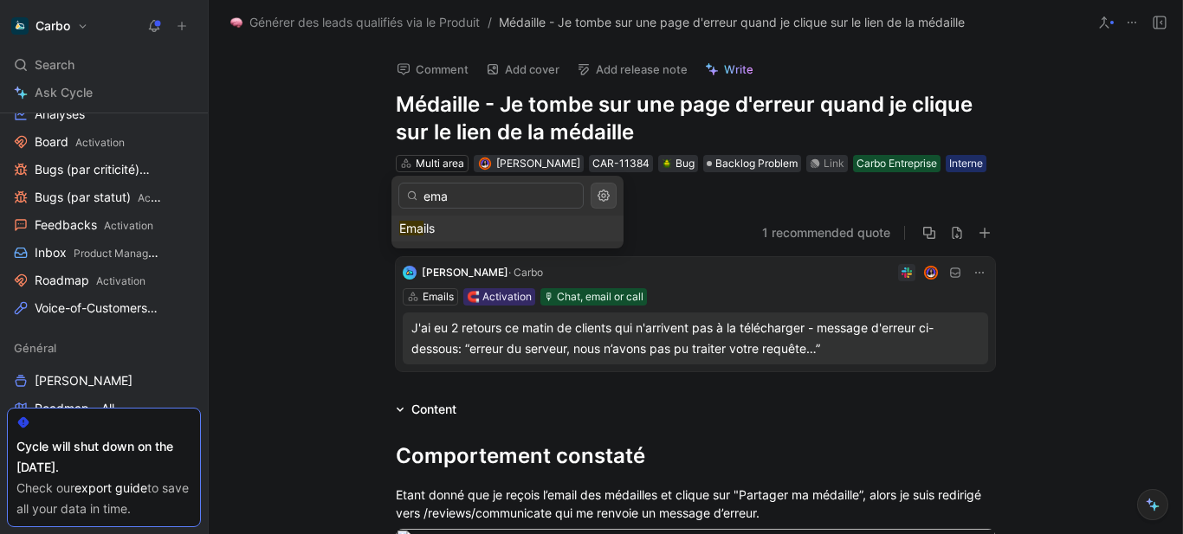
type input "ema"
click at [468, 228] on div "Ema ils" at bounding box center [507, 228] width 216 height 21
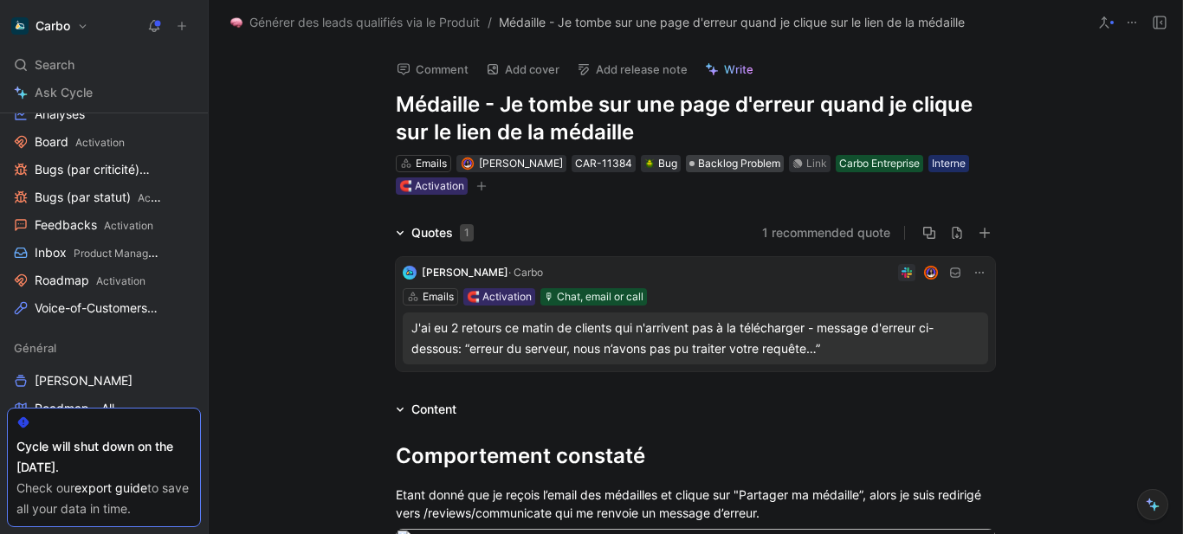
click at [712, 170] on span "Backlog Problem" at bounding box center [739, 163] width 82 height 17
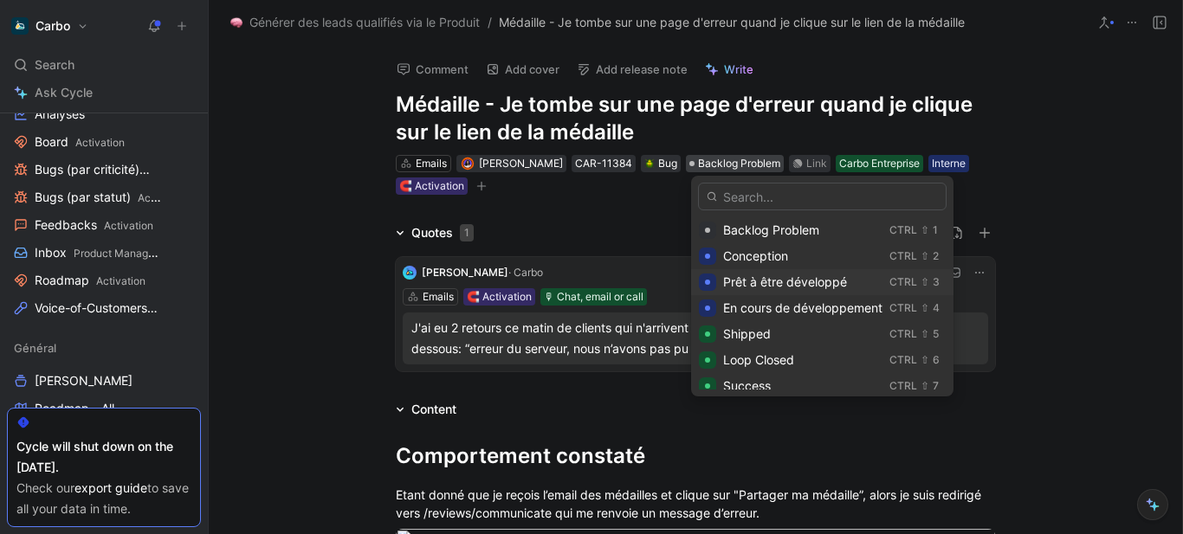
click at [786, 280] on span "Prêt à être développé" at bounding box center [785, 281] width 124 height 15
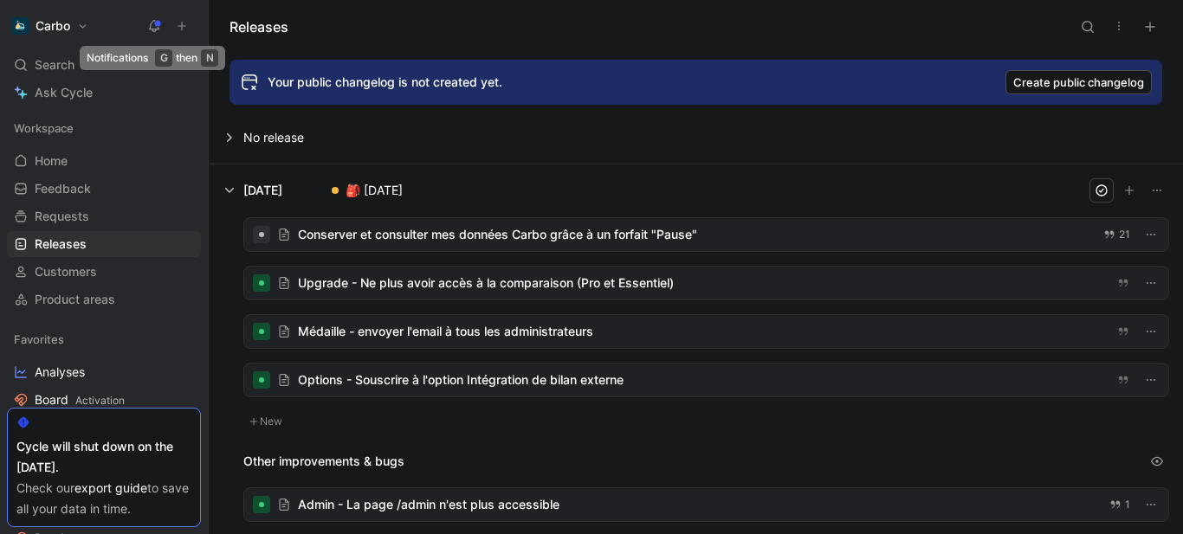
click at [151, 28] on use at bounding box center [155, 25] width 12 height 12
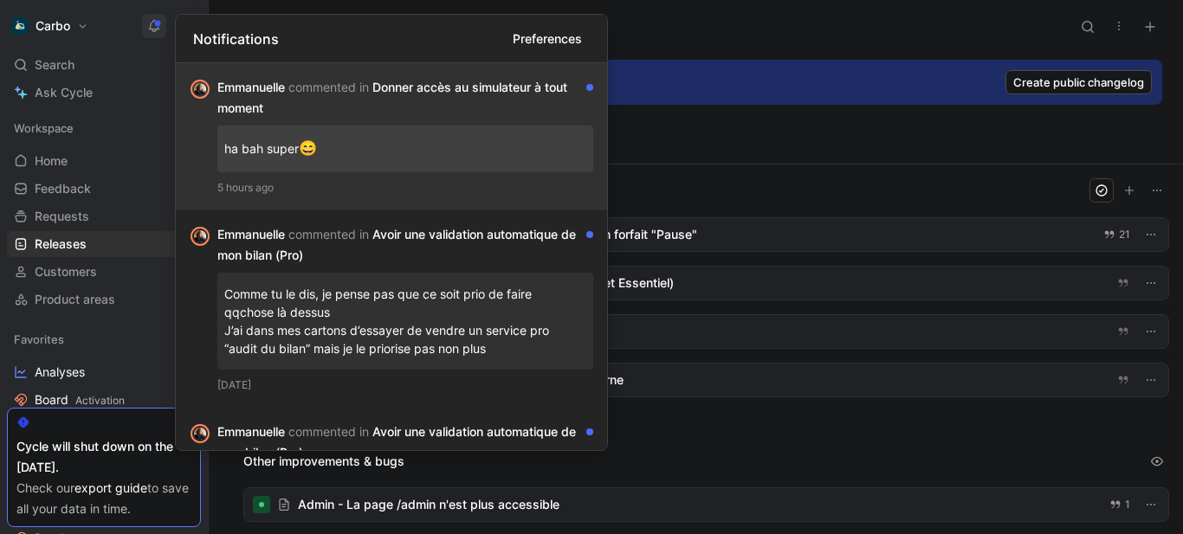
click at [448, 136] on p "ha bah super 😄" at bounding box center [405, 148] width 362 height 33
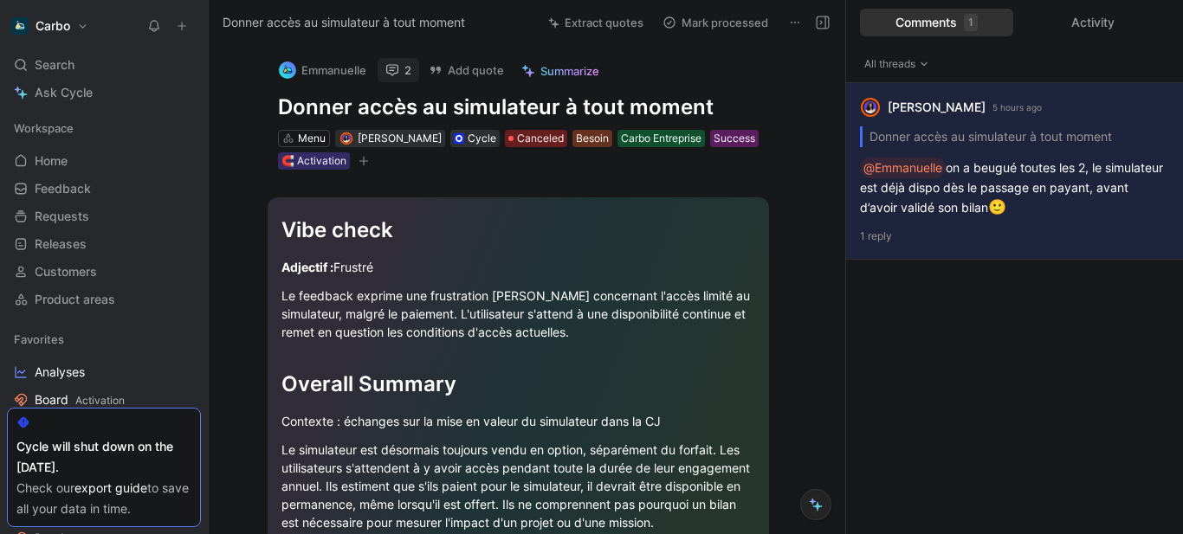
scroll to position [14, 0]
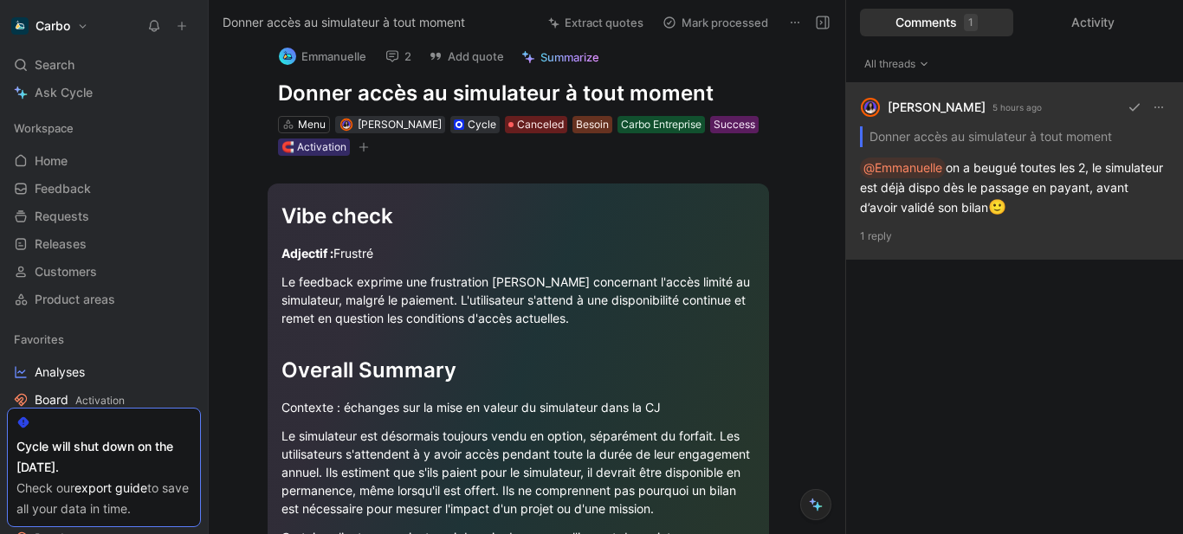
click at [1064, 187] on div "Clémentine Coycault 5 hours ago Donner accès au simulateur à tout moment @Emman…" at bounding box center [1014, 171] width 337 height 177
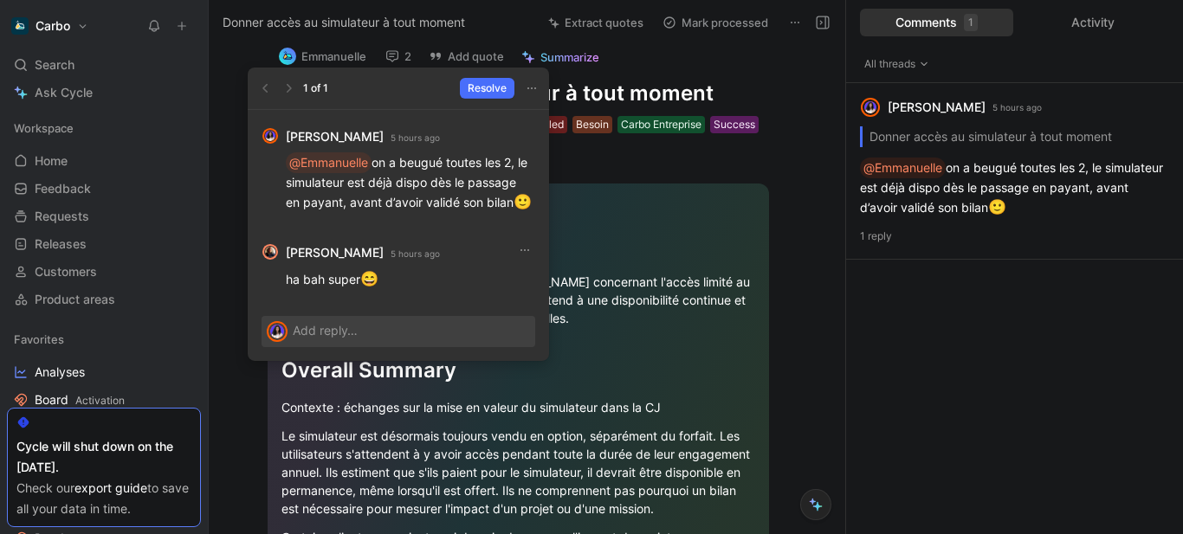
click at [151, 19] on icon at bounding box center [154, 26] width 14 height 14
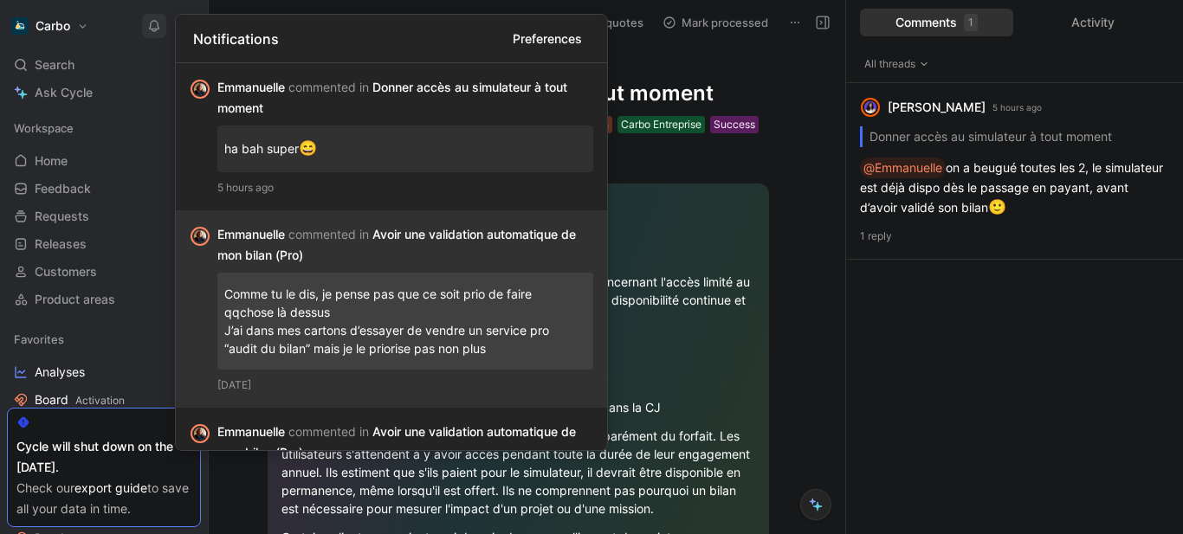
click at [450, 244] on div "Emmanuelle commented in Avoir une validation automatique de mon bilan (Pro)" at bounding box center [398, 245] width 362 height 42
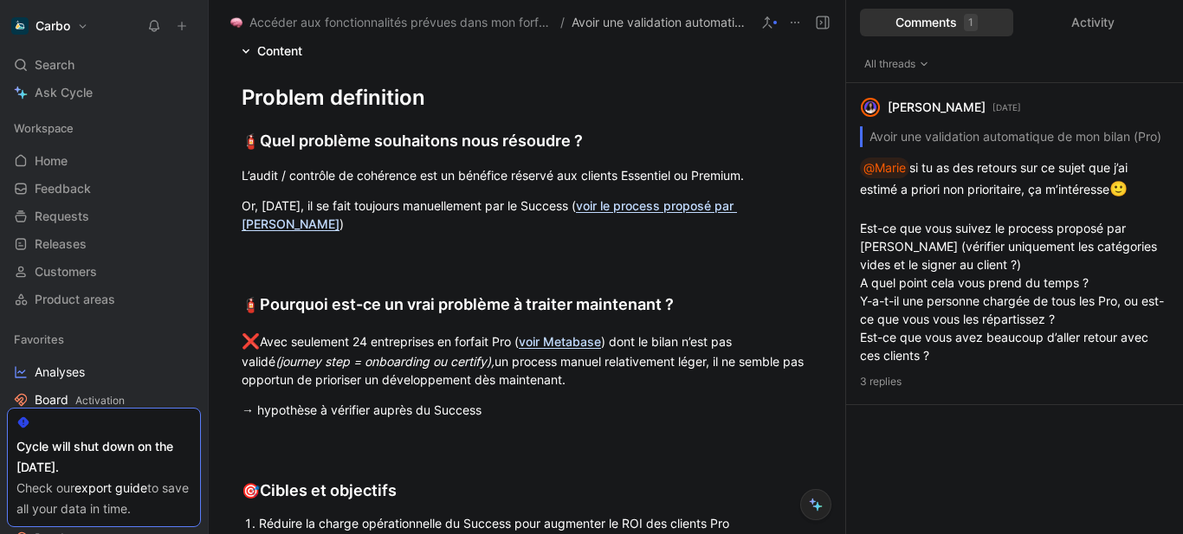
scroll to position [382, 0]
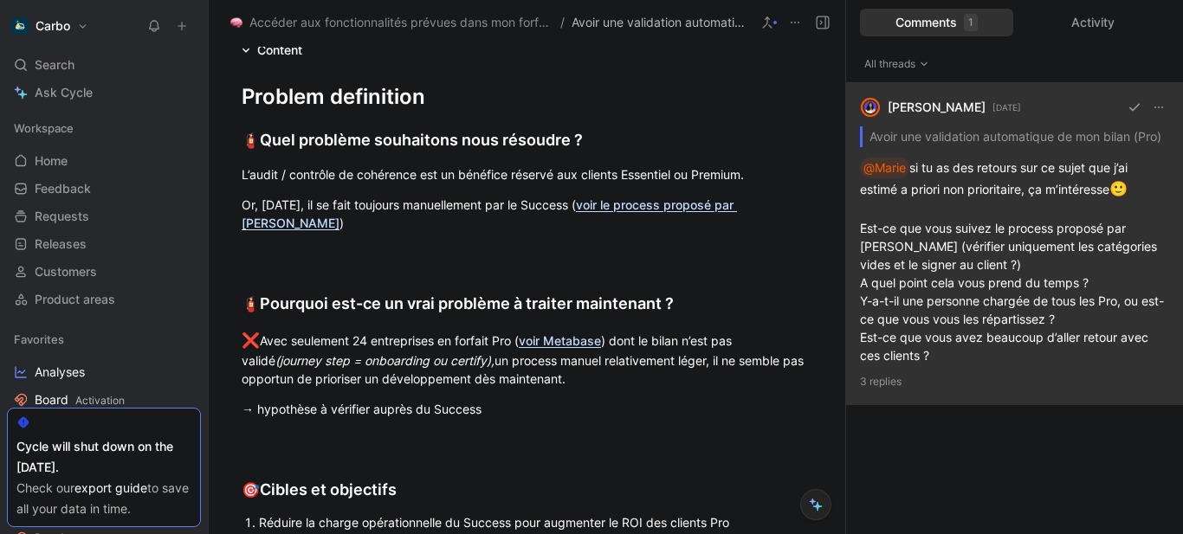
click at [985, 307] on div "Clémentine Coycault 6 days ago Avoir une validation automatique de mon bilan (P…" at bounding box center [1014, 244] width 337 height 322
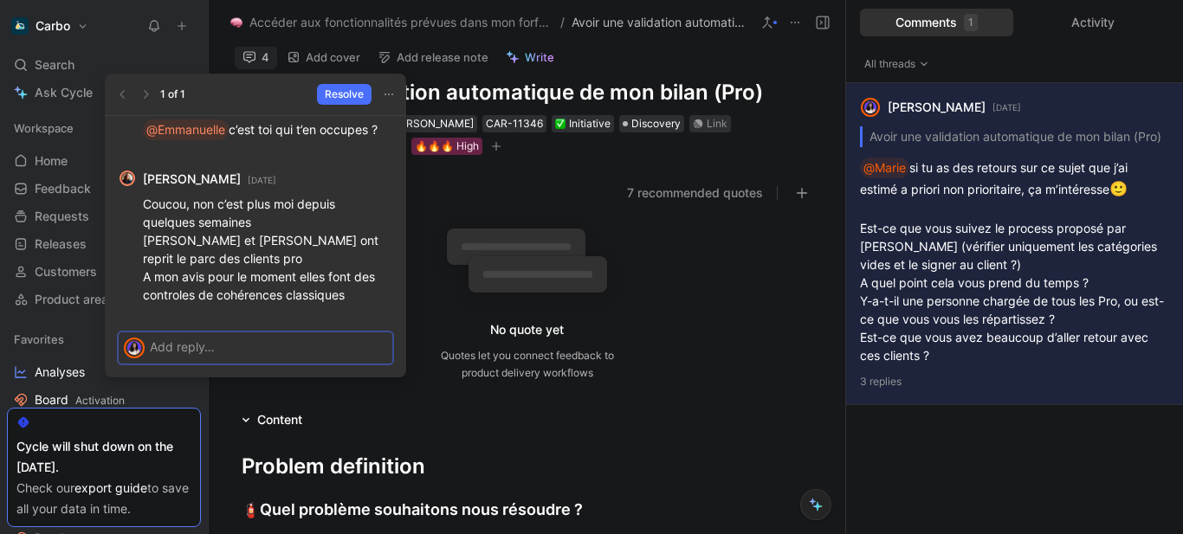
scroll to position [-148, 0]
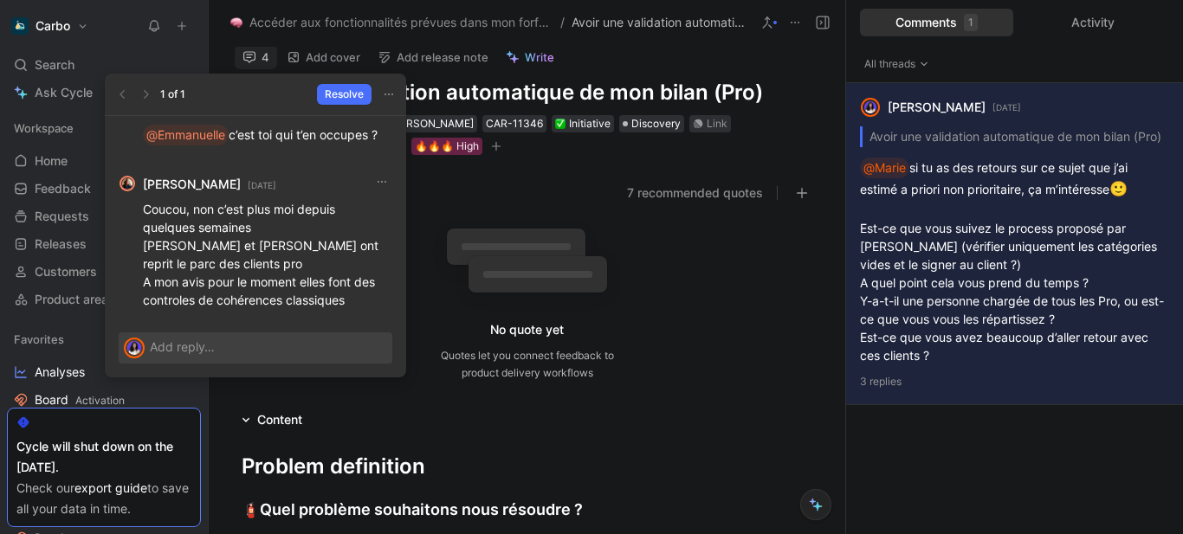
drag, startPoint x: 241, startPoint y: 250, endPoint x: 113, endPoint y: 251, distance: 128.1
click at [113, 251] on div "Emmanuelle Champy 3 days ago Coucou, non c’est plus moi depuis quelques semaine…" at bounding box center [255, 240] width 301 height 164
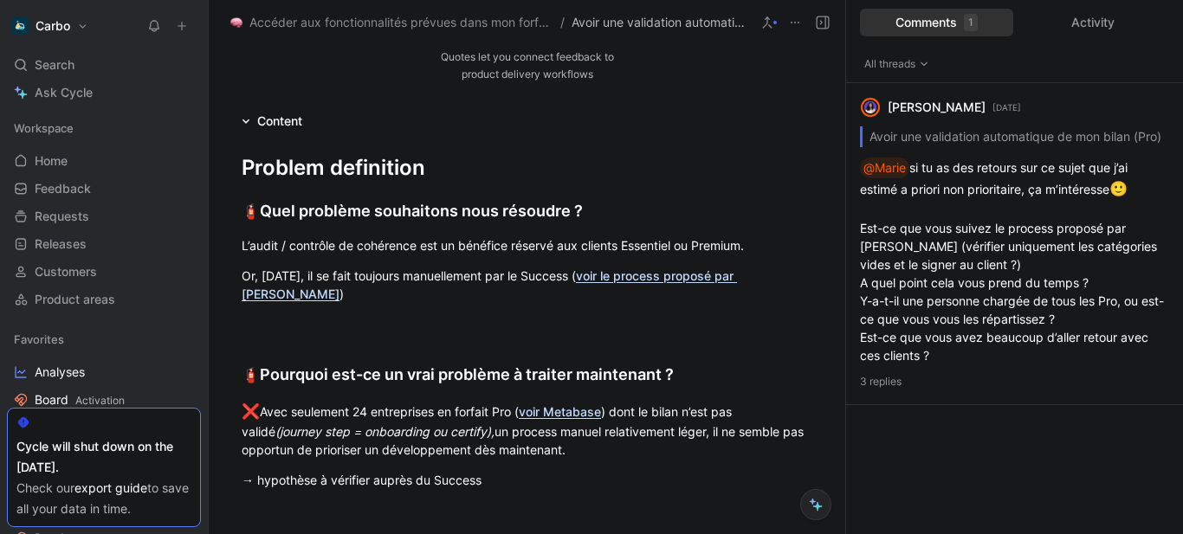
scroll to position [313, 0]
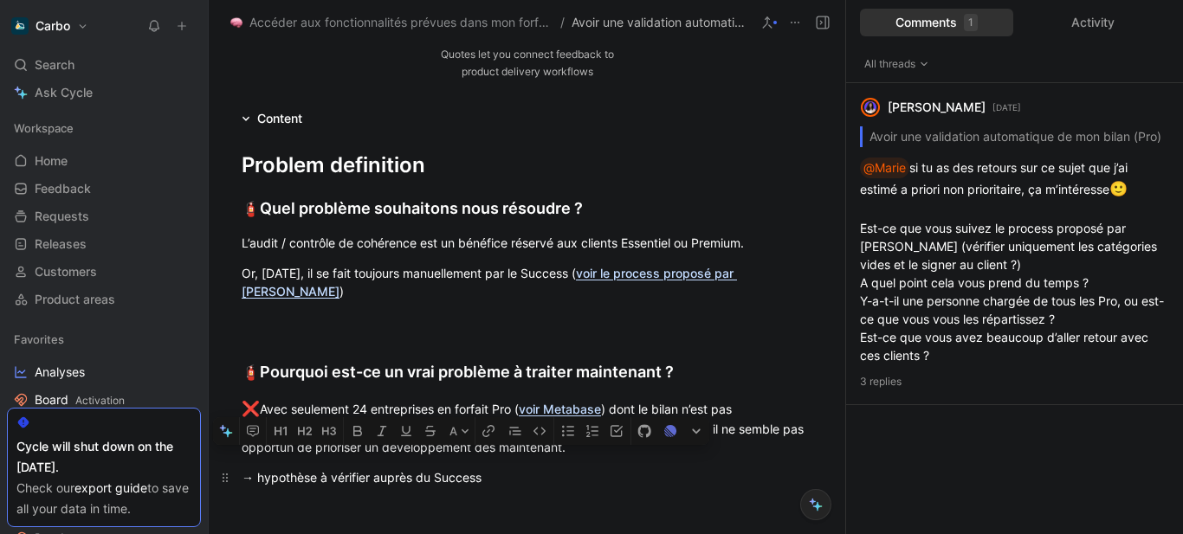
drag, startPoint x: 520, startPoint y: 476, endPoint x: 424, endPoint y: 474, distance: 96.1
click at [424, 474] on div "→ hypothèse à vérifier auprès du Success" at bounding box center [527, 477] width 570 height 18
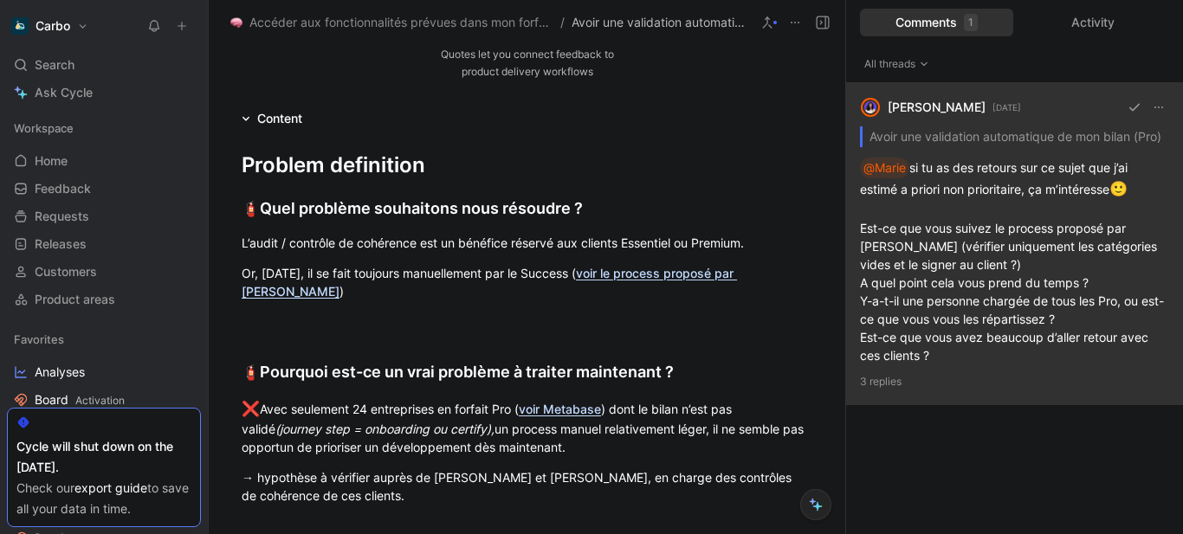
click at [1021, 255] on div "Clémentine Coycault 6 days ago Avoir une validation automatique de mon bilan (P…" at bounding box center [1014, 244] width 337 height 322
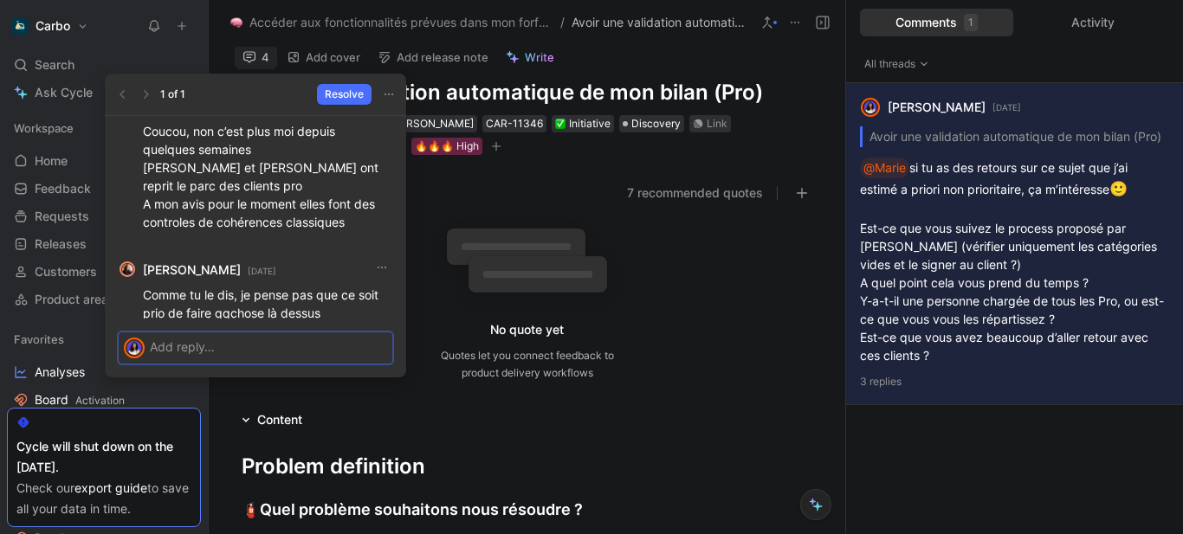
scroll to position [1, 0]
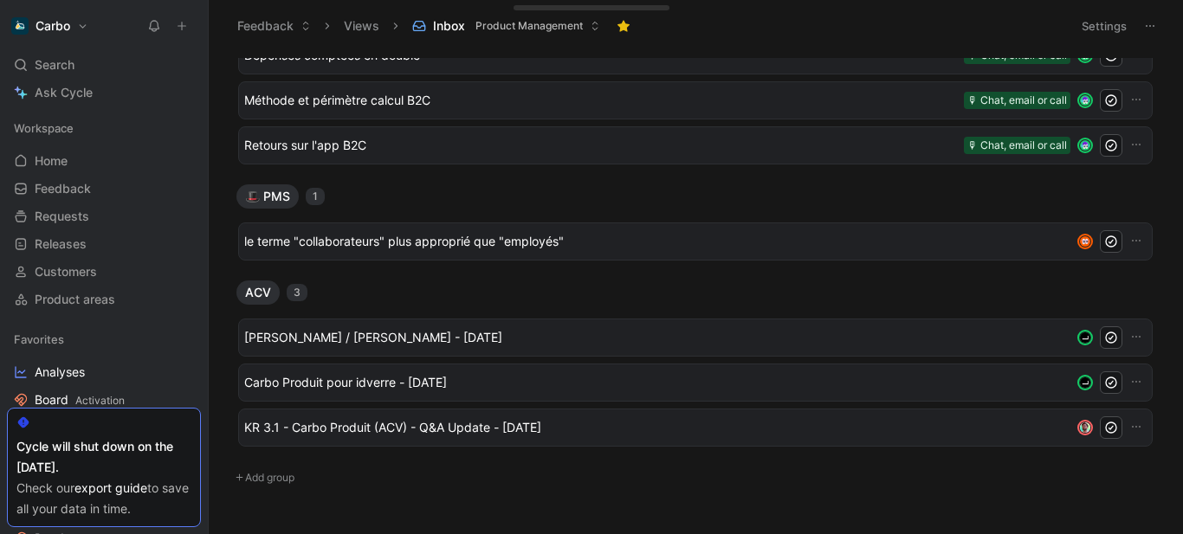
scroll to position [1315, 0]
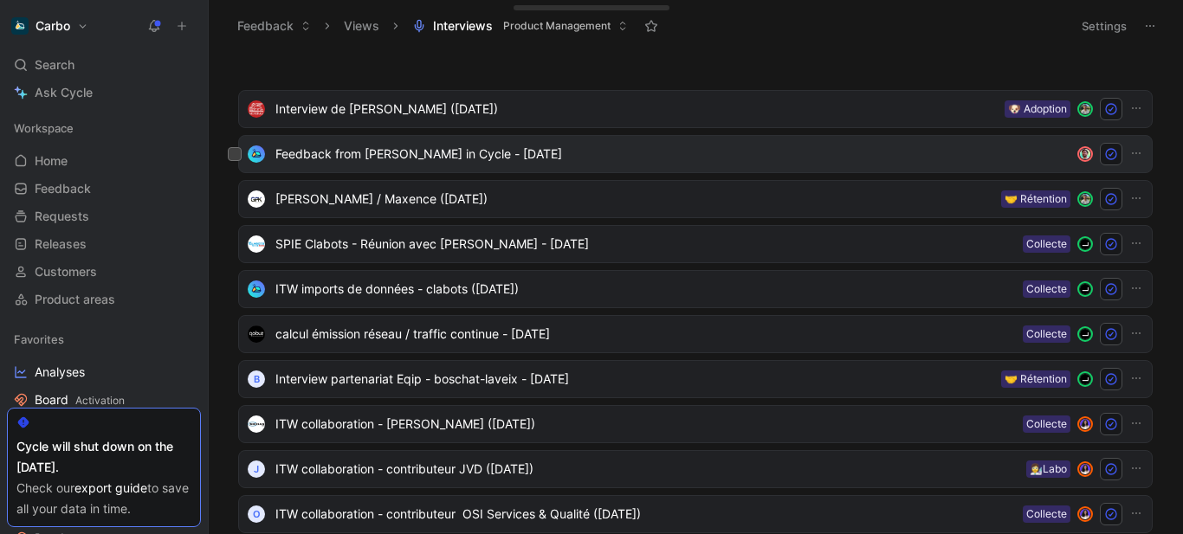
click at [598, 155] on span "Feedback from [PERSON_NAME] in Cycle - [DATE]" at bounding box center [669, 154] width 788 height 21
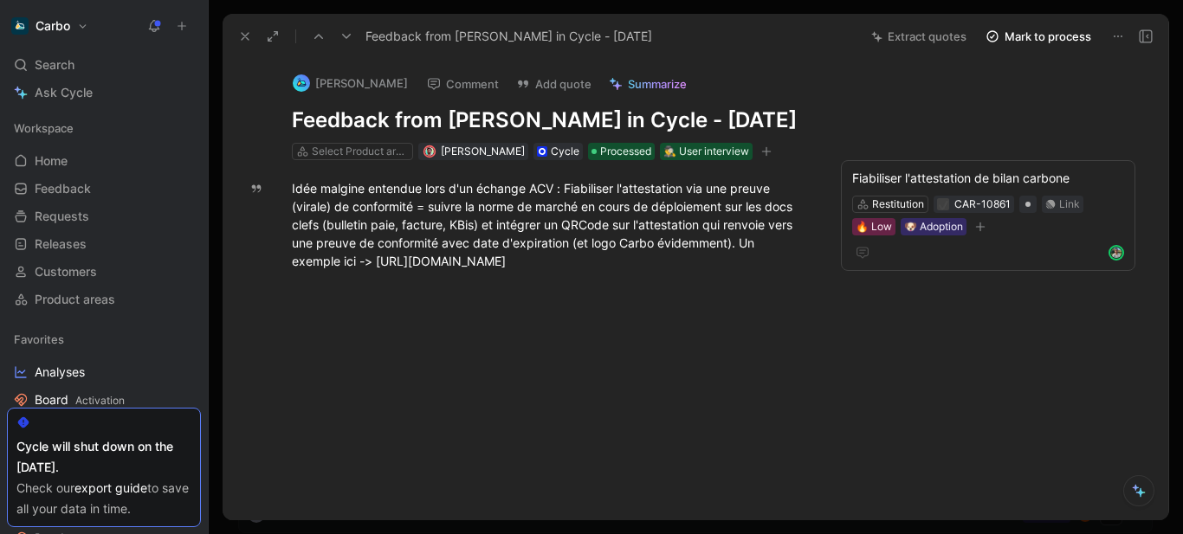
click at [235, 36] on button at bounding box center [245, 36] width 24 height 24
